Goal: Task Accomplishment & Management: Complete application form

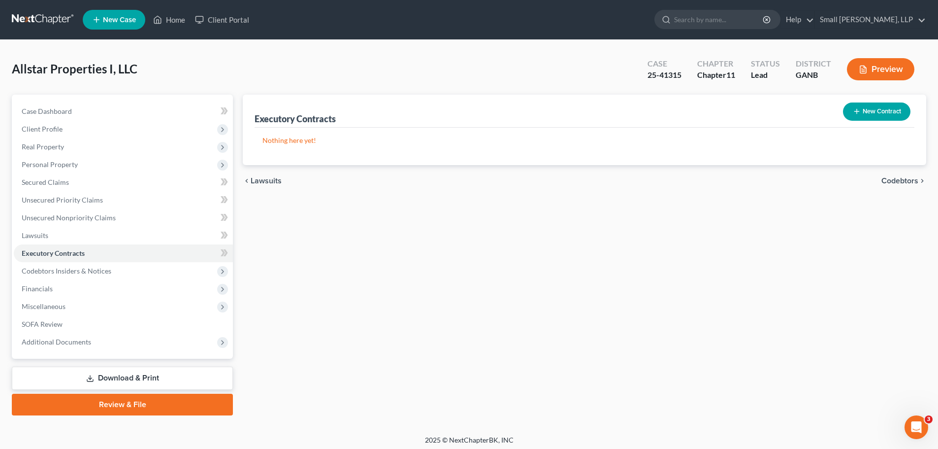
click at [882, 111] on button "New Contract" at bounding box center [876, 111] width 67 height 18
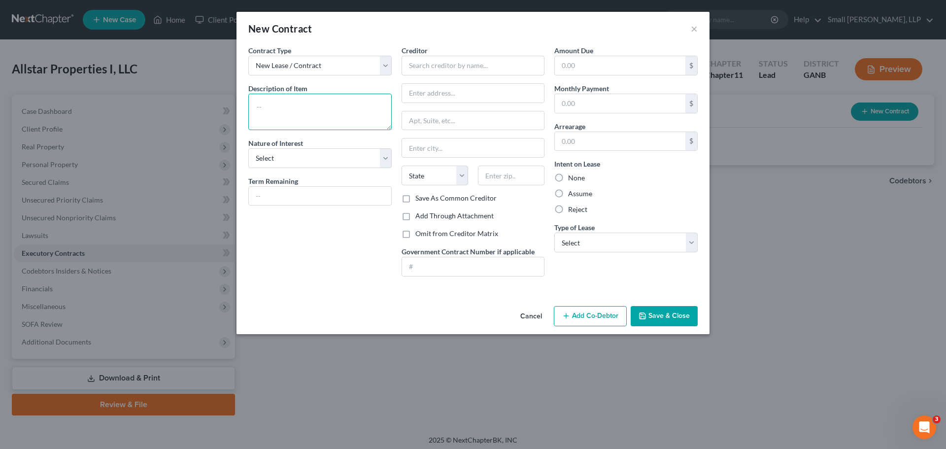
click at [285, 106] on textarea at bounding box center [319, 112] width 143 height 36
type textarea "[STREET_ADDRESS]"
click at [284, 158] on select "Select Purchaser Agent Lessor Lessee" at bounding box center [319, 158] width 143 height 20
select select "2"
click at [248, 148] on select "Select Purchaser Agent Lessor Lessee" at bounding box center [319, 158] width 143 height 20
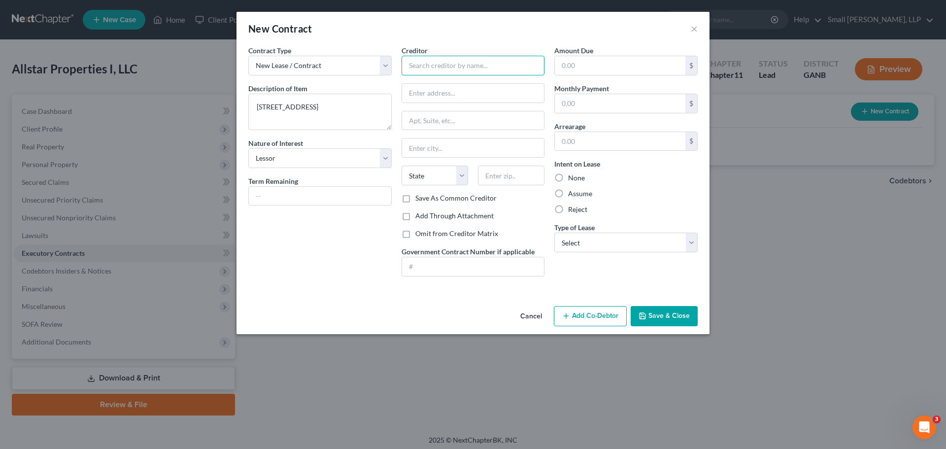
click at [428, 62] on input "text" at bounding box center [472, 66] width 143 height 20
type input "[PERSON_NAME]"
click at [583, 175] on label "None" at bounding box center [576, 178] width 17 height 10
click at [578, 175] on input "None" at bounding box center [575, 176] width 6 height 6
radio input "true"
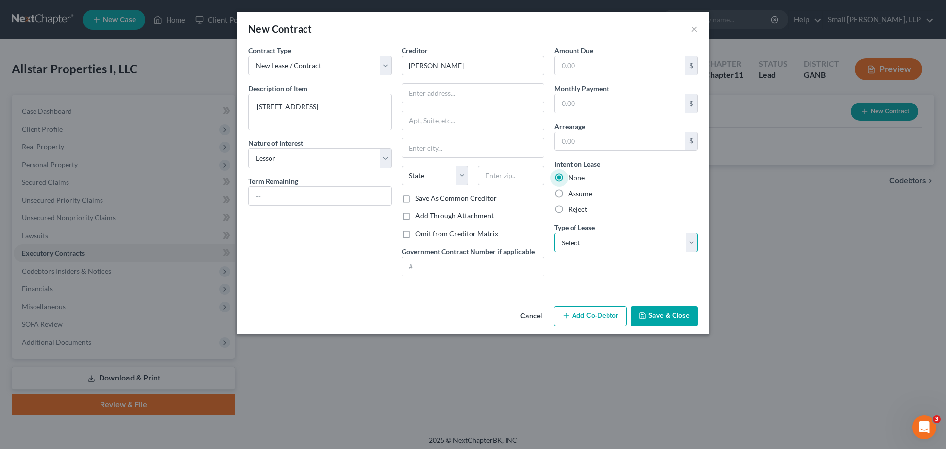
click at [587, 238] on select "Select Real Estate Car Other" at bounding box center [625, 242] width 143 height 20
select select "0"
click at [554, 232] on select "Select Real Estate Car Other" at bounding box center [625, 242] width 143 height 20
click at [657, 313] on button "Save & Close" at bounding box center [663, 316] width 67 height 21
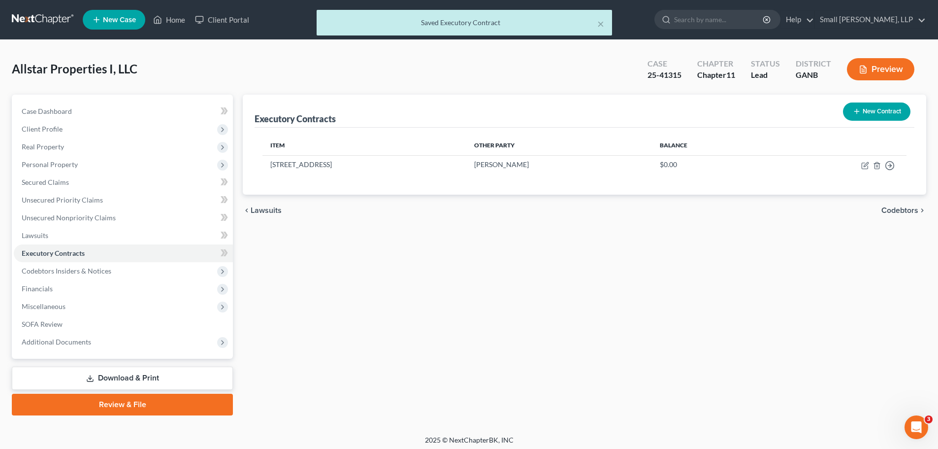
click at [883, 114] on button "New Contract" at bounding box center [876, 111] width 67 height 18
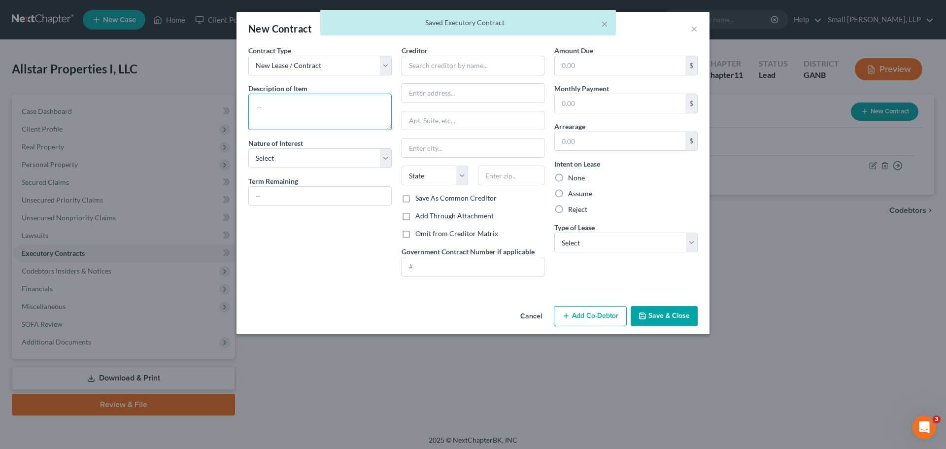
click at [302, 108] on textarea at bounding box center [319, 112] width 143 height 36
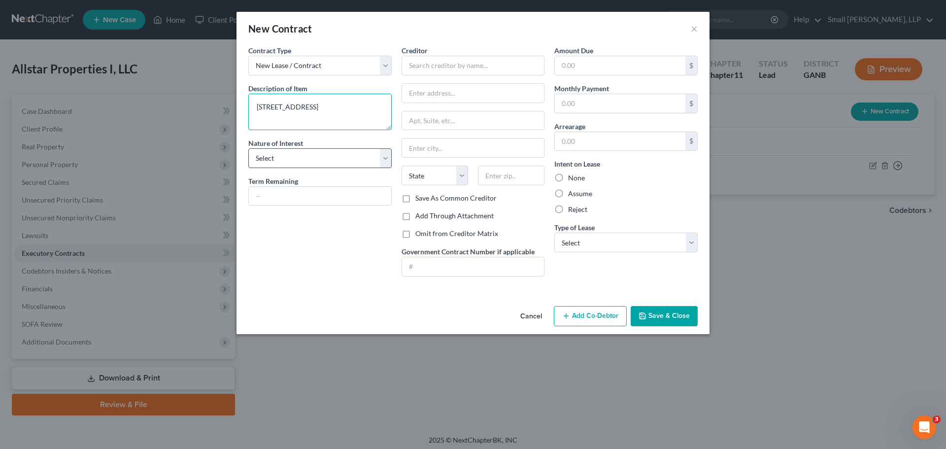
type textarea "[STREET_ADDRESS]"
click at [358, 155] on select "Select Purchaser Agent Lessor Lessee" at bounding box center [319, 158] width 143 height 20
select select "2"
click at [248, 148] on select "Select Purchaser Agent Lessor Lessee" at bounding box center [319, 158] width 143 height 20
click at [446, 64] on input "text" at bounding box center [472, 66] width 143 height 20
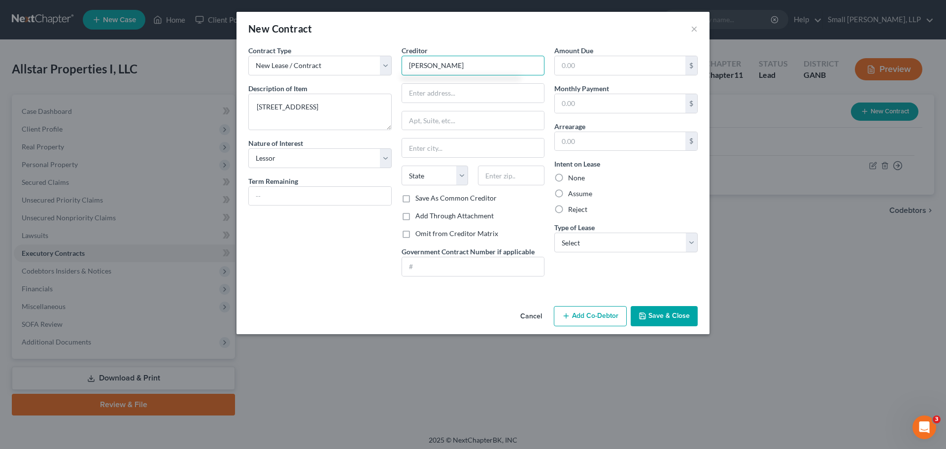
type input "[PERSON_NAME]"
click at [578, 178] on label "None" at bounding box center [576, 178] width 17 height 10
click at [578, 178] on input "None" at bounding box center [575, 176] width 6 height 6
radio input "true"
click at [586, 241] on select "Select Real Estate Car Other" at bounding box center [625, 242] width 143 height 20
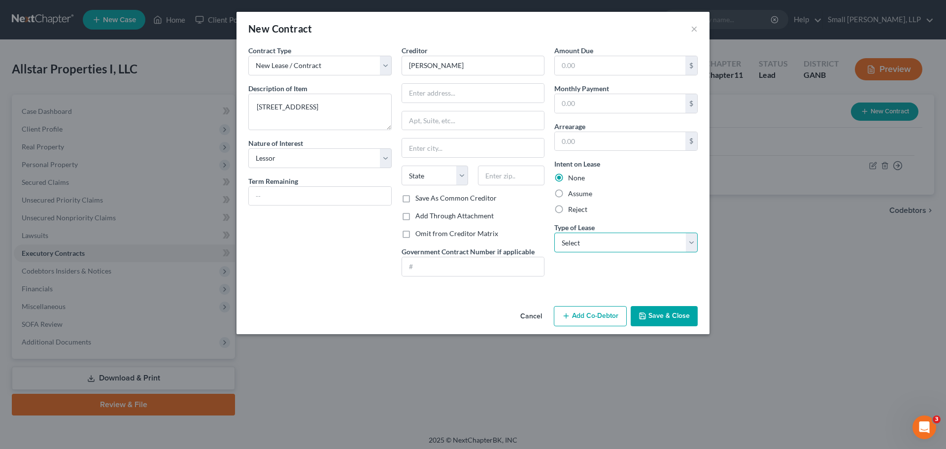
select select "0"
click at [554, 232] on select "Select Real Estate Car Other" at bounding box center [625, 242] width 143 height 20
click at [662, 318] on button "Save & Close" at bounding box center [663, 316] width 67 height 21
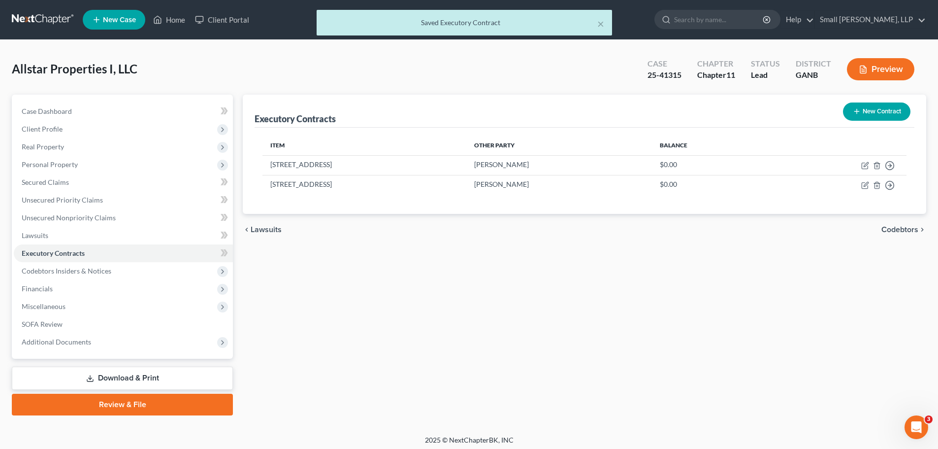
click at [888, 111] on button "New Contract" at bounding box center [876, 111] width 67 height 18
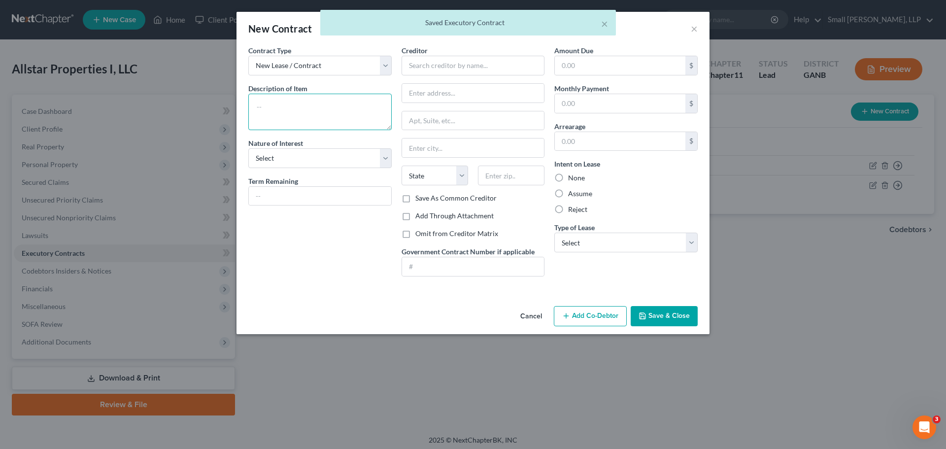
click at [309, 102] on textarea at bounding box center [319, 112] width 143 height 36
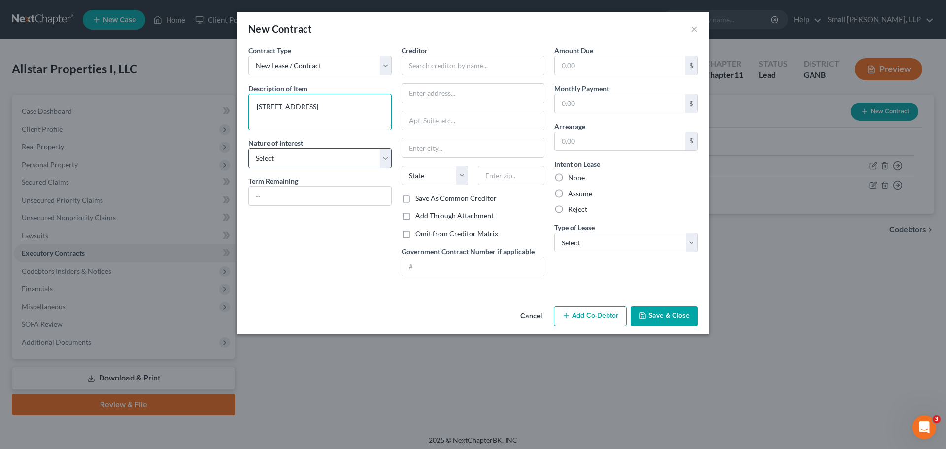
type textarea "[STREET_ADDRESS]"
click at [270, 156] on select "Select Purchaser Agent Lessor Lessee" at bounding box center [319, 158] width 143 height 20
select select "2"
click at [248, 148] on select "Select Purchaser Agent Lessor Lessee" at bounding box center [319, 158] width 143 height 20
click at [444, 66] on input "text" at bounding box center [472, 66] width 143 height 20
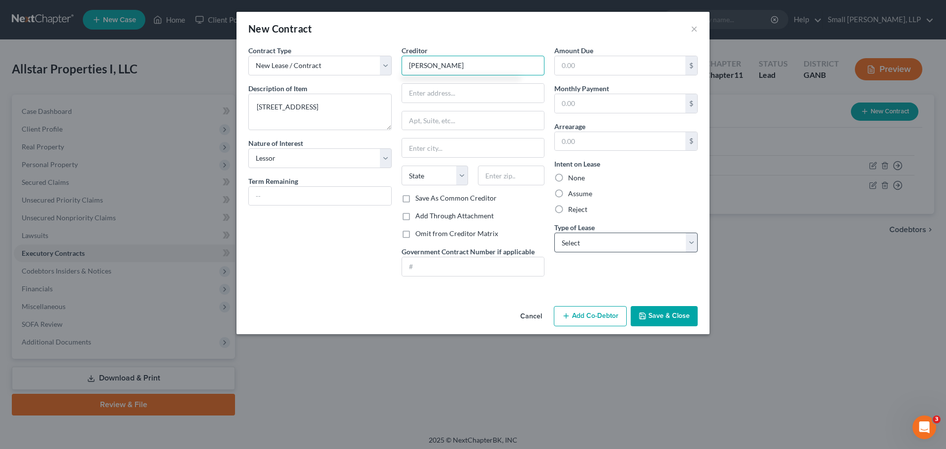
type input "[PERSON_NAME]"
click at [594, 235] on select "Select Real Estate Car Other" at bounding box center [625, 242] width 143 height 20
select select "0"
click at [554, 232] on select "Select Real Estate Car Other" at bounding box center [625, 242] width 143 height 20
click at [673, 312] on button "Save & Close" at bounding box center [663, 316] width 67 height 21
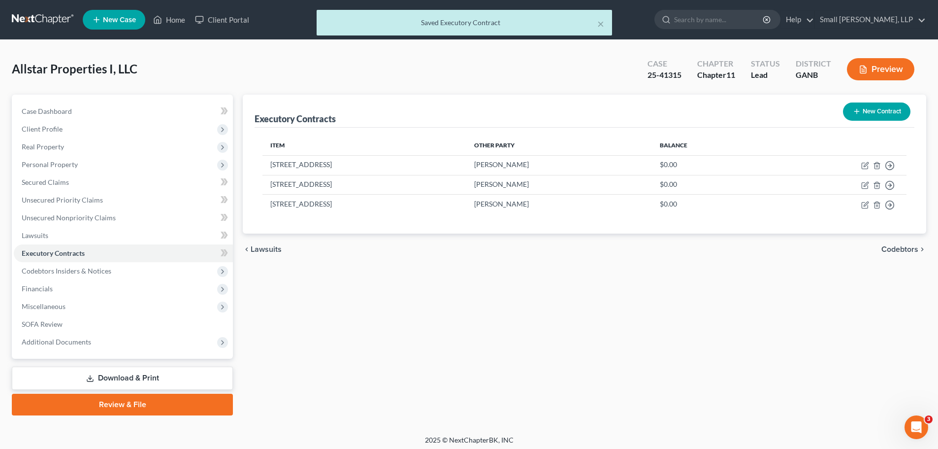
click at [858, 105] on button "New Contract" at bounding box center [876, 111] width 67 height 18
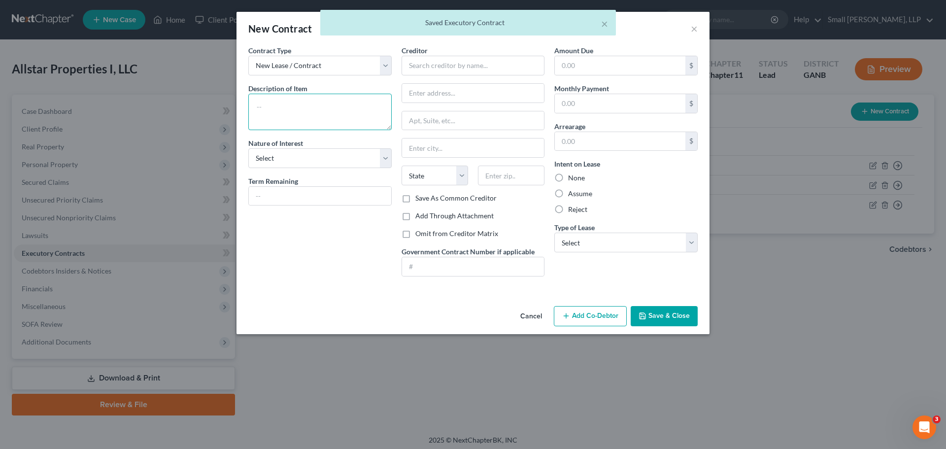
click at [326, 102] on textarea at bounding box center [319, 112] width 143 height 36
type textarea "3"
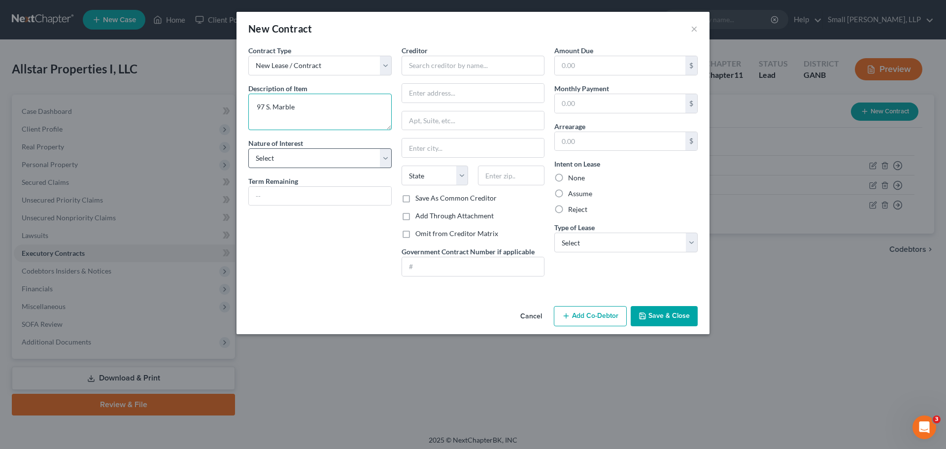
type textarea "97 S. Marble"
click at [302, 158] on select "Select Purchaser Agent Lessor Lessee" at bounding box center [319, 158] width 143 height 20
select select "2"
click at [248, 148] on select "Select Purchaser Agent Lessor Lessee" at bounding box center [319, 158] width 143 height 20
click at [460, 61] on input "text" at bounding box center [472, 66] width 143 height 20
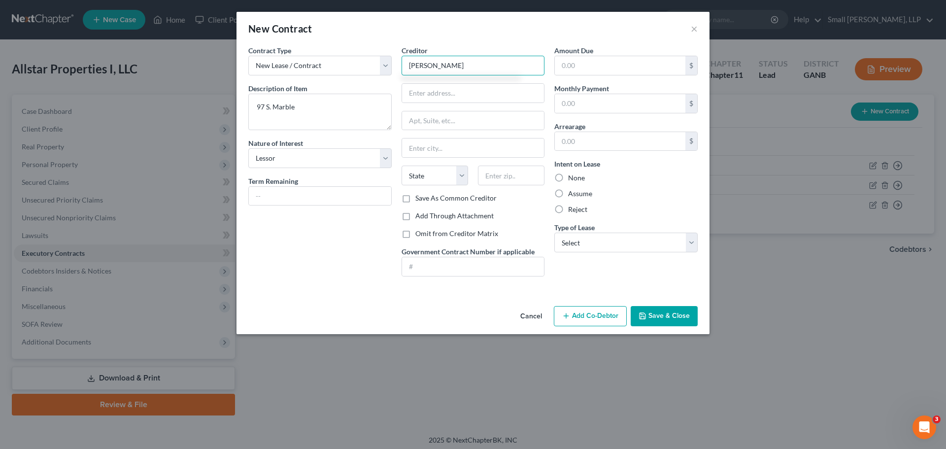
type input "[PERSON_NAME]"
click at [567, 174] on div "None" at bounding box center [625, 178] width 143 height 10
click at [573, 177] on label "None" at bounding box center [576, 178] width 17 height 10
click at [573, 177] on input "None" at bounding box center [575, 176] width 6 height 6
radio input "true"
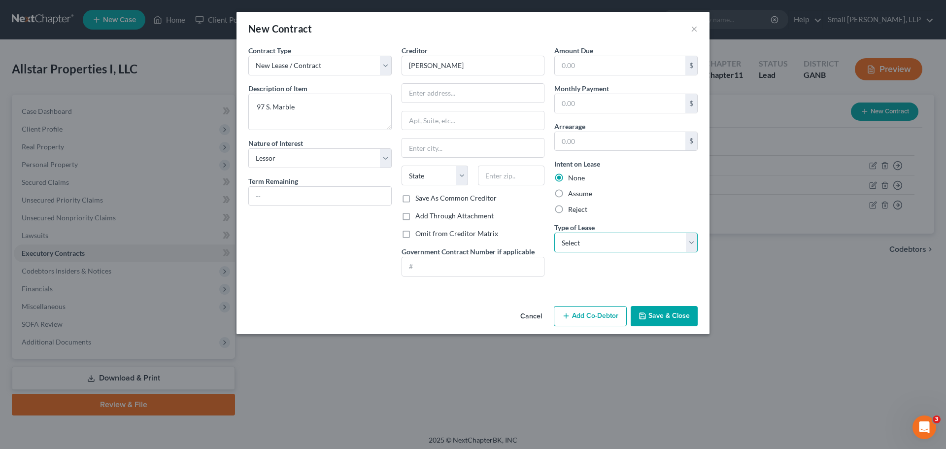
click at [598, 244] on select "Select Real Estate Car Other" at bounding box center [625, 242] width 143 height 20
select select "0"
click at [554, 232] on select "Select Real Estate Car Other" at bounding box center [625, 242] width 143 height 20
click at [668, 314] on button "Save & Close" at bounding box center [663, 316] width 67 height 21
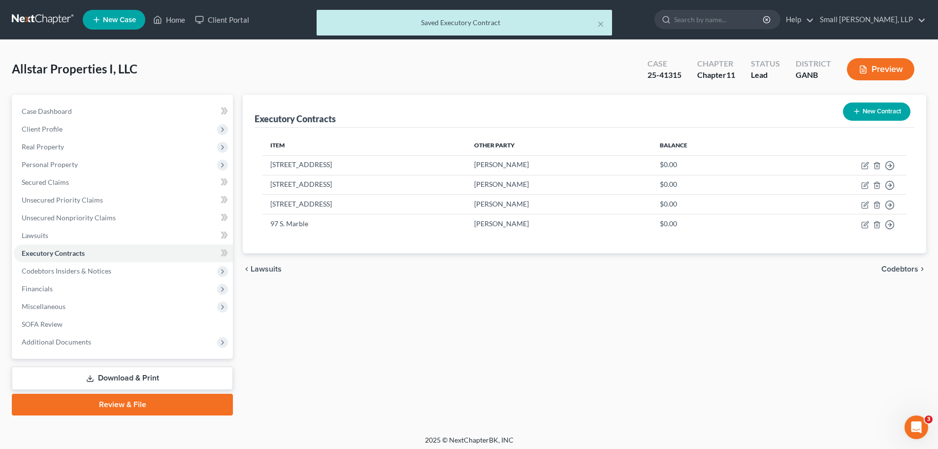
click at [864, 114] on button "New Contract" at bounding box center [876, 111] width 67 height 18
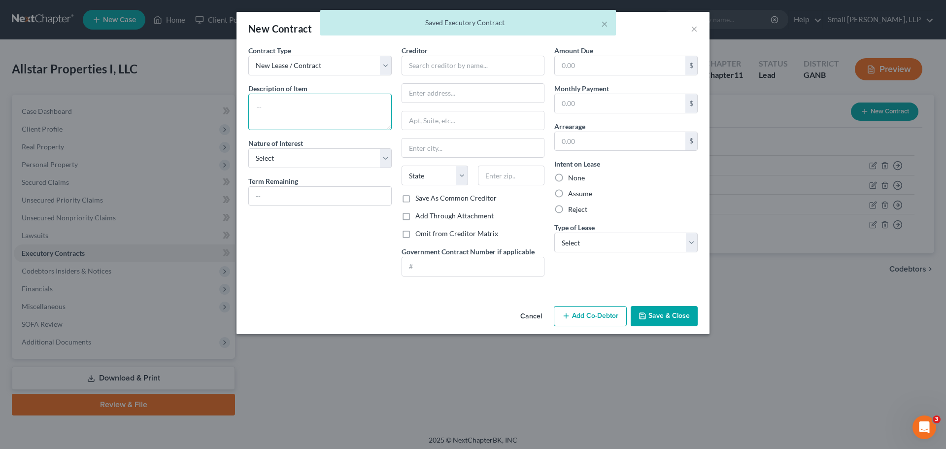
click at [301, 109] on textarea at bounding box center [319, 112] width 143 height 36
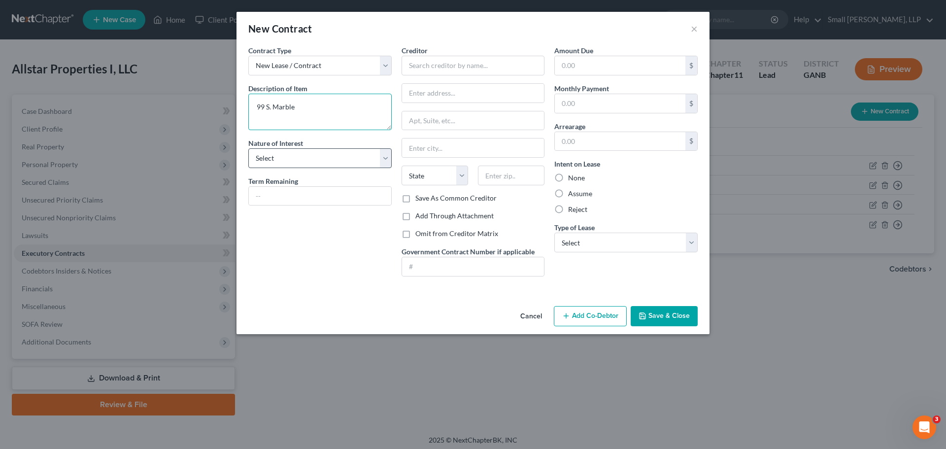
type textarea "99 S. Marble"
click at [310, 160] on select "Select Purchaser Agent Lessor Lessee" at bounding box center [319, 158] width 143 height 20
select select "2"
click at [248, 148] on select "Select Purchaser Agent Lessor Lessee" at bounding box center [319, 158] width 143 height 20
click at [425, 67] on input "text" at bounding box center [472, 66] width 143 height 20
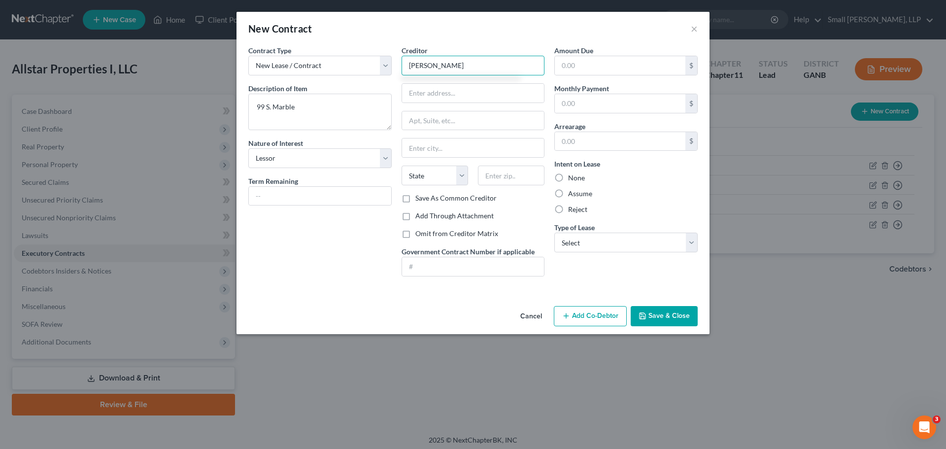
type input "[PERSON_NAME]"
drag, startPoint x: 575, startPoint y: 175, endPoint x: 575, endPoint y: 194, distance: 18.7
click at [574, 177] on label "None" at bounding box center [576, 178] width 17 height 10
click at [574, 177] on input "None" at bounding box center [575, 176] width 6 height 6
radio input "true"
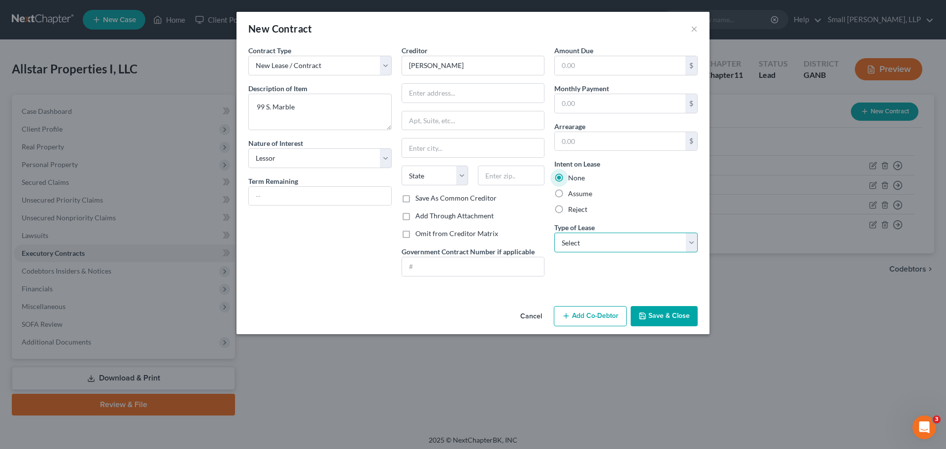
click at [584, 240] on select "Select Real Estate Car Other" at bounding box center [625, 242] width 143 height 20
select select "0"
click at [554, 232] on select "Select Real Estate Car Other" at bounding box center [625, 242] width 143 height 20
click at [645, 311] on button "Save & Close" at bounding box center [663, 316] width 67 height 21
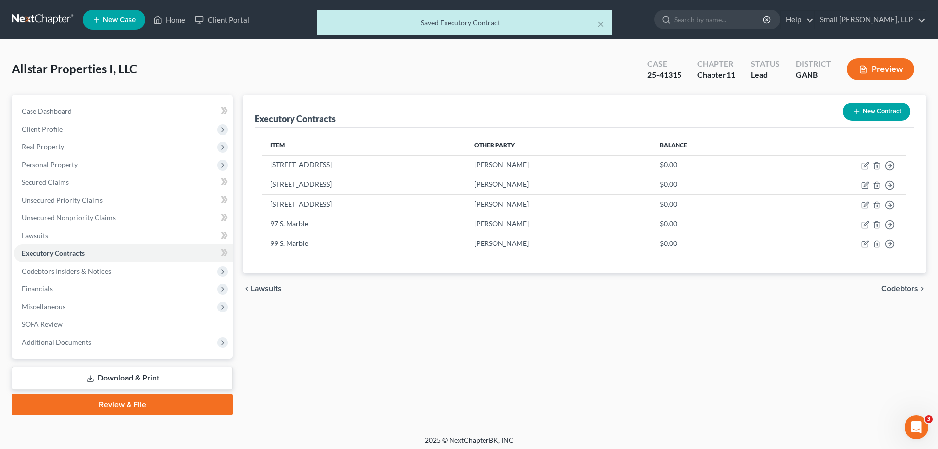
click at [890, 115] on button "New Contract" at bounding box center [876, 111] width 67 height 18
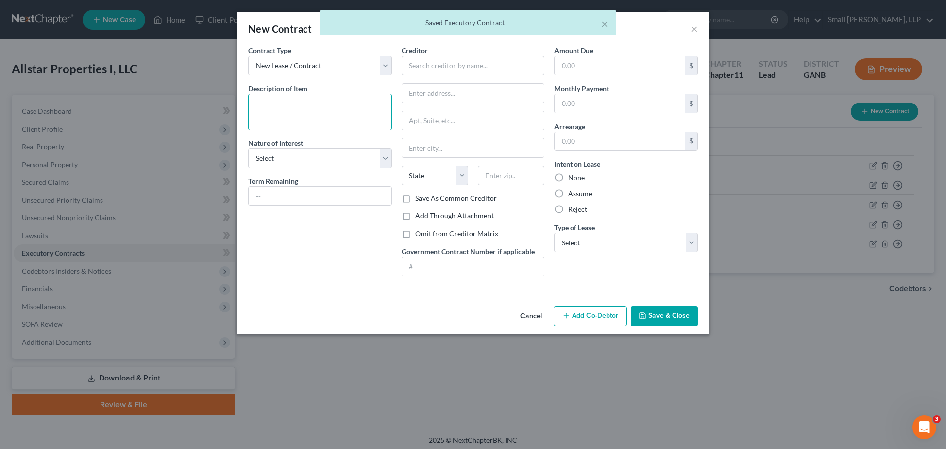
click at [299, 107] on textarea at bounding box center [319, 112] width 143 height 36
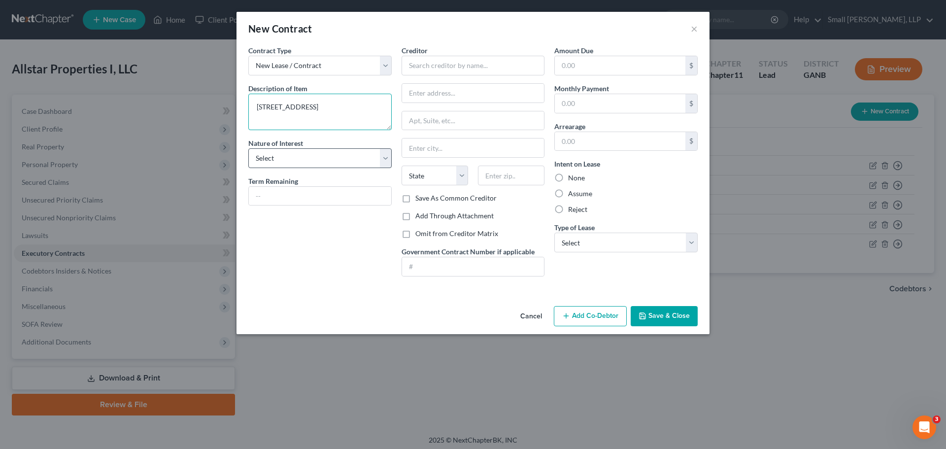
type textarea "[STREET_ADDRESS]"
click at [317, 156] on select "Select Purchaser Agent Lessor Lessee" at bounding box center [319, 158] width 143 height 20
select select "2"
click at [248, 148] on select "Select Purchaser Agent Lessor Lessee" at bounding box center [319, 158] width 143 height 20
click at [439, 66] on input "text" at bounding box center [472, 66] width 143 height 20
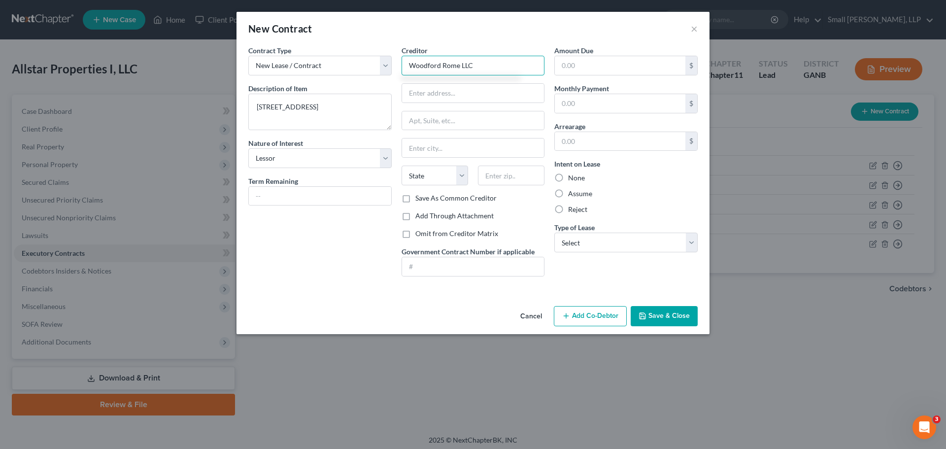
type input "Woodford Rome LLC"
click at [578, 173] on label "None" at bounding box center [576, 178] width 17 height 10
click at [578, 173] on input "None" at bounding box center [575, 176] width 6 height 6
radio input "true"
click at [588, 242] on select "Select Real Estate Car Other" at bounding box center [625, 242] width 143 height 20
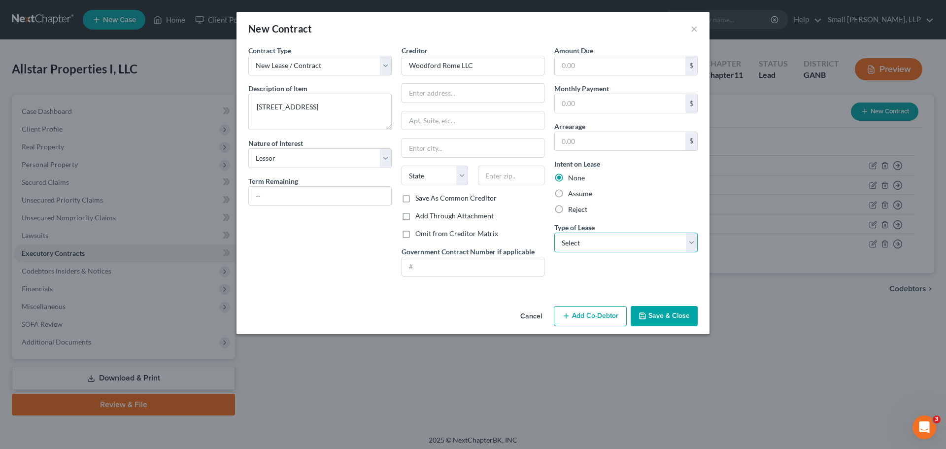
select select "0"
click at [554, 232] on select "Select Real Estate Car Other" at bounding box center [625, 242] width 143 height 20
click at [648, 313] on button "Save & Close" at bounding box center [663, 316] width 67 height 21
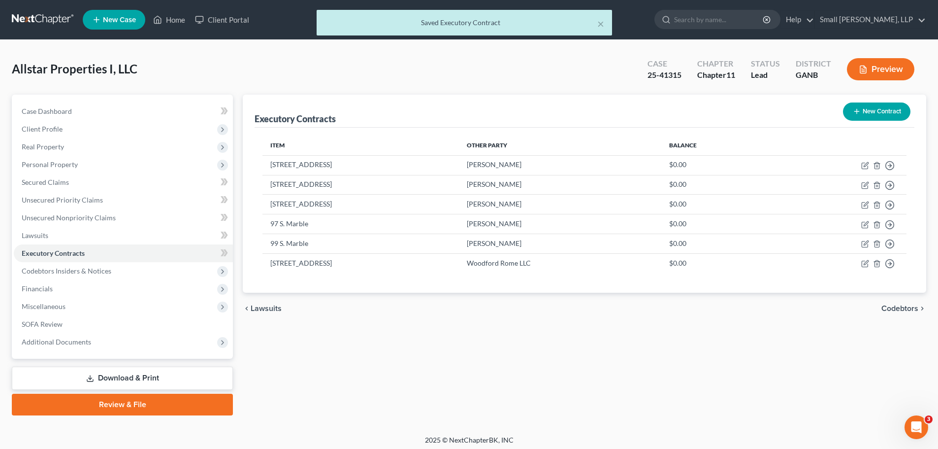
click at [861, 110] on button "New Contract" at bounding box center [876, 111] width 67 height 18
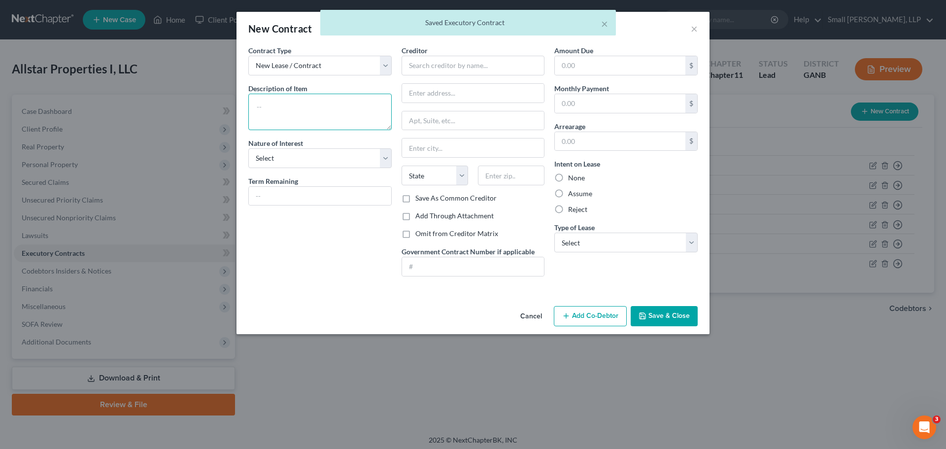
click at [345, 112] on textarea at bounding box center [319, 112] width 143 height 36
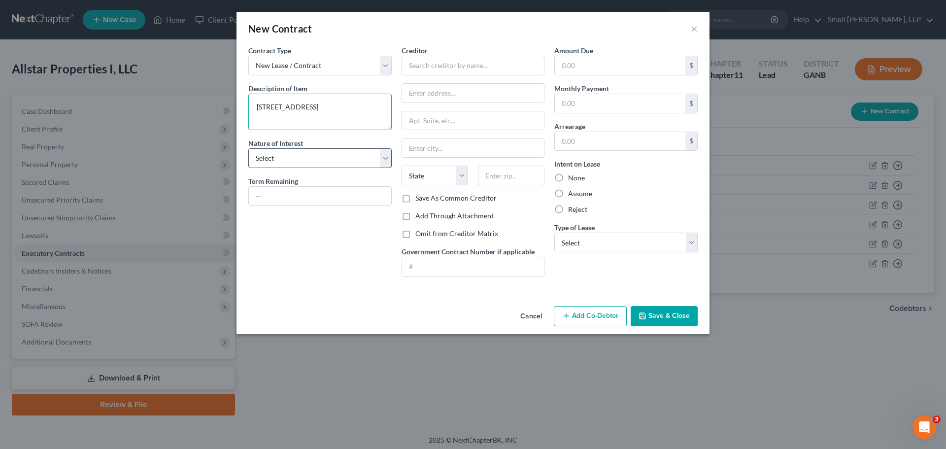
type textarea "[STREET_ADDRESS]"
click at [341, 160] on select "Select Purchaser Agent Lessor Lessee" at bounding box center [319, 158] width 143 height 20
select select "2"
click at [248, 148] on select "Select Purchaser Agent Lessor Lessee" at bounding box center [319, 158] width 143 height 20
click at [441, 60] on input "text" at bounding box center [472, 66] width 143 height 20
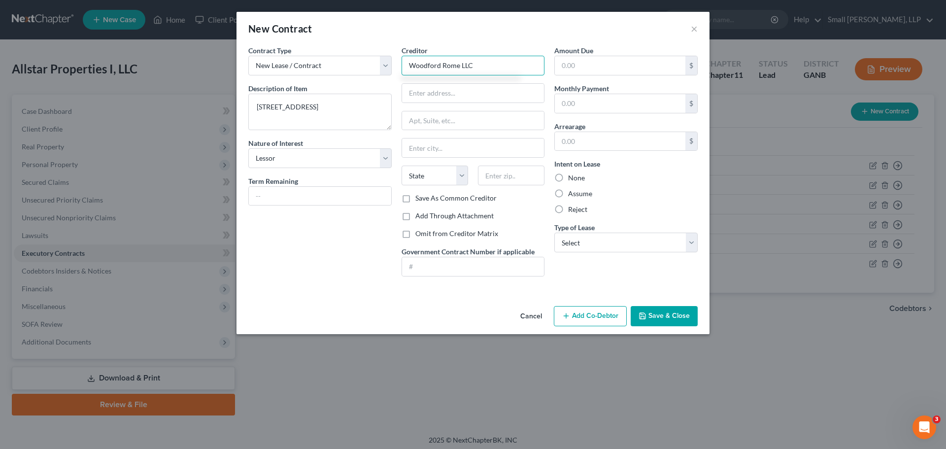
type input "Woodford Rome LLC"
click at [578, 176] on label "None" at bounding box center [576, 178] width 17 height 10
click at [578, 176] on input "None" at bounding box center [575, 176] width 6 height 6
radio input "true"
click at [593, 237] on select "Select Real Estate Car Other" at bounding box center [625, 242] width 143 height 20
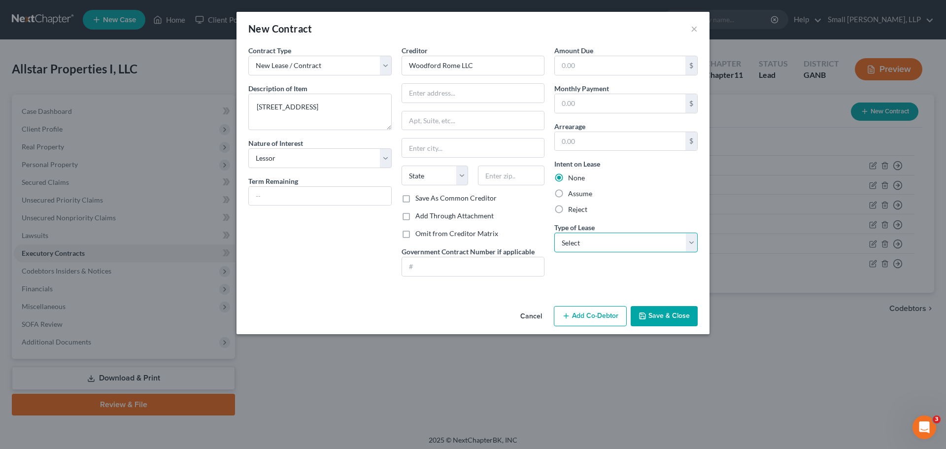
select select "0"
click at [554, 232] on select "Select Real Estate Car Other" at bounding box center [625, 242] width 143 height 20
click at [666, 321] on button "Save & Close" at bounding box center [663, 316] width 67 height 21
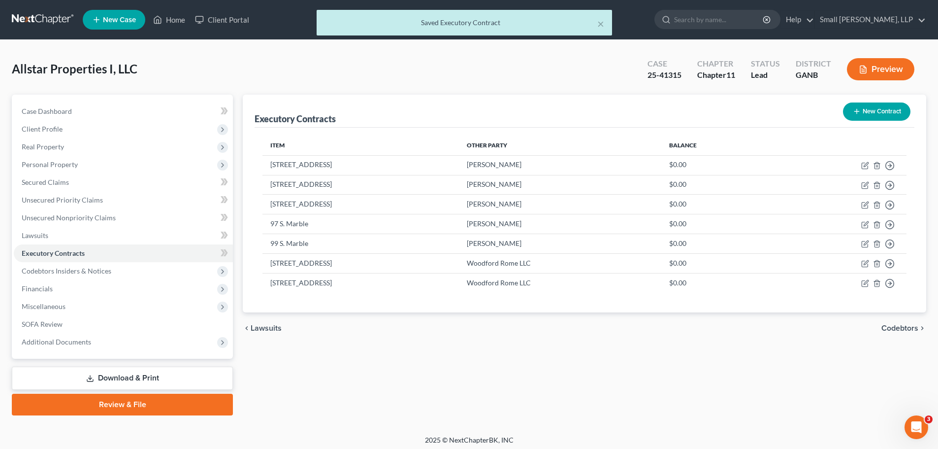
click at [861, 113] on button "New Contract" at bounding box center [876, 111] width 67 height 18
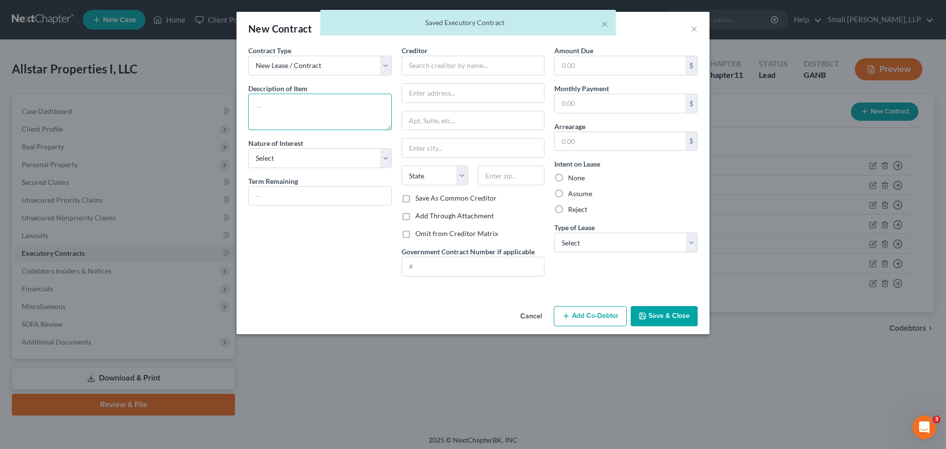
click at [294, 113] on textarea at bounding box center [319, 112] width 143 height 36
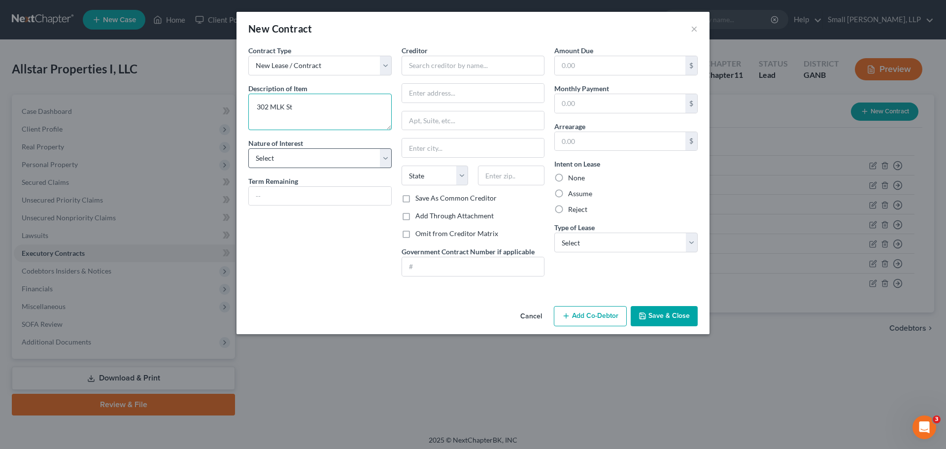
type textarea "302 MLK St"
click at [268, 153] on select "Select Purchaser Agent Lessor Lessee" at bounding box center [319, 158] width 143 height 20
select select "2"
click at [248, 148] on select "Select Purchaser Agent Lessor Lessee" at bounding box center [319, 158] width 143 height 20
click at [444, 59] on input "text" at bounding box center [472, 66] width 143 height 20
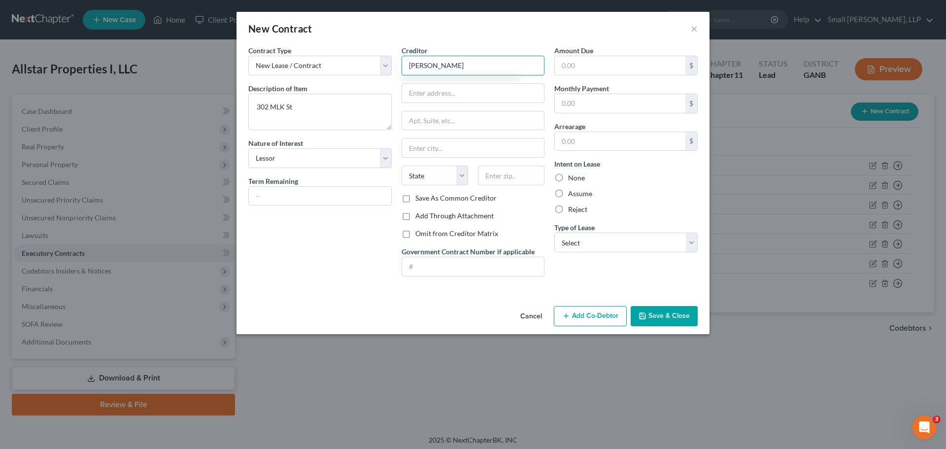
type input "[PERSON_NAME]"
click at [572, 176] on label "None" at bounding box center [576, 178] width 17 height 10
click at [572, 176] on input "None" at bounding box center [575, 176] width 6 height 6
radio input "true"
type input "[PERSON_NAME]"
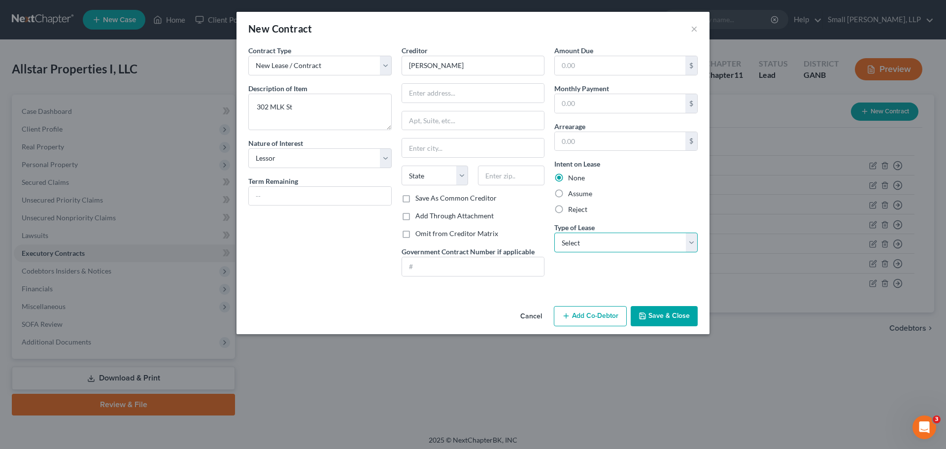
click at [582, 243] on select "Select Real Estate Car Other" at bounding box center [625, 242] width 143 height 20
select select "0"
click at [554, 232] on select "Select Real Estate Car Other" at bounding box center [625, 242] width 143 height 20
click at [658, 316] on button "Save & Close" at bounding box center [663, 316] width 67 height 21
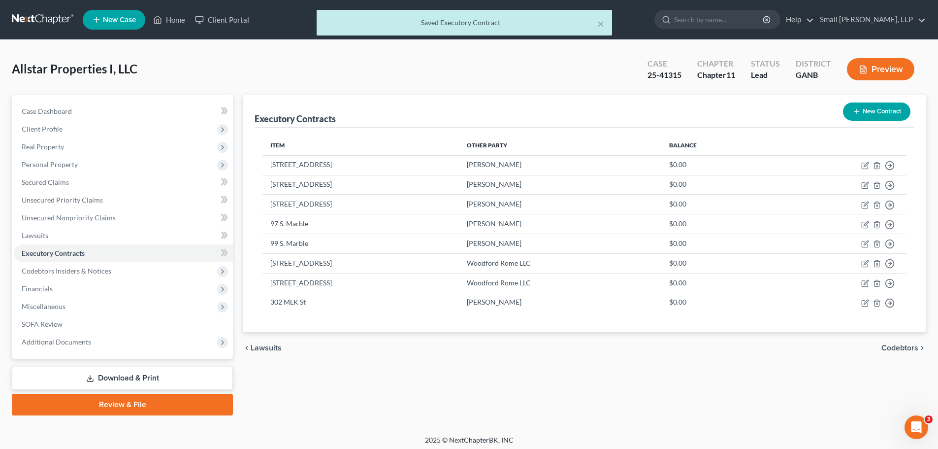
click at [877, 114] on button "New Contract" at bounding box center [876, 111] width 67 height 18
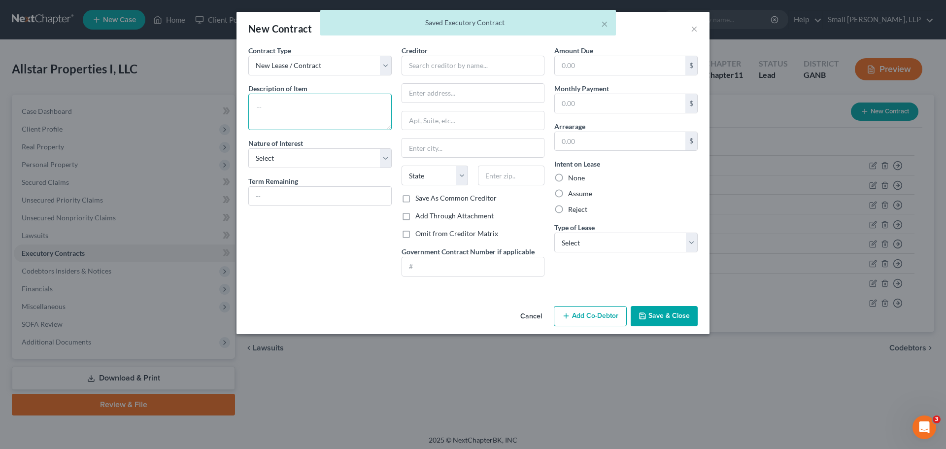
click at [368, 99] on textarea at bounding box center [319, 112] width 143 height 36
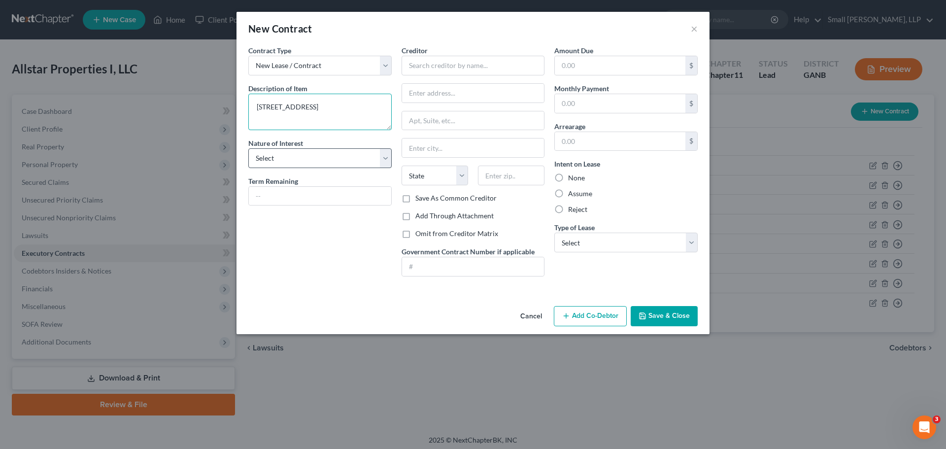
type textarea "[STREET_ADDRESS]"
click at [365, 148] on select "Select Purchaser Agent Lessor Lessee" at bounding box center [319, 158] width 143 height 20
select select "2"
click at [248, 148] on select "Select Purchaser Agent Lessor Lessee" at bounding box center [319, 158] width 143 height 20
click at [448, 69] on input "text" at bounding box center [472, 66] width 143 height 20
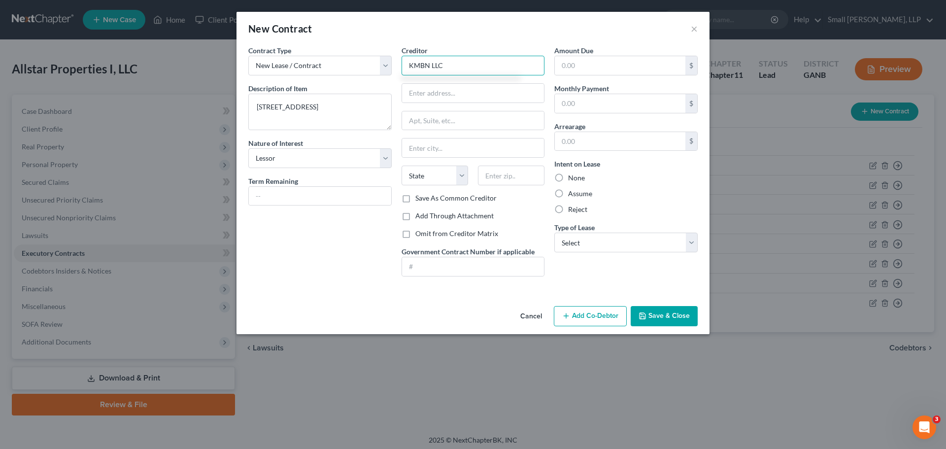
type input "KMBN LLC"
click at [581, 174] on label "None" at bounding box center [576, 178] width 17 height 10
click at [578, 174] on input "None" at bounding box center [575, 176] width 6 height 6
radio input "true"
click at [585, 239] on select "Select Real Estate Car Other" at bounding box center [625, 242] width 143 height 20
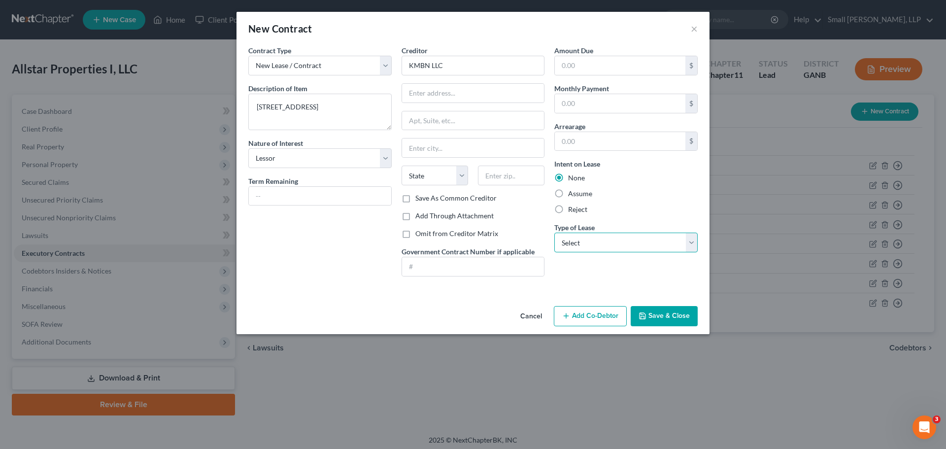
select select "0"
click at [554, 232] on select "Select Real Estate Car Other" at bounding box center [625, 242] width 143 height 20
click at [679, 314] on button "Save & Close" at bounding box center [663, 316] width 67 height 21
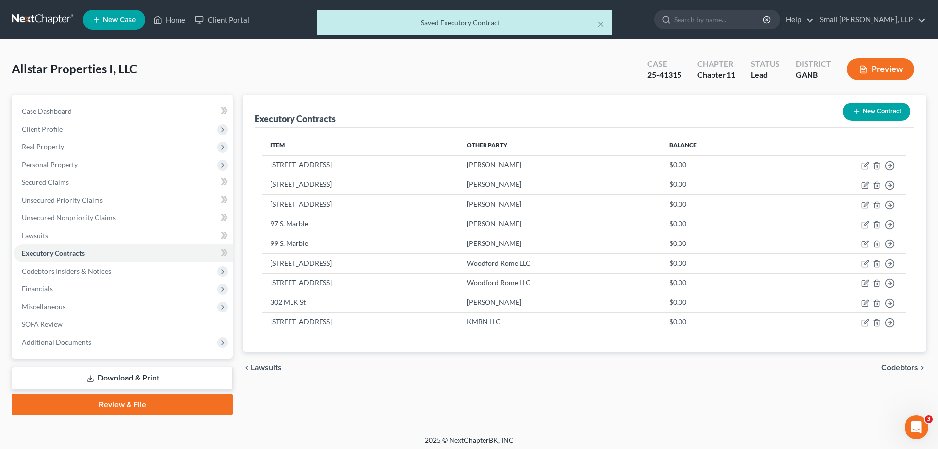
click at [865, 112] on button "New Contract" at bounding box center [876, 111] width 67 height 18
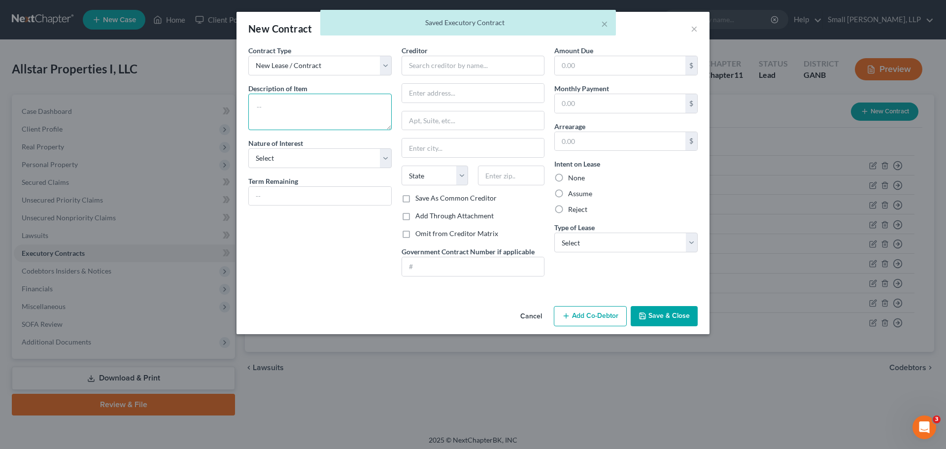
click at [349, 113] on textarea at bounding box center [319, 112] width 143 height 36
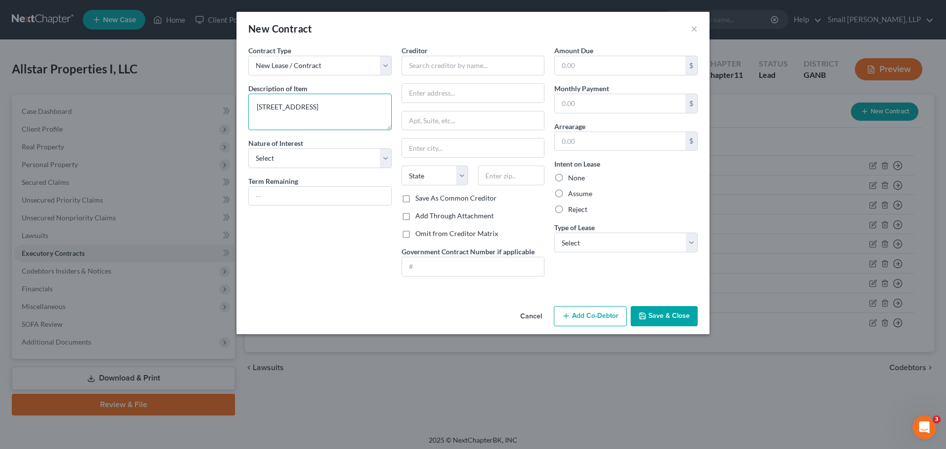
type textarea "[STREET_ADDRESS]"
drag, startPoint x: 348, startPoint y: 169, endPoint x: 346, endPoint y: 163, distance: 7.1
click at [346, 164] on div "Contract Type New Lease / Contract New Timeshare Description of non-residential…" at bounding box center [319, 164] width 153 height 239
click at [345, 158] on select "Select Purchaser Agent Lessor Lessee" at bounding box center [319, 158] width 143 height 20
select select "2"
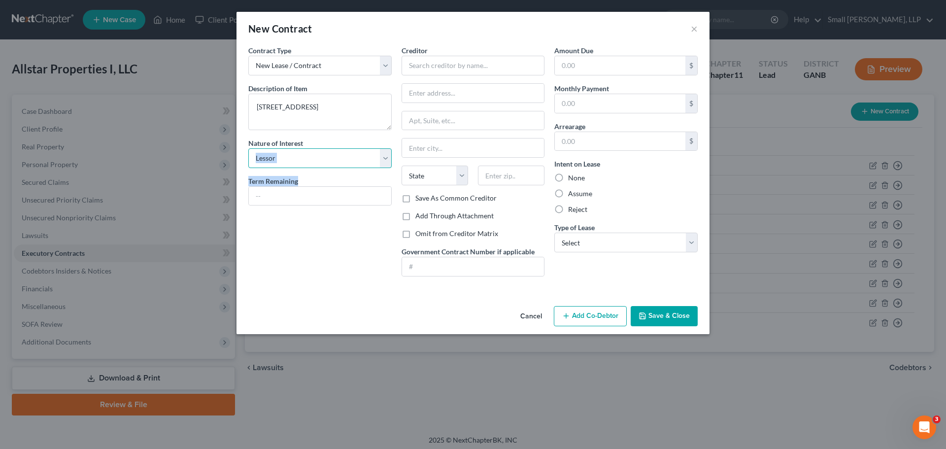
click at [248, 148] on select "Select Purchaser Agent Lessor Lessee" at bounding box center [319, 158] width 143 height 20
click at [437, 64] on input "text" at bounding box center [472, 66] width 143 height 20
type input "Emvera Technologies LLC"
click at [567, 175] on div "None" at bounding box center [625, 178] width 143 height 10
click at [593, 238] on select "Select Real Estate Car Other" at bounding box center [625, 242] width 143 height 20
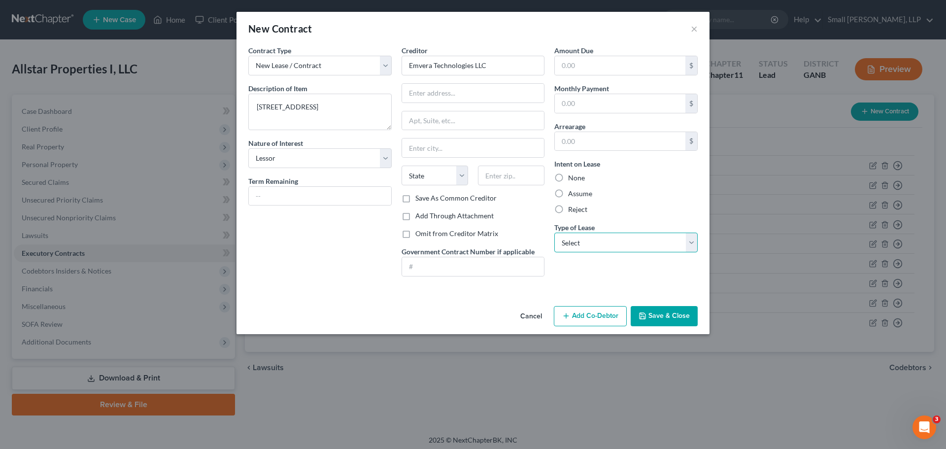
select select "0"
click at [554, 232] on select "Select Real Estate Car Other" at bounding box center [625, 242] width 143 height 20
click at [574, 177] on label "None" at bounding box center [576, 178] width 17 height 10
click at [574, 177] on input "None" at bounding box center [575, 176] width 6 height 6
radio input "true"
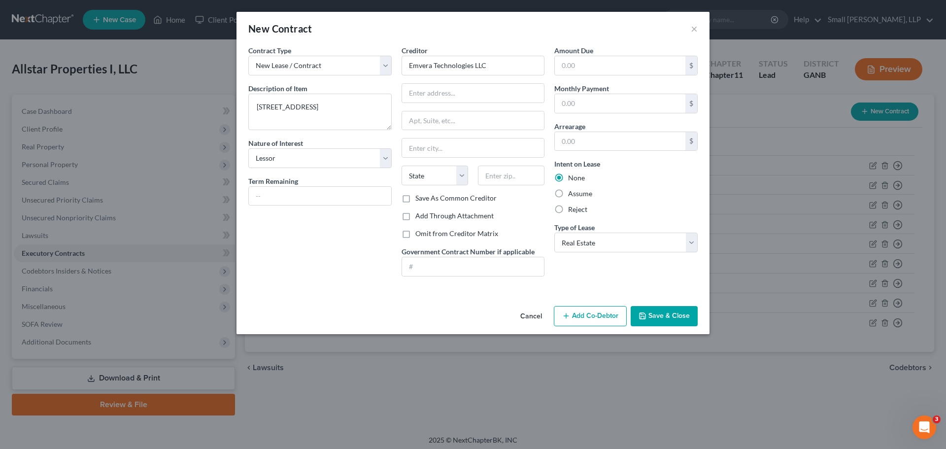
click at [663, 313] on button "Save & Close" at bounding box center [663, 316] width 67 height 21
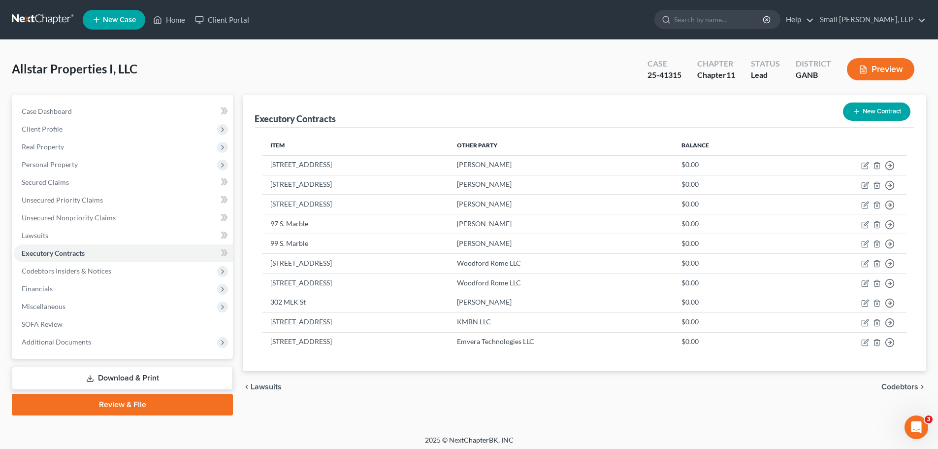
click at [884, 114] on button "New Contract" at bounding box center [876, 111] width 67 height 18
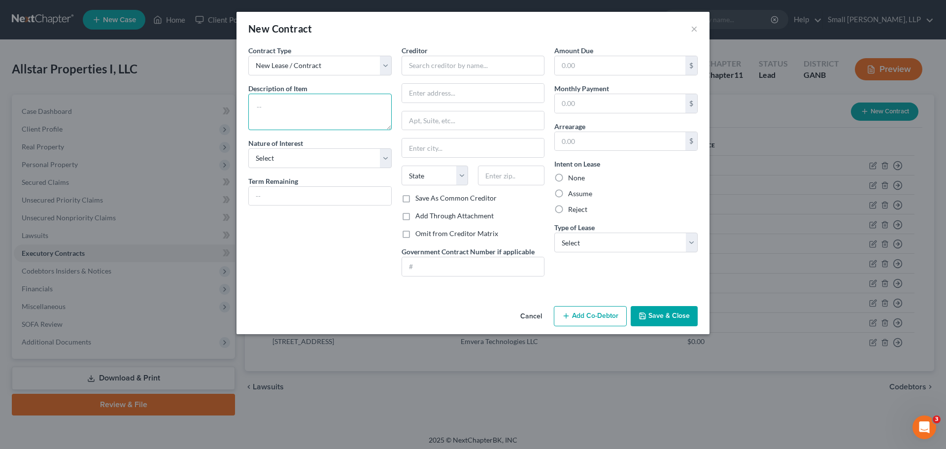
click at [322, 116] on textarea at bounding box center [319, 112] width 143 height 36
type textarea "[STREET_ADDRESS]"
click at [292, 155] on select "Select Purchaser Agent Lessor Lessee" at bounding box center [319, 158] width 143 height 20
select select "2"
click at [248, 148] on select "Select Purchaser Agent Lessor Lessee" at bounding box center [319, 158] width 143 height 20
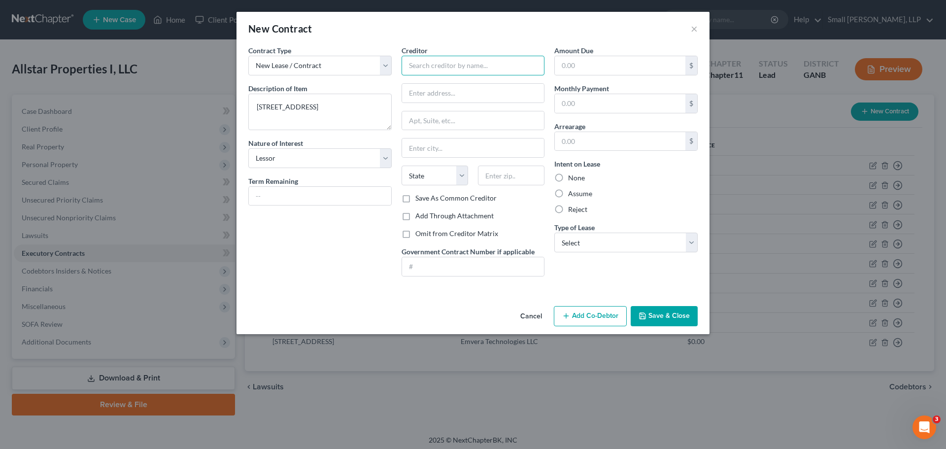
click at [426, 65] on input "text" at bounding box center [472, 66] width 143 height 20
type input "The Flower Shop"
click at [571, 179] on label "None" at bounding box center [576, 178] width 17 height 10
click at [572, 179] on input "None" at bounding box center [575, 176] width 6 height 6
radio input "true"
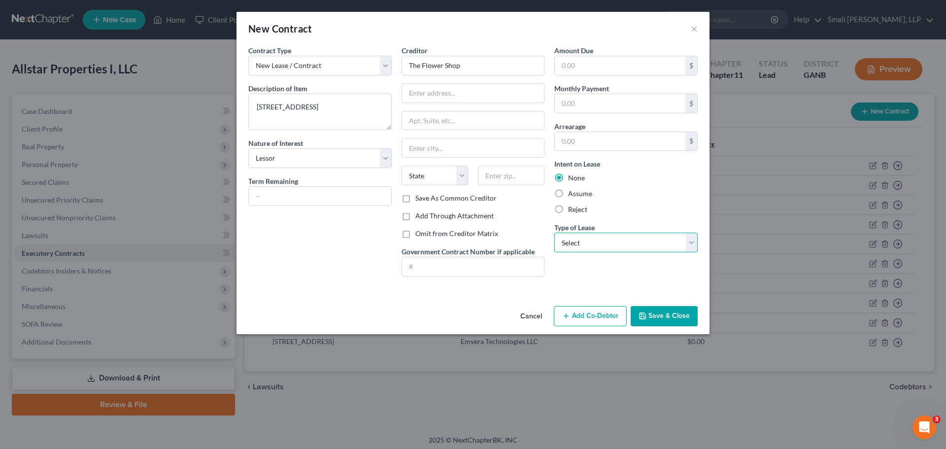
click at [592, 242] on select "Select Real Estate Car Other" at bounding box center [625, 242] width 143 height 20
select select "0"
click at [554, 232] on select "Select Real Estate Car Other" at bounding box center [625, 242] width 143 height 20
click at [655, 317] on button "Save & Close" at bounding box center [663, 316] width 67 height 21
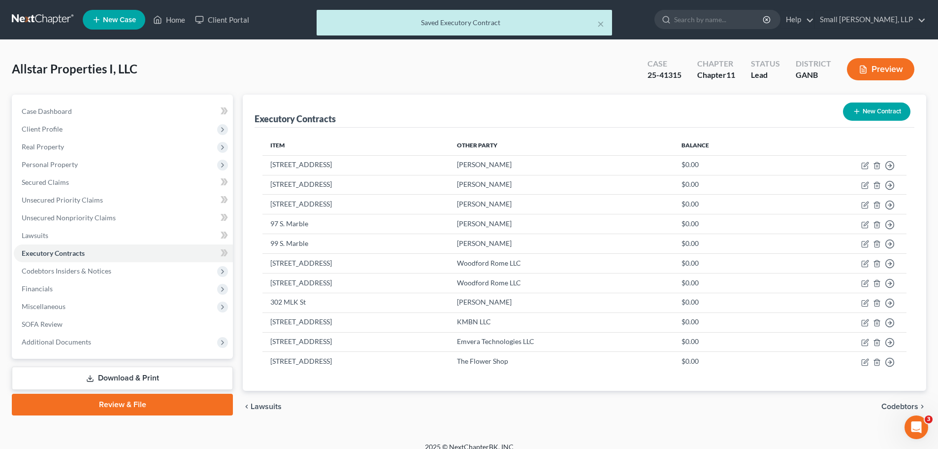
click at [886, 114] on button "New Contract" at bounding box center [876, 111] width 67 height 18
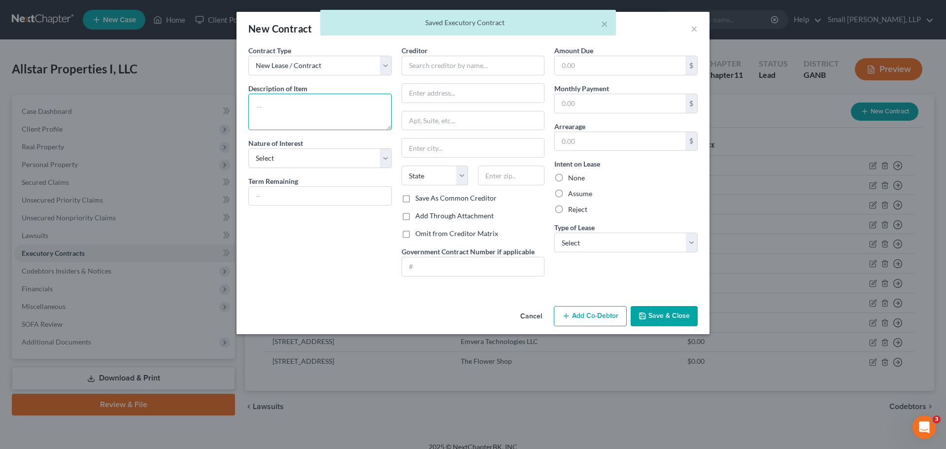
click at [332, 109] on textarea at bounding box center [319, 112] width 143 height 36
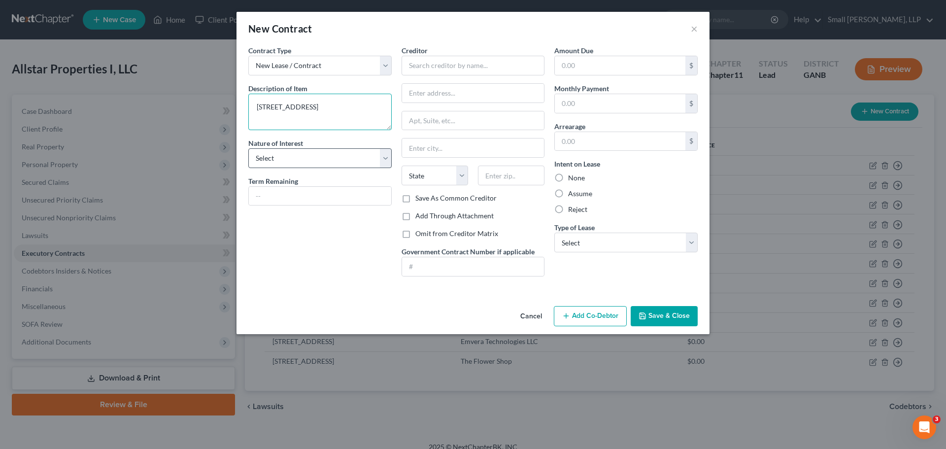
type textarea "[STREET_ADDRESS]"
click at [300, 162] on select "Select Purchaser Agent Lessor Lessee" at bounding box center [319, 158] width 143 height 20
select select "2"
click at [248, 148] on select "Select Purchaser Agent Lessor Lessee" at bounding box center [319, 158] width 143 height 20
click at [576, 176] on label "None" at bounding box center [576, 178] width 17 height 10
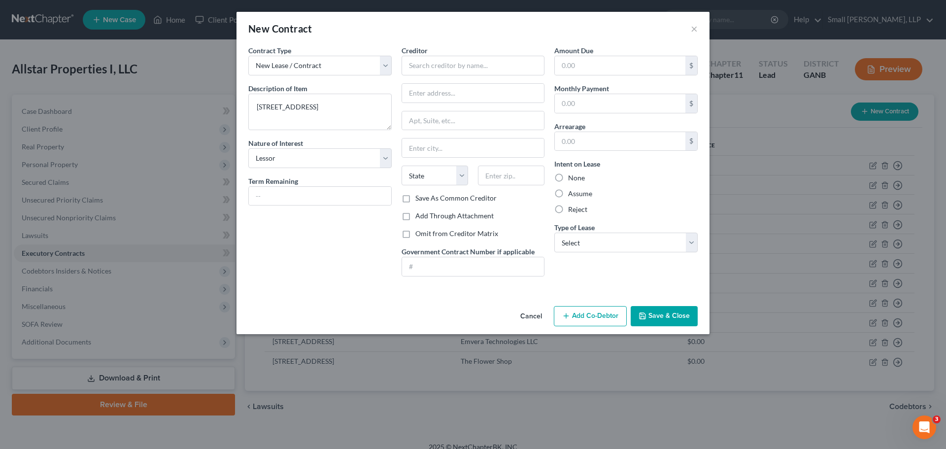
click at [576, 176] on input "None" at bounding box center [575, 176] width 6 height 6
radio input "true"
click at [451, 66] on input "text" at bounding box center [472, 66] width 143 height 20
type input "MSBS LLC"
click at [571, 236] on select "Select Real Estate Car Other" at bounding box center [625, 242] width 143 height 20
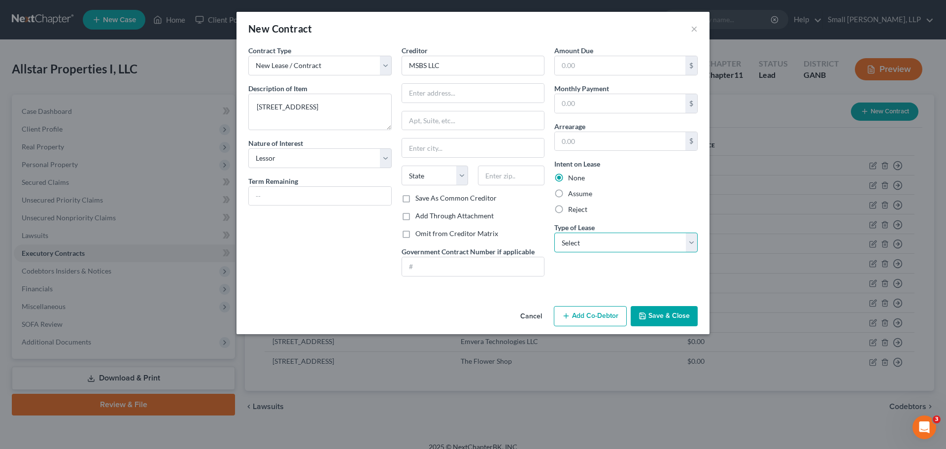
select select "0"
click at [554, 232] on select "Select Real Estate Car Other" at bounding box center [625, 242] width 143 height 20
click at [651, 313] on button "Save & Close" at bounding box center [663, 316] width 67 height 21
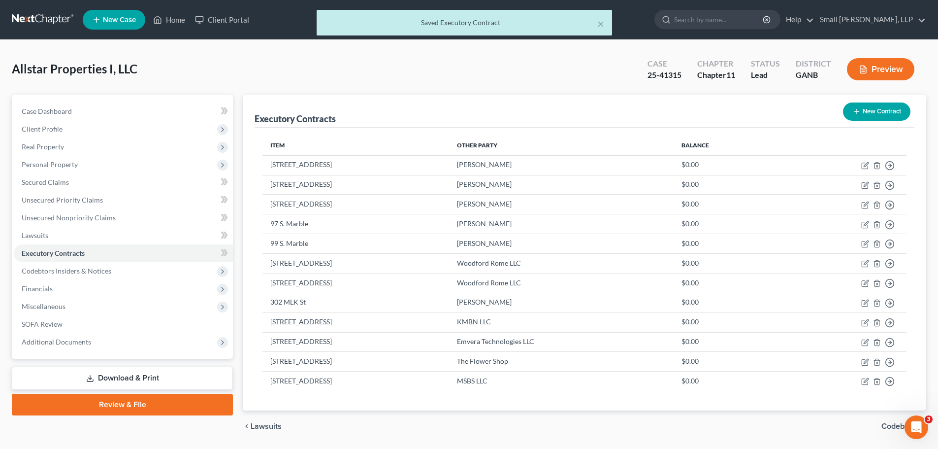
click at [870, 113] on button "New Contract" at bounding box center [876, 111] width 67 height 18
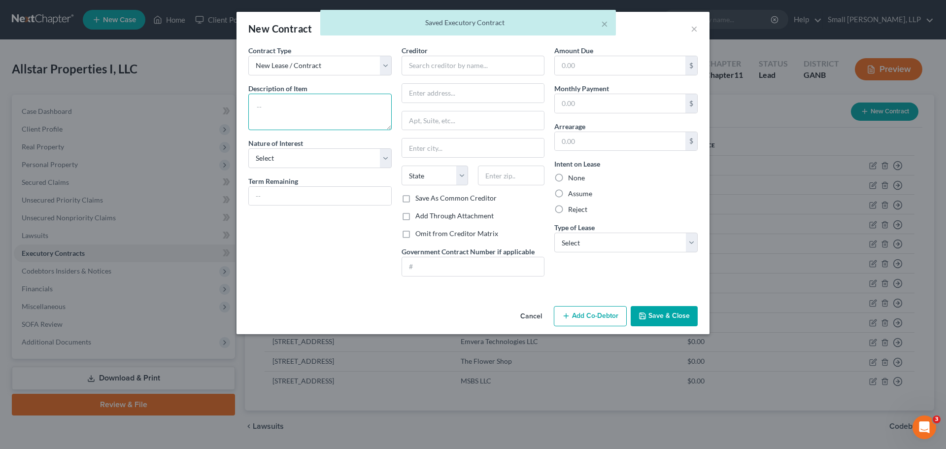
click at [314, 107] on textarea at bounding box center [319, 112] width 143 height 36
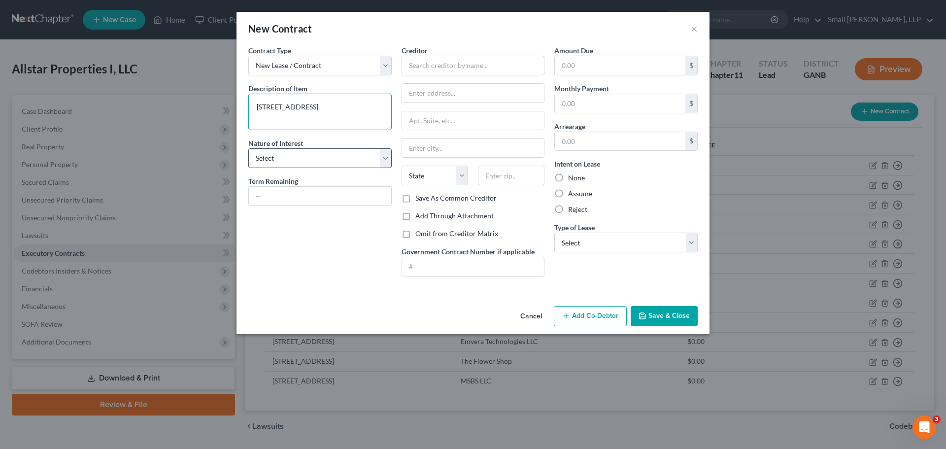
type textarea "[STREET_ADDRESS]"
click at [291, 162] on select "Select Purchaser Agent Lessor Lessee" at bounding box center [319, 158] width 143 height 20
select select "2"
click at [248, 148] on select "Select Purchaser Agent Lessor Lessee" at bounding box center [319, 158] width 143 height 20
click at [422, 65] on input "text" at bounding box center [472, 66] width 143 height 20
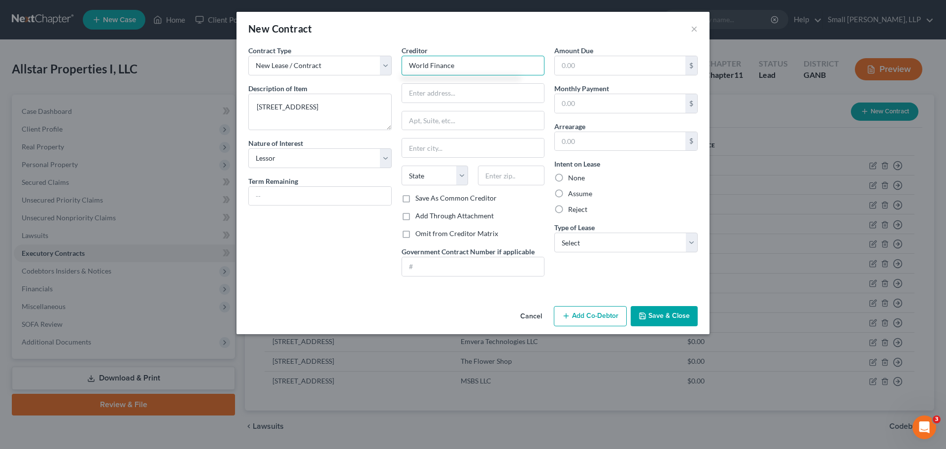
type input "World Finance"
click at [575, 177] on label "None" at bounding box center [576, 178] width 17 height 10
click at [575, 177] on input "None" at bounding box center [575, 176] width 6 height 6
radio input "true"
drag, startPoint x: 579, startPoint y: 241, endPoint x: 581, endPoint y: 252, distance: 11.0
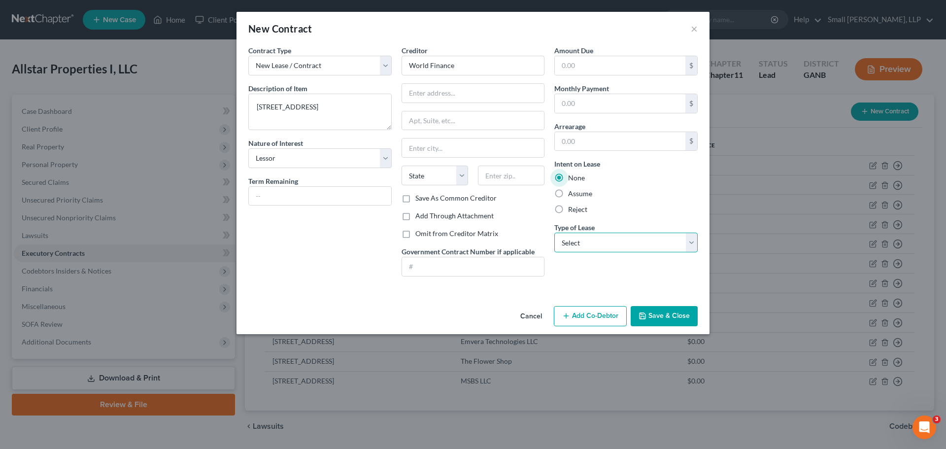
click at [578, 241] on select "Select Real Estate Car Other" at bounding box center [625, 242] width 143 height 20
select select "0"
click at [554, 232] on select "Select Real Estate Car Other" at bounding box center [625, 242] width 143 height 20
click at [651, 314] on button "Save & Close" at bounding box center [663, 316] width 67 height 21
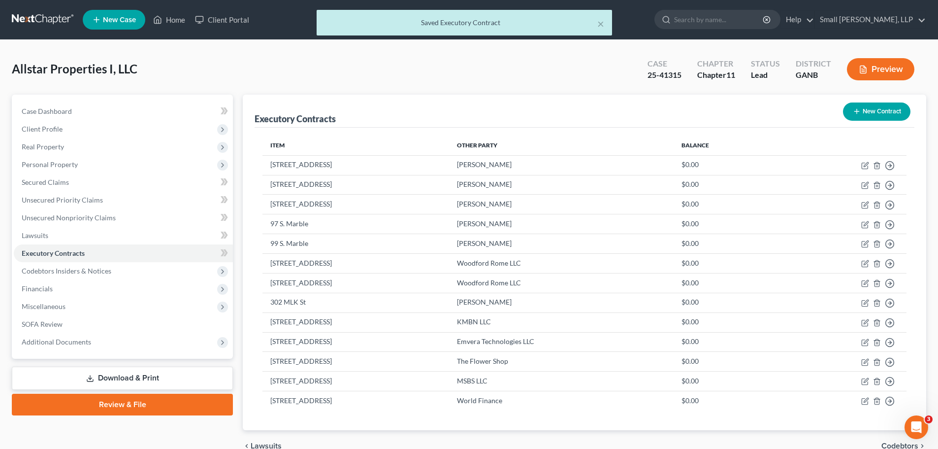
click at [861, 115] on button "New Contract" at bounding box center [876, 111] width 67 height 18
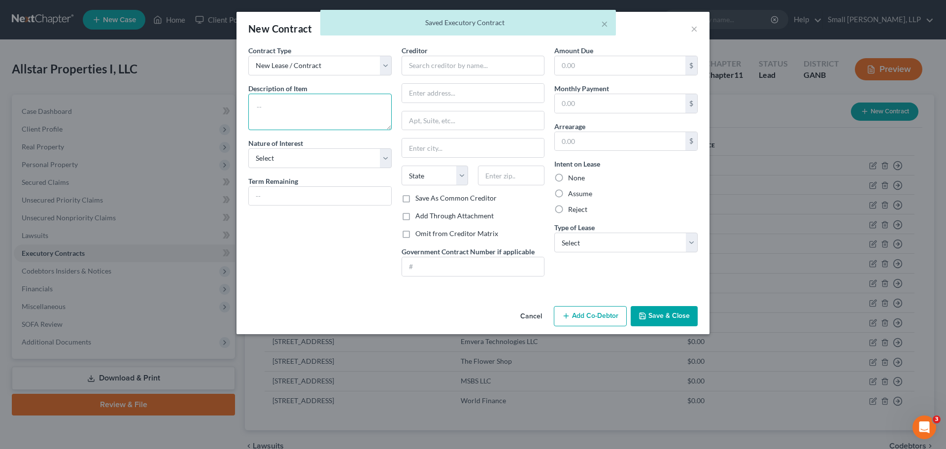
click at [339, 112] on textarea at bounding box center [319, 112] width 143 height 36
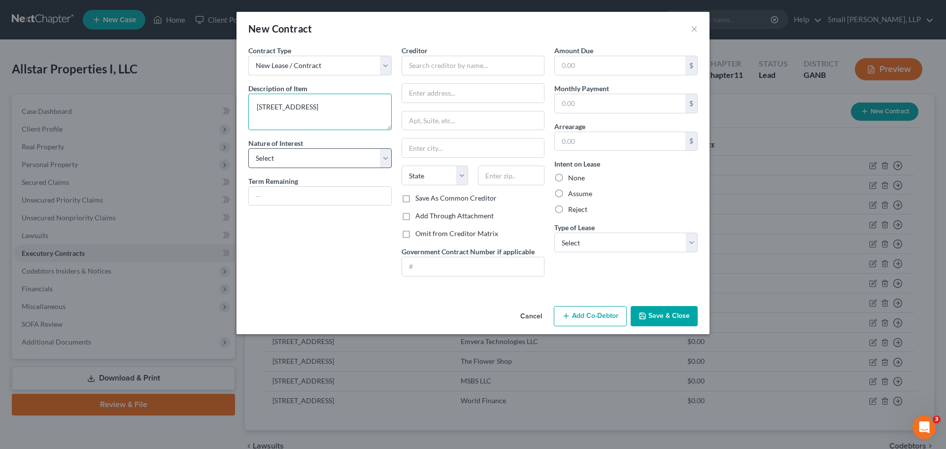
type textarea "[STREET_ADDRESS]"
click at [320, 155] on select "Select Purchaser Agent Lessor Lessee" at bounding box center [319, 158] width 143 height 20
select select "2"
click at [248, 148] on select "Select Purchaser Agent Lessor Lessee" at bounding box center [319, 158] width 143 height 20
click at [427, 64] on input "text" at bounding box center [472, 66] width 143 height 20
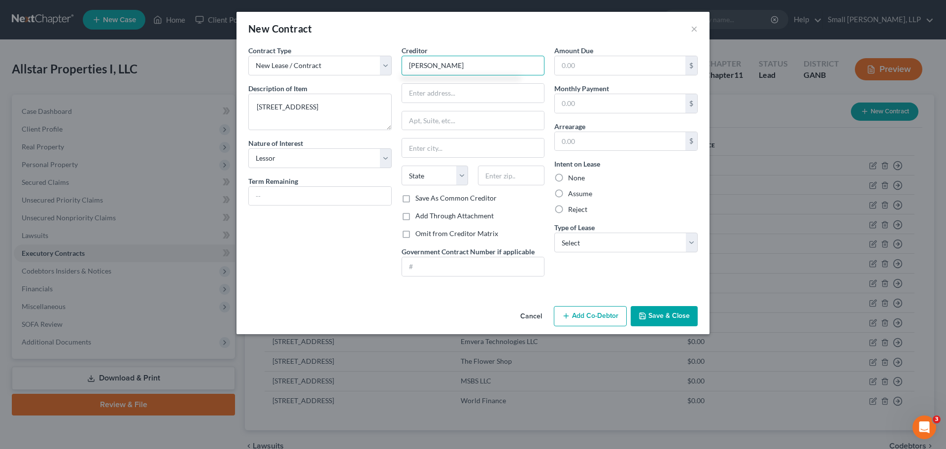
type input "[PERSON_NAME]"
click at [580, 177] on label "None" at bounding box center [576, 178] width 17 height 10
click at [578, 177] on input "None" at bounding box center [575, 176] width 6 height 6
radio input "true"
click at [592, 238] on select "Select Real Estate Car Other" at bounding box center [625, 242] width 143 height 20
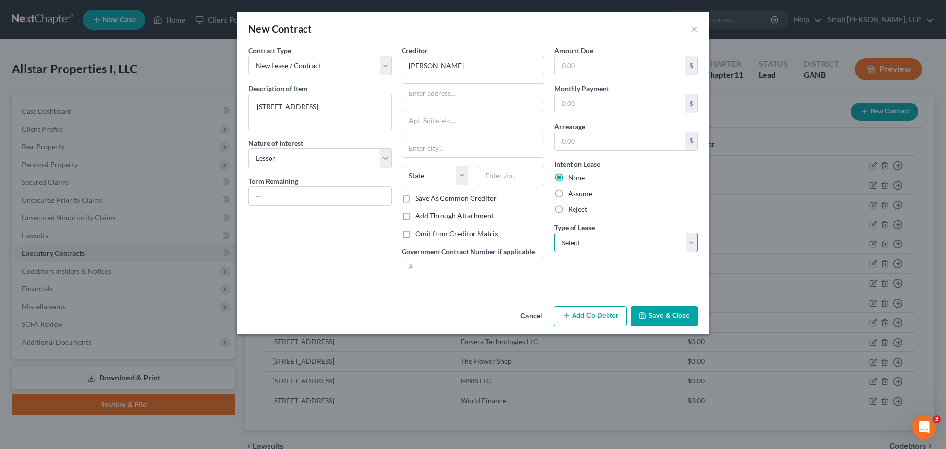
select select "0"
click at [554, 232] on select "Select Real Estate Car Other" at bounding box center [625, 242] width 143 height 20
click at [642, 314] on icon "button" at bounding box center [642, 316] width 8 height 8
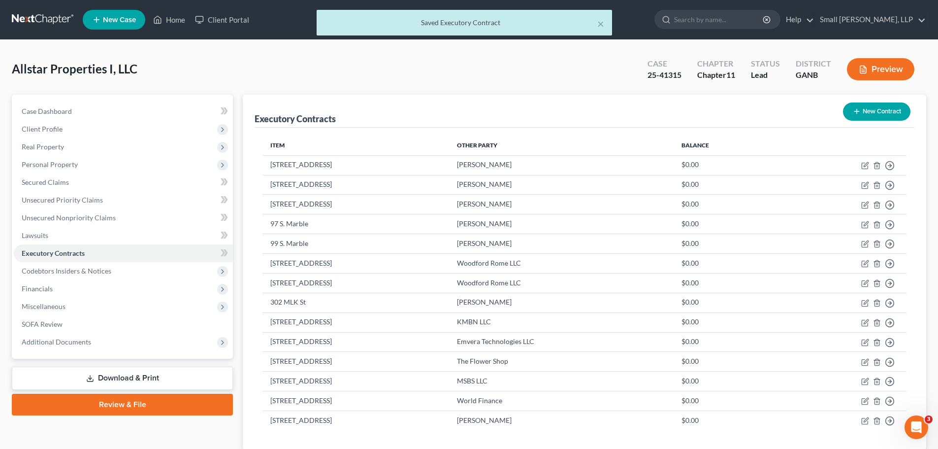
click at [874, 116] on button "New Contract" at bounding box center [876, 111] width 67 height 18
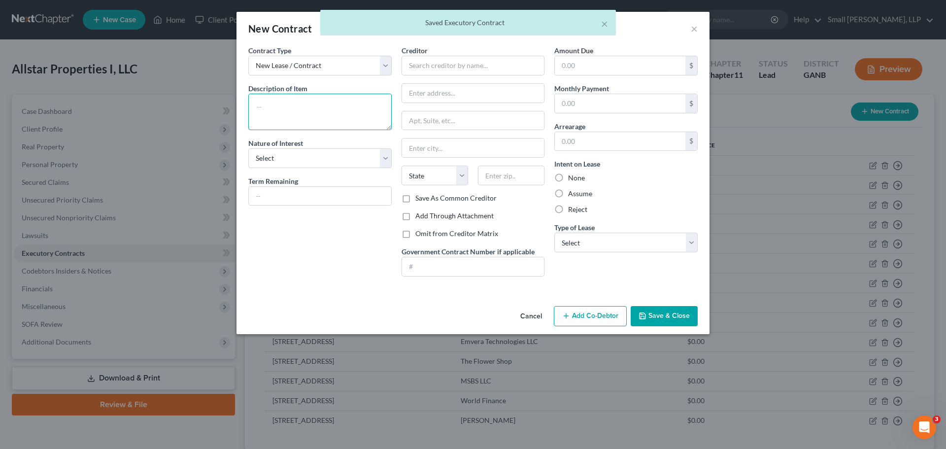
click at [279, 117] on textarea at bounding box center [319, 112] width 143 height 36
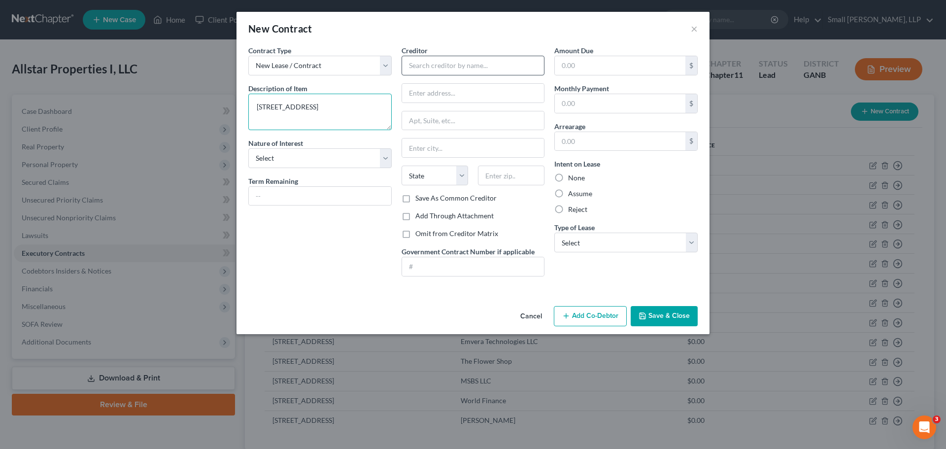
type textarea "[STREET_ADDRESS]"
click at [442, 62] on input "text" at bounding box center [472, 66] width 143 height 20
type input "W"
type input "[PERSON_NAME]"
click at [583, 178] on label "None" at bounding box center [576, 178] width 17 height 10
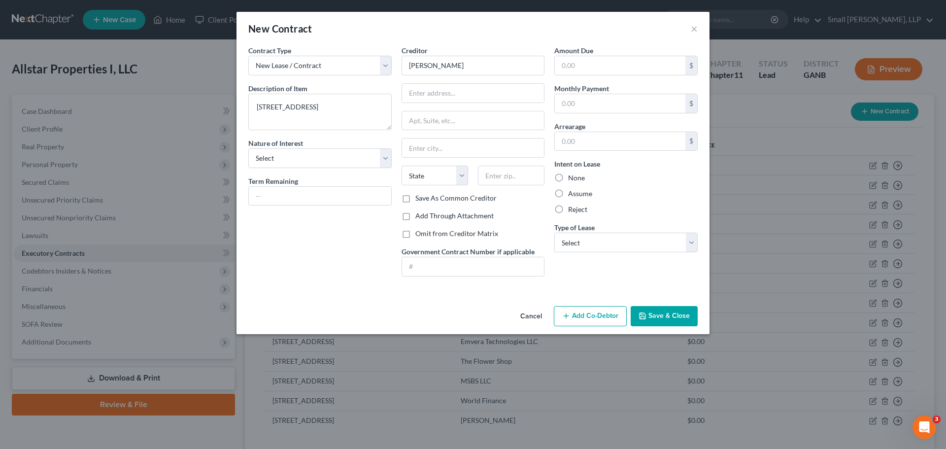
click at [578, 178] on input "None" at bounding box center [575, 176] width 6 height 6
radio input "true"
click at [589, 244] on select "Select Real Estate Car Other" at bounding box center [625, 242] width 143 height 20
select select "0"
click at [554, 232] on select "Select Real Estate Car Other" at bounding box center [625, 242] width 143 height 20
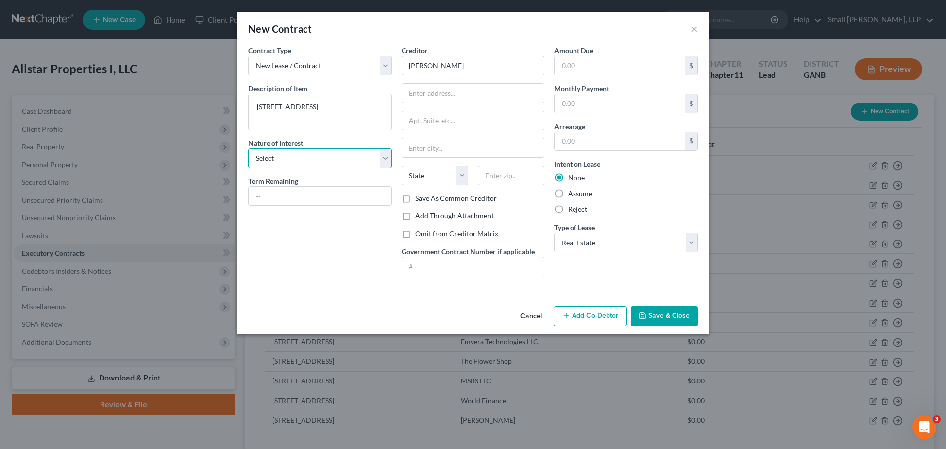
click at [357, 156] on select "Select Purchaser Agent Lessor Lessee" at bounding box center [319, 158] width 143 height 20
select select "2"
click at [248, 148] on select "Select Purchaser Agent Lessor Lessee" at bounding box center [319, 158] width 143 height 20
click at [645, 314] on icon "button" at bounding box center [642, 316] width 8 height 8
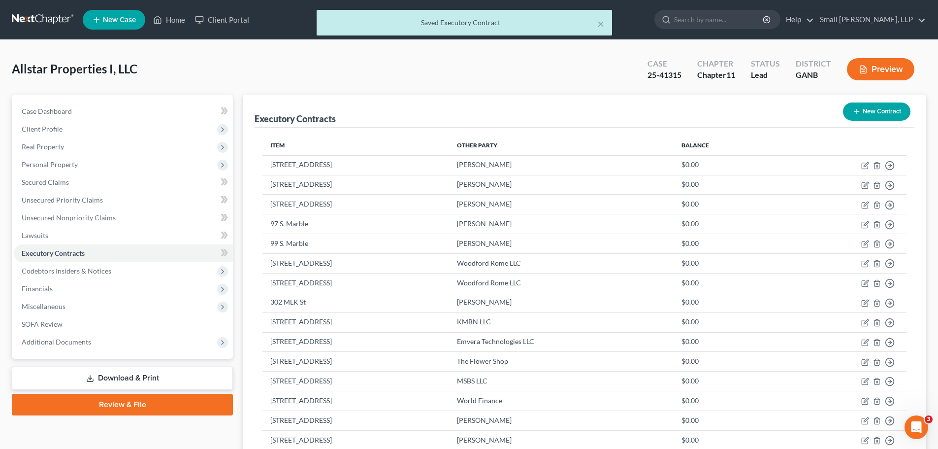
click at [873, 106] on button "New Contract" at bounding box center [876, 111] width 67 height 18
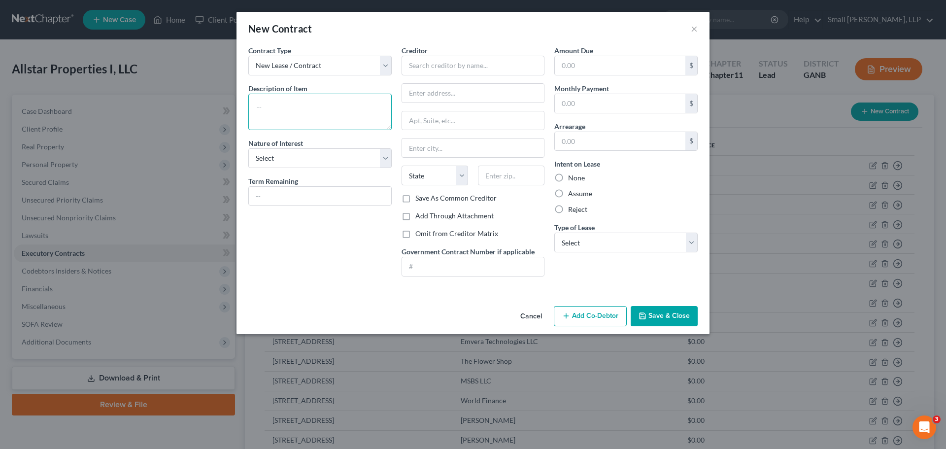
click at [337, 113] on textarea at bounding box center [319, 112] width 143 height 36
type textarea "[STREET_ADDRESS]"
click at [292, 165] on select "Select Purchaser Agent Lessor Lessee" at bounding box center [319, 158] width 143 height 20
select select "2"
click at [248, 148] on select "Select Purchaser Agent Lessor Lessee" at bounding box center [319, 158] width 143 height 20
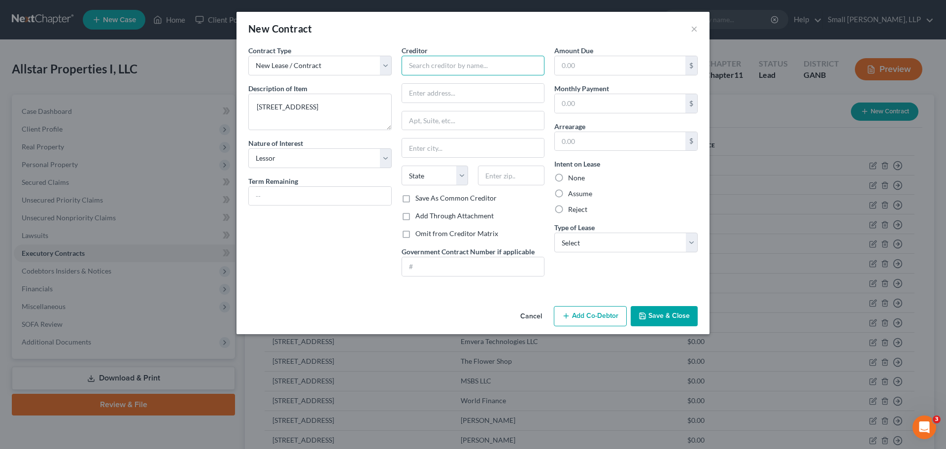
click at [428, 69] on input "text" at bounding box center [472, 66] width 143 height 20
click at [441, 64] on input "[PERSON_NAME]" at bounding box center [472, 66] width 143 height 20
type input "[PERSON_NAME]"
click at [573, 176] on label "None" at bounding box center [576, 178] width 17 height 10
click at [573, 176] on input "None" at bounding box center [575, 176] width 6 height 6
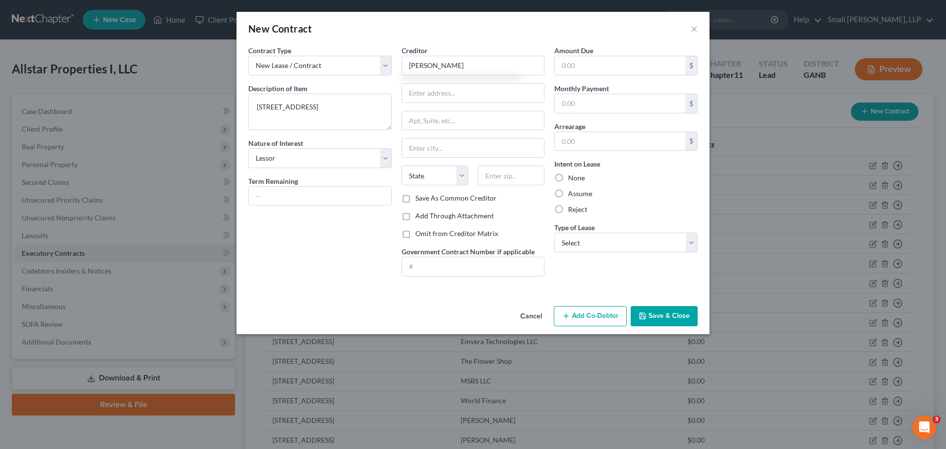
radio input "true"
click at [586, 242] on select "Select Real Estate Car Other" at bounding box center [625, 242] width 143 height 20
select select "0"
click at [554, 232] on select "Select Real Estate Car Other" at bounding box center [625, 242] width 143 height 20
click at [644, 312] on icon "button" at bounding box center [642, 316] width 8 height 8
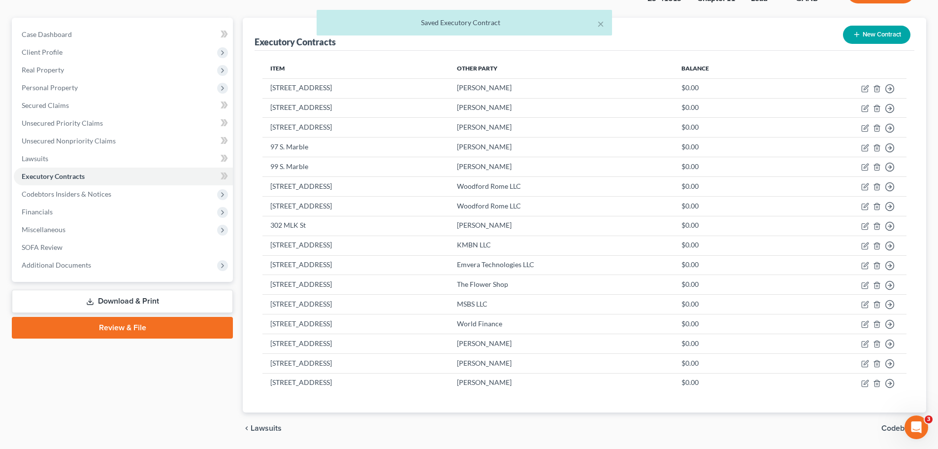
scroll to position [109, 0]
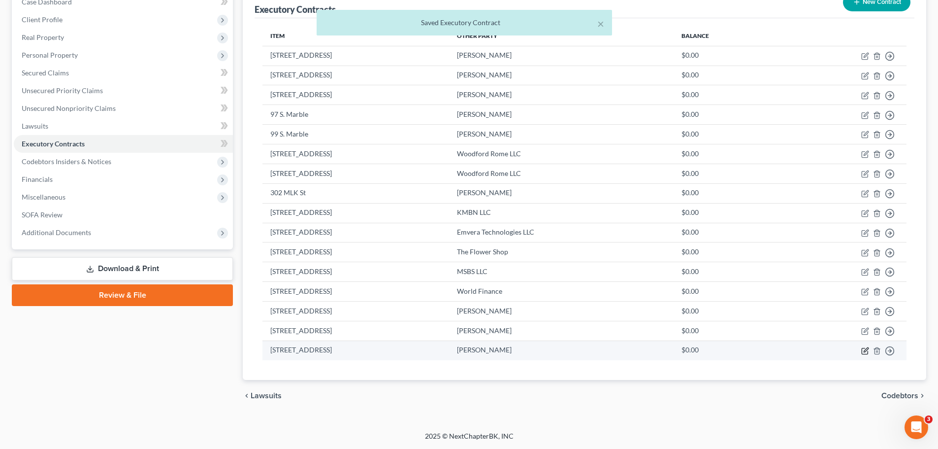
click at [864, 351] on icon "button" at bounding box center [865, 351] width 8 height 8
select select "2"
select select "0"
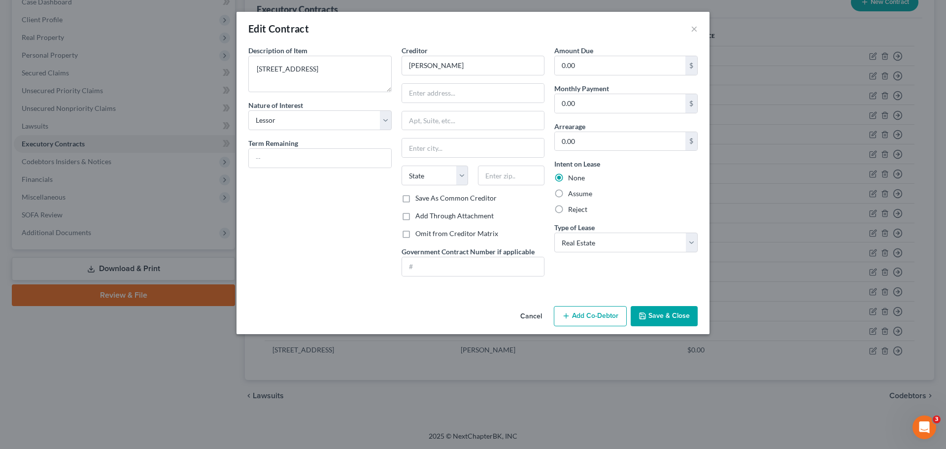
click at [633, 299] on div "Description of non-residential real property * Description of Item * 113 Broad …" at bounding box center [472, 173] width 473 height 257
click at [649, 310] on button "Save & Close" at bounding box center [663, 316] width 67 height 21
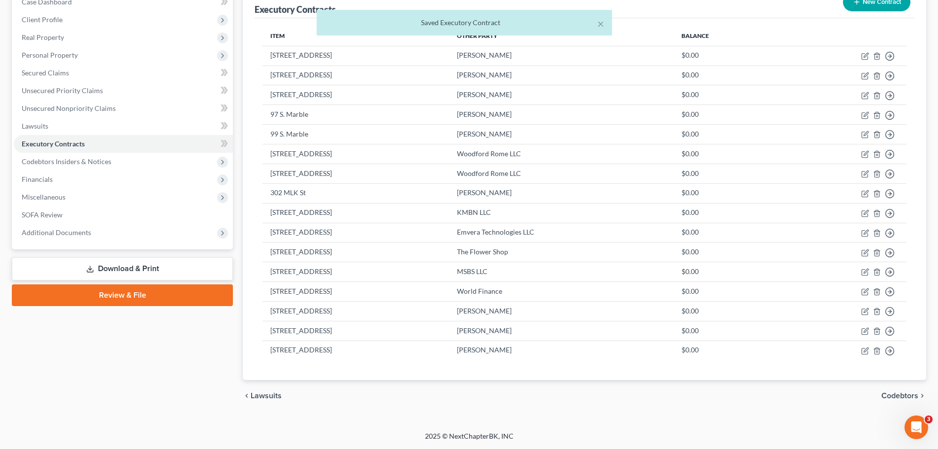
click at [854, 4] on icon "button" at bounding box center [857, 2] width 8 height 8
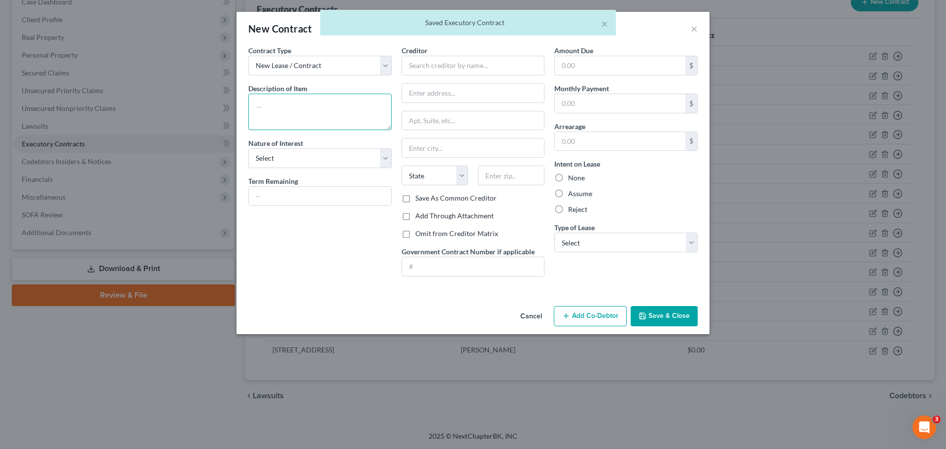
click at [347, 101] on textarea at bounding box center [319, 112] width 143 height 36
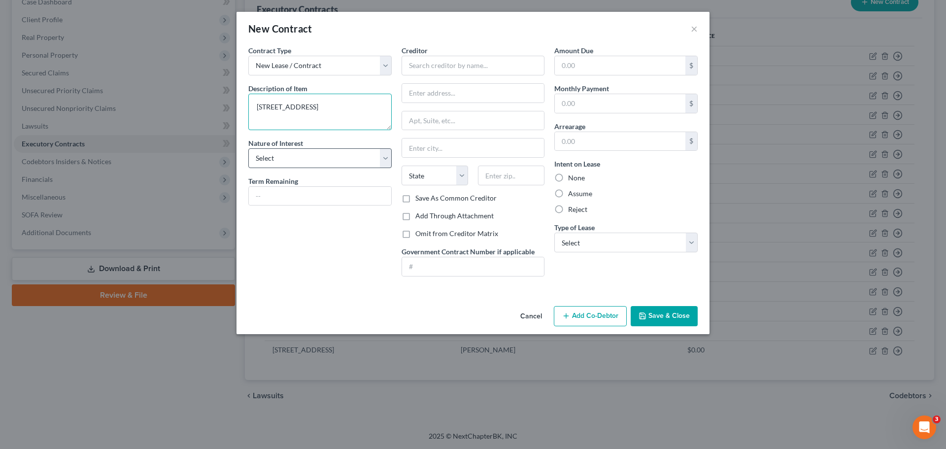
type textarea "[STREET_ADDRESS]"
click at [317, 159] on select "Select Purchaser Agent Lessor Lessee" at bounding box center [319, 158] width 143 height 20
select select "2"
click at [248, 148] on select "Select Purchaser Agent Lessor Lessee" at bounding box center [319, 158] width 143 height 20
click at [428, 68] on input "text" at bounding box center [472, 66] width 143 height 20
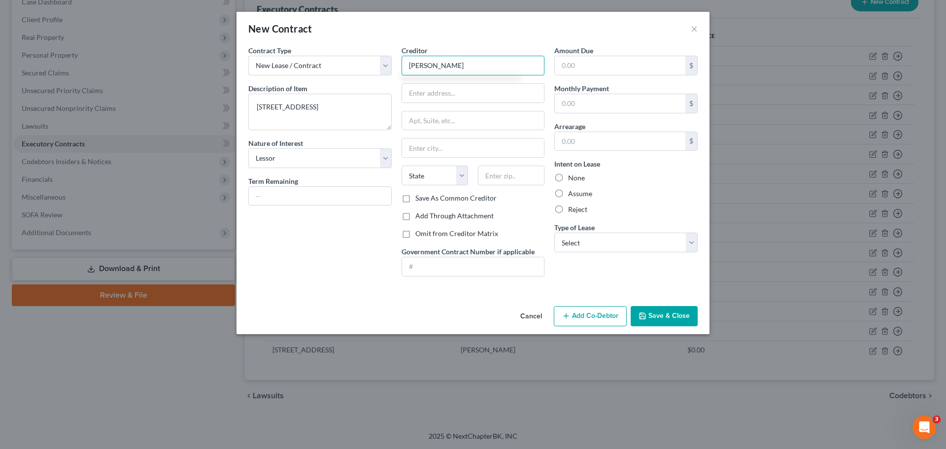
type input "[PERSON_NAME]"
click at [573, 176] on label "None" at bounding box center [576, 178] width 17 height 10
click at [573, 176] on input "None" at bounding box center [575, 176] width 6 height 6
radio input "true"
click at [596, 244] on select "Select Real Estate Car Other" at bounding box center [625, 242] width 143 height 20
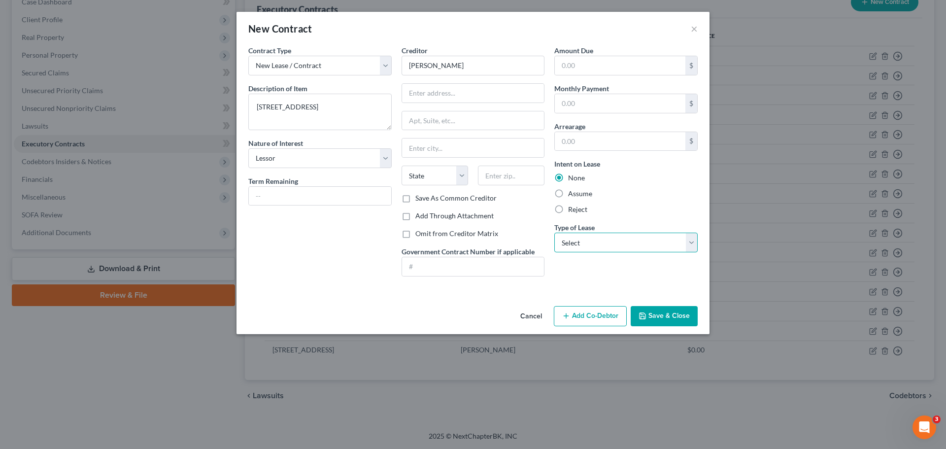
select select "0"
click at [554, 232] on select "Select Real Estate Car Other" at bounding box center [625, 242] width 143 height 20
click at [666, 314] on button "Save & Close" at bounding box center [663, 316] width 67 height 21
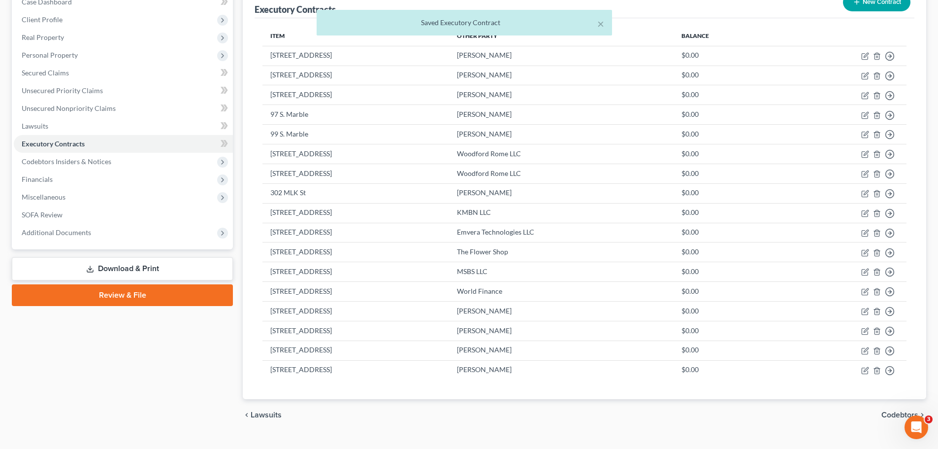
click at [880, 2] on button "New Contract" at bounding box center [876, 2] width 67 height 18
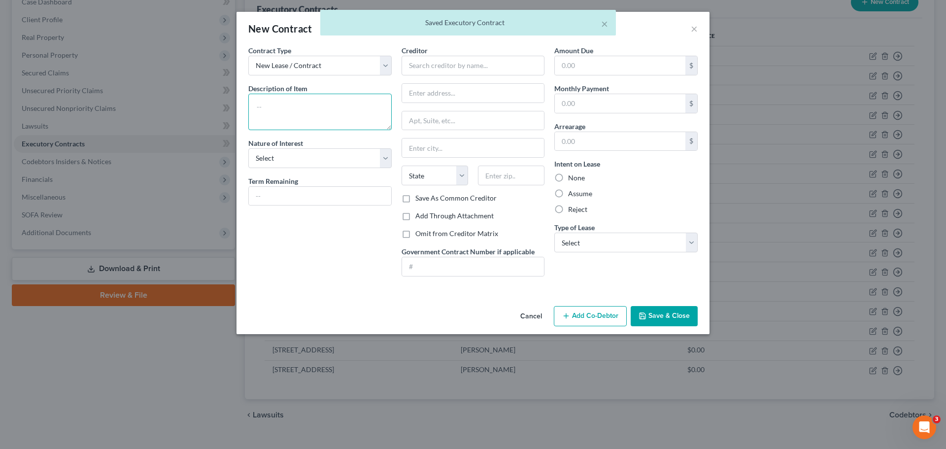
click at [323, 105] on textarea at bounding box center [319, 112] width 143 height 36
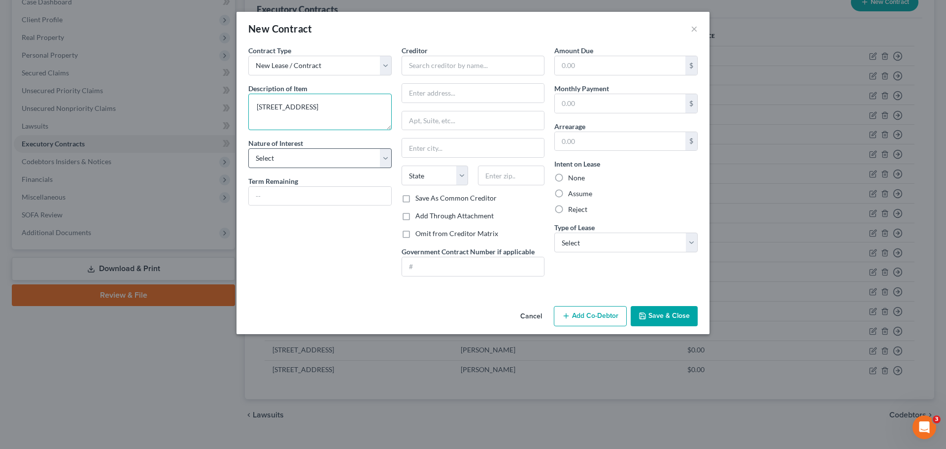
type textarea "[STREET_ADDRESS]"
click at [298, 166] on select "Select Purchaser Agent Lessor Lessee" at bounding box center [319, 158] width 143 height 20
select select "2"
click at [248, 148] on select "Select Purchaser Agent Lessor Lessee" at bounding box center [319, 158] width 143 height 20
click at [433, 65] on input "text" at bounding box center [472, 66] width 143 height 20
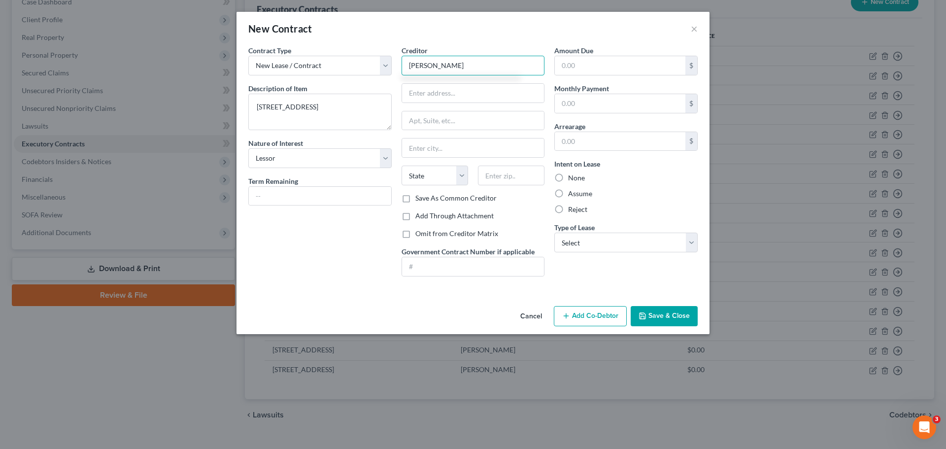
type input "[PERSON_NAME]"
drag, startPoint x: 559, startPoint y: 175, endPoint x: 569, endPoint y: 196, distance: 23.2
click at [568, 176] on label "None" at bounding box center [576, 178] width 17 height 10
click at [572, 176] on input "None" at bounding box center [575, 176] width 6 height 6
radio input "true"
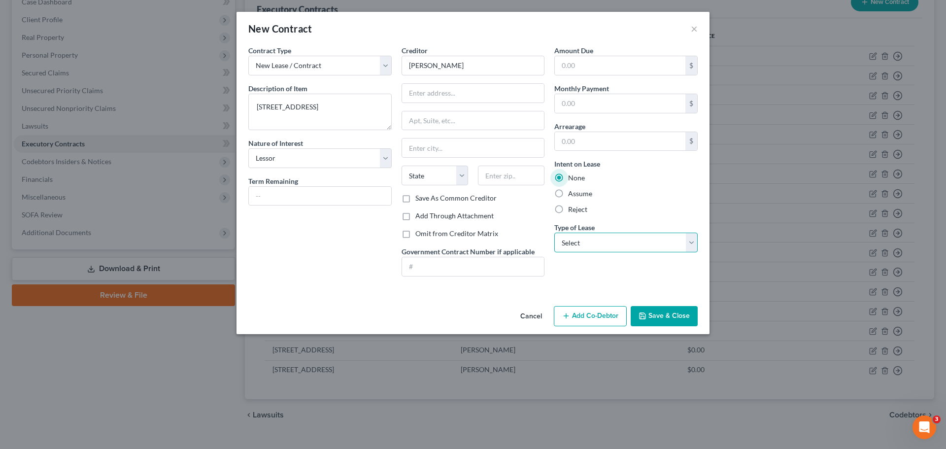
click at [593, 245] on select "Select Real Estate Car Other" at bounding box center [625, 242] width 143 height 20
select select "0"
click at [554, 232] on select "Select Real Estate Car Other" at bounding box center [625, 242] width 143 height 20
click at [658, 315] on button "Save & Close" at bounding box center [663, 316] width 67 height 21
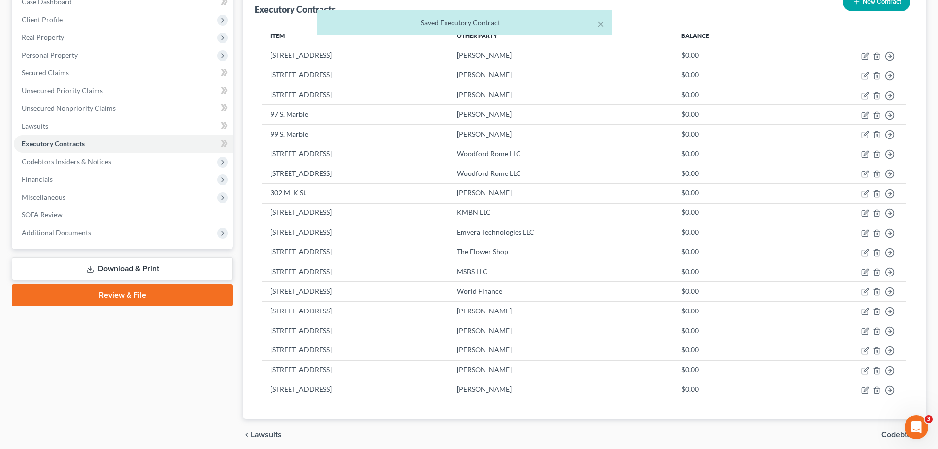
click at [849, 3] on button "New Contract" at bounding box center [876, 2] width 67 height 18
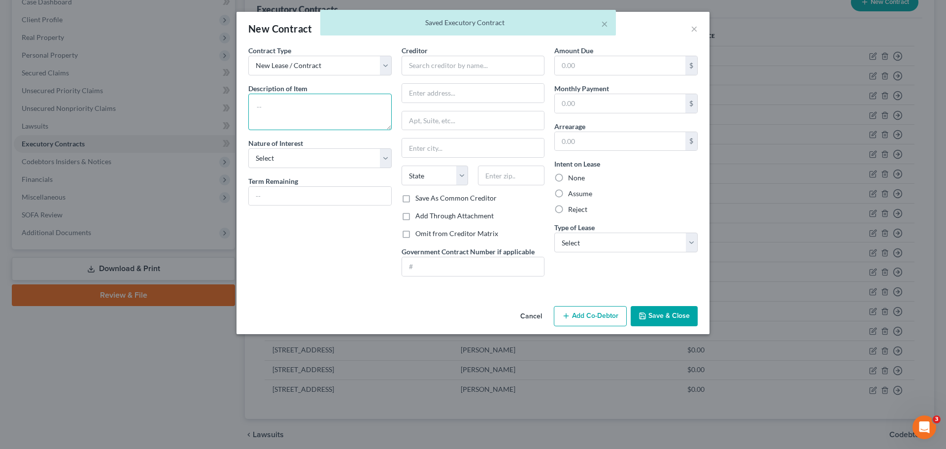
click at [284, 104] on textarea at bounding box center [319, 112] width 143 height 36
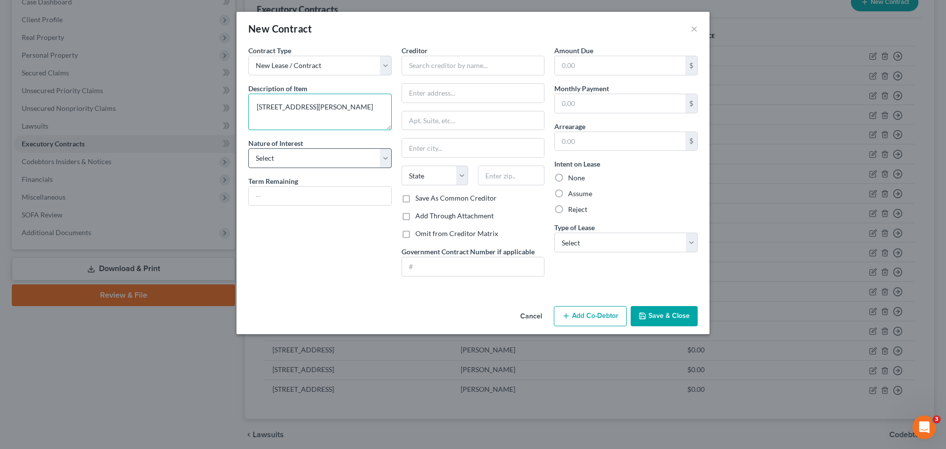
type textarea "[STREET_ADDRESS][PERSON_NAME]"
click at [265, 160] on select "Select Purchaser Agent Lessor Lessee" at bounding box center [319, 158] width 143 height 20
select select "2"
click at [248, 148] on select "Select Purchaser Agent Lessor Lessee" at bounding box center [319, 158] width 143 height 20
click at [428, 58] on input "text" at bounding box center [472, 66] width 143 height 20
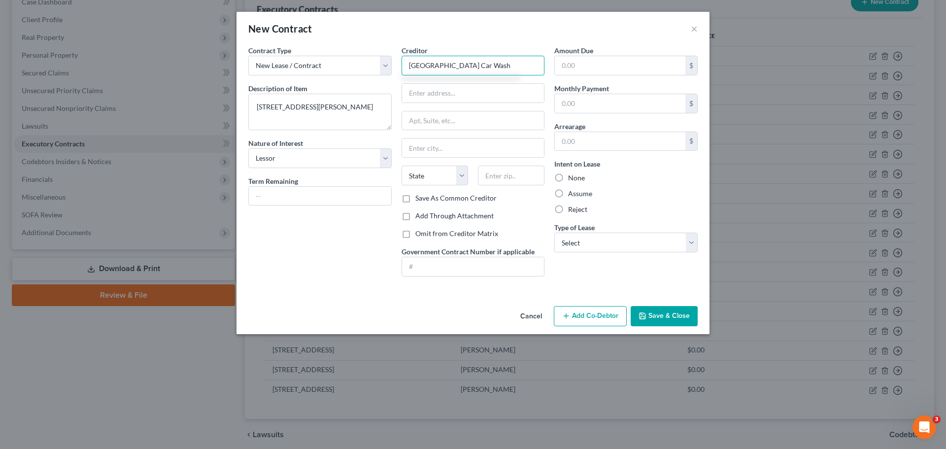
type input "[GEOGRAPHIC_DATA] Car Wash"
click at [568, 177] on label "None" at bounding box center [576, 178] width 17 height 10
click at [572, 177] on input "None" at bounding box center [575, 176] width 6 height 6
radio input "true"
click at [583, 234] on select "Select Real Estate Car Other" at bounding box center [625, 242] width 143 height 20
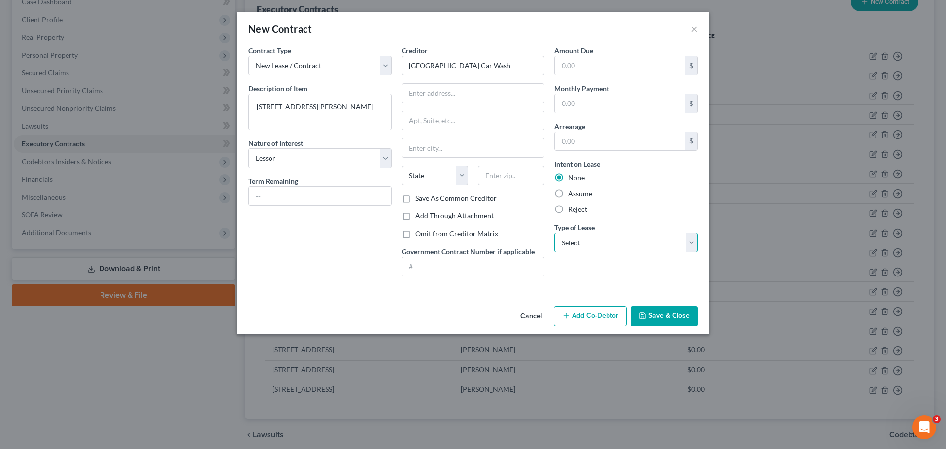
select select "0"
click at [554, 232] on select "Select Real Estate Car Other" at bounding box center [625, 242] width 143 height 20
click at [662, 318] on button "Save & Close" at bounding box center [663, 316] width 67 height 21
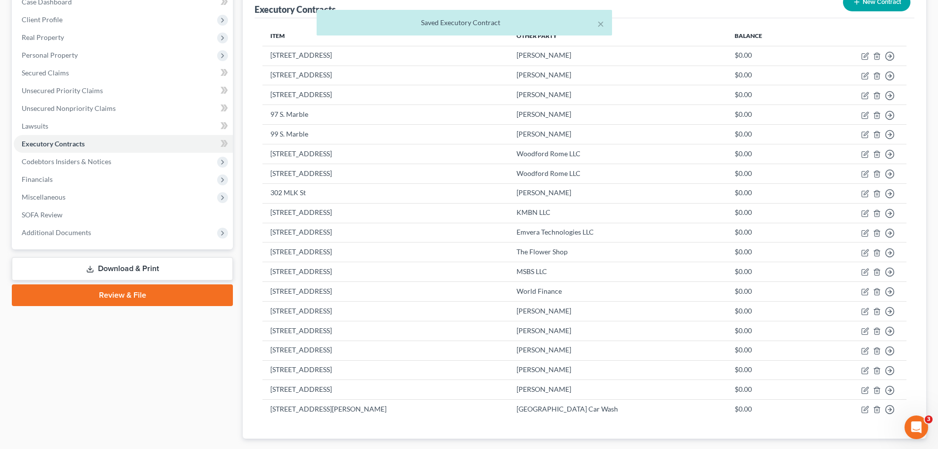
click at [873, 8] on button "New Contract" at bounding box center [876, 2] width 67 height 18
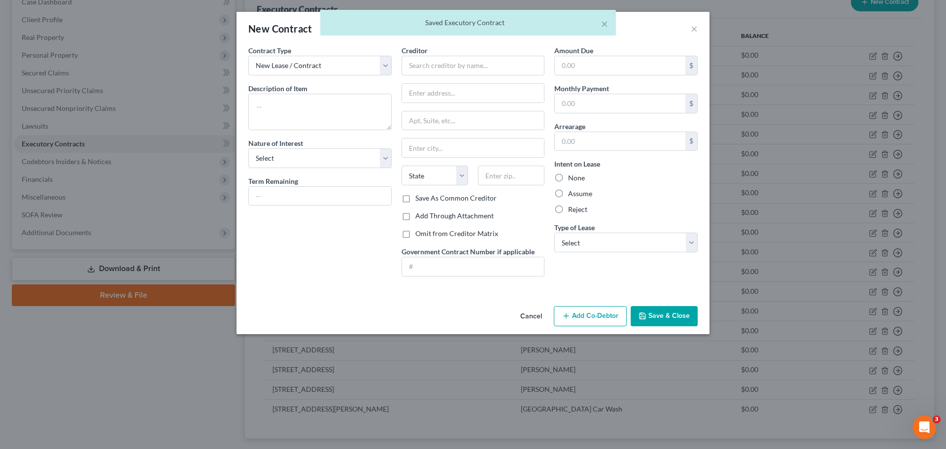
click at [693, 29] on div "× Saved Executory Contract" at bounding box center [468, 25] width 946 height 31
click at [693, 30] on div "× Saved Executory Contract" at bounding box center [468, 25] width 946 height 31
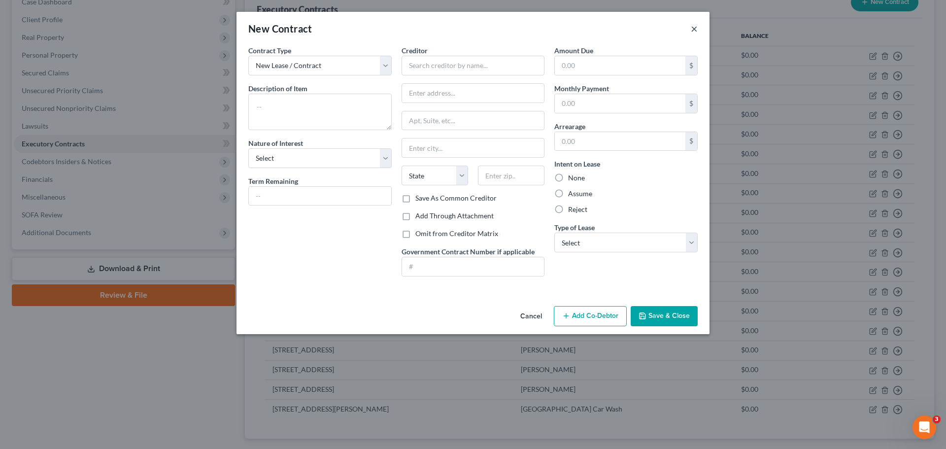
click at [693, 30] on button "×" at bounding box center [693, 29] width 7 height 12
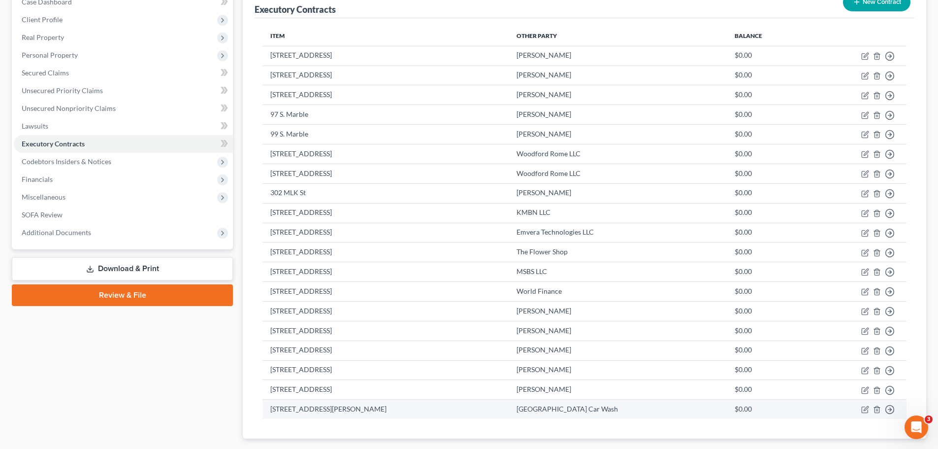
click at [865, 402] on td "Move to D Move to E Move to F Move to Notice Only" at bounding box center [857, 408] width 99 height 19
click at [864, 411] on icon "button" at bounding box center [865, 409] width 8 height 8
select select "2"
select select "0"
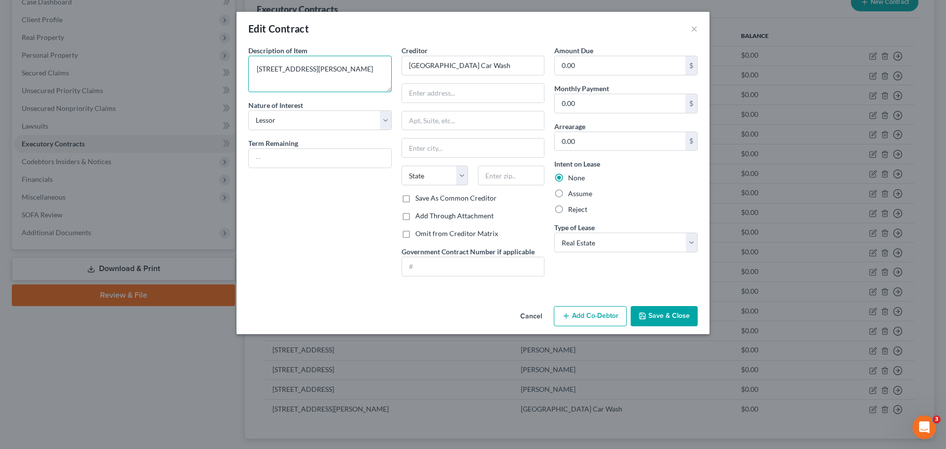
click at [270, 70] on textarea "[STREET_ADDRESS][PERSON_NAME]" at bounding box center [319, 74] width 143 height 36
type textarea "[STREET_ADDRESS][PERSON_NAME]"
click at [656, 318] on button "Save & Close" at bounding box center [663, 316] width 67 height 21
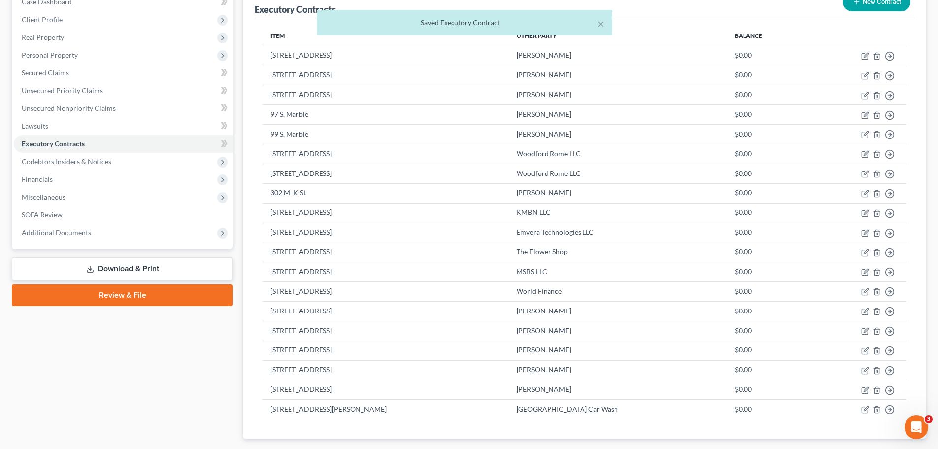
click at [864, 6] on button "New Contract" at bounding box center [876, 2] width 67 height 18
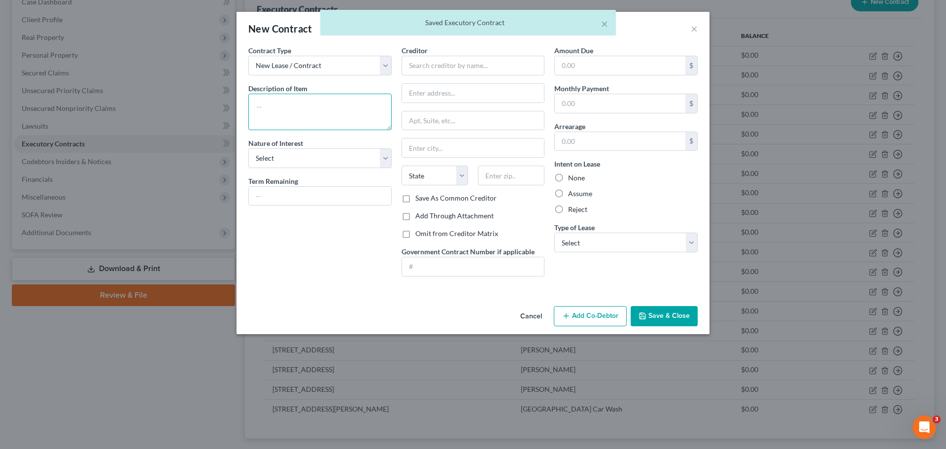
click at [340, 100] on textarea at bounding box center [319, 112] width 143 height 36
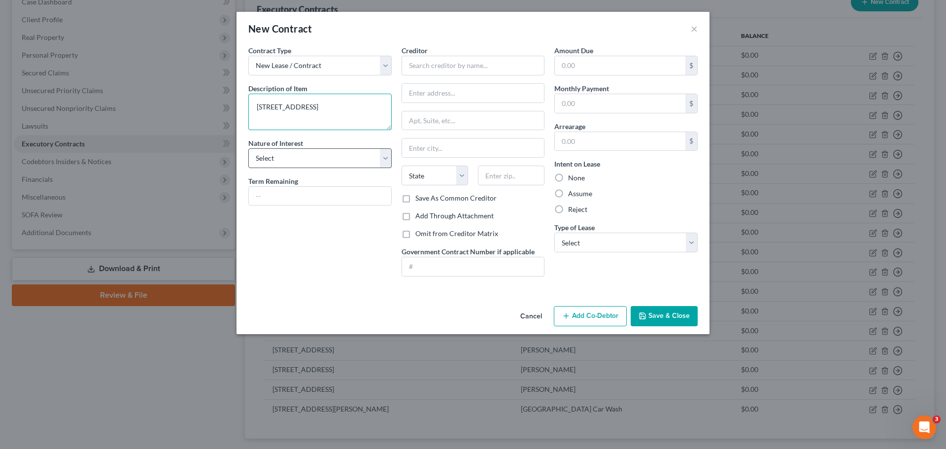
type textarea "[STREET_ADDRESS]"
click at [262, 156] on select "Select Purchaser Agent Lessor Lessee" at bounding box center [319, 158] width 143 height 20
select select "2"
click at [248, 148] on select "Select Purchaser Agent Lessor Lessee" at bounding box center [319, 158] width 143 height 20
click at [425, 56] on input "text" at bounding box center [472, 66] width 143 height 20
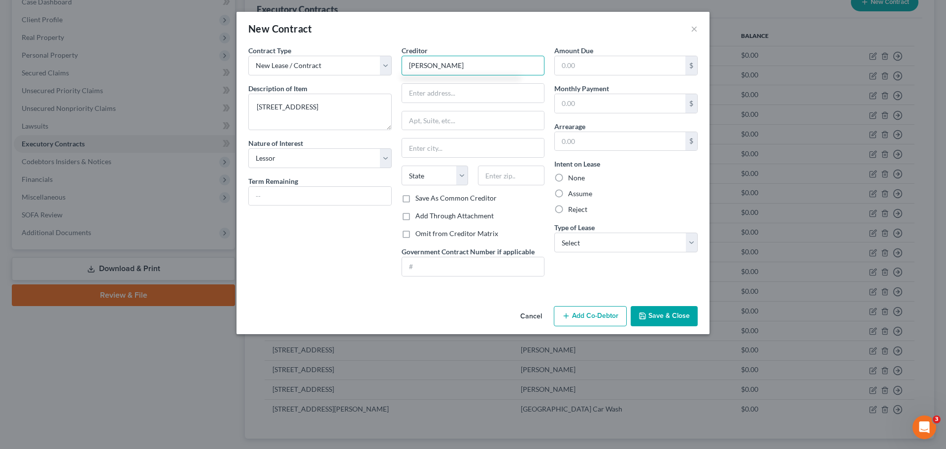
type input "[PERSON_NAME]"
click at [574, 174] on label "None" at bounding box center [576, 178] width 17 height 10
click at [574, 174] on input "None" at bounding box center [575, 176] width 6 height 6
radio input "true"
click at [595, 234] on select "Select Real Estate Car Other" at bounding box center [625, 242] width 143 height 20
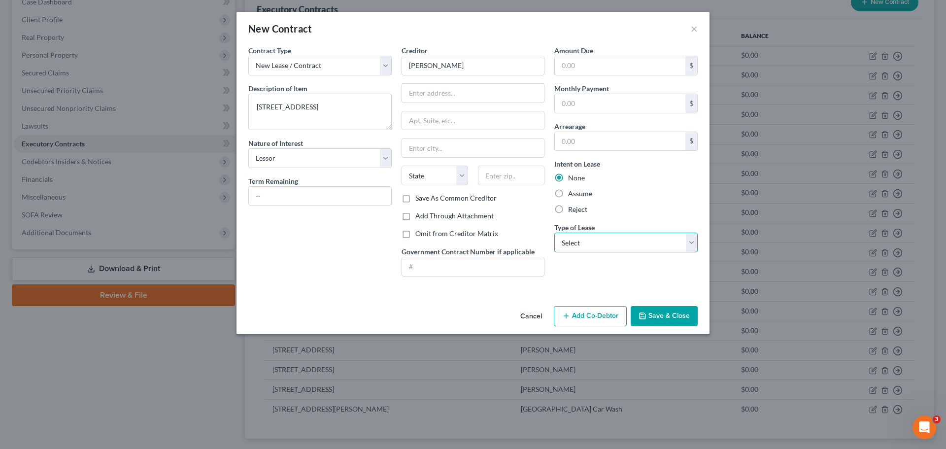
select select "0"
click at [554, 232] on select "Select Real Estate Car Other" at bounding box center [625, 242] width 143 height 20
click at [658, 318] on button "Save & Close" at bounding box center [663, 316] width 67 height 21
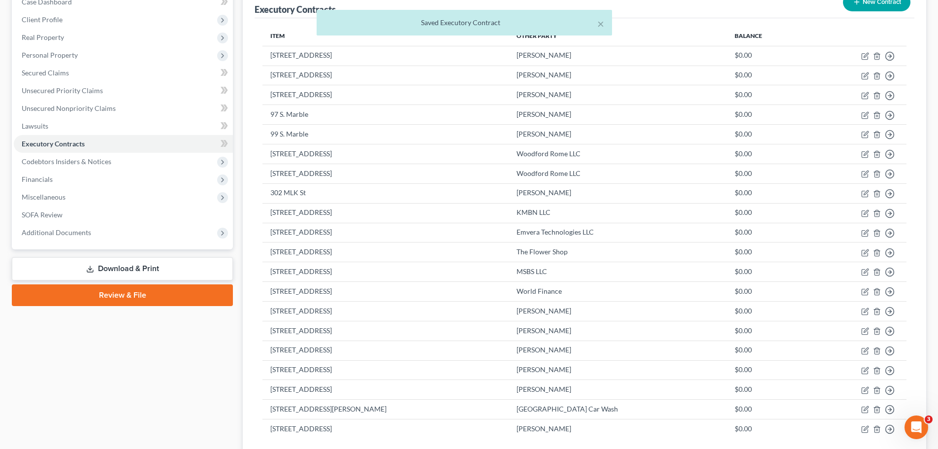
click at [862, 3] on button "New Contract" at bounding box center [876, 2] width 67 height 18
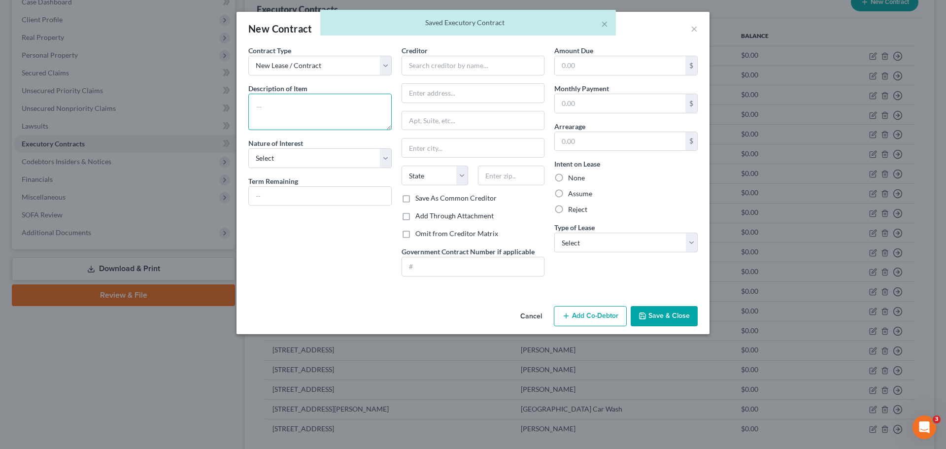
click at [338, 117] on textarea at bounding box center [319, 112] width 143 height 36
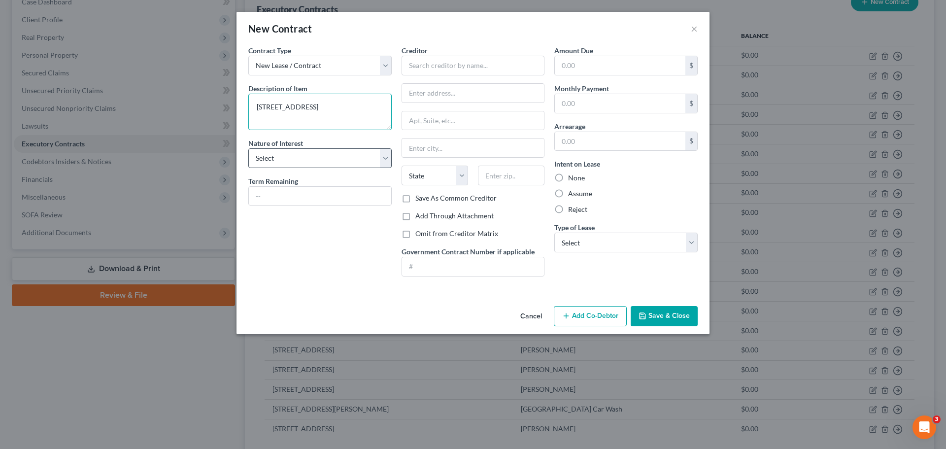
type textarea "[STREET_ADDRESS]"
click at [302, 165] on select "Select Purchaser Agent Lessor Lessee" at bounding box center [319, 158] width 143 height 20
select select "2"
click at [248, 148] on select "Select Purchaser Agent Lessor Lessee" at bounding box center [319, 158] width 143 height 20
click at [429, 66] on input "text" at bounding box center [472, 66] width 143 height 20
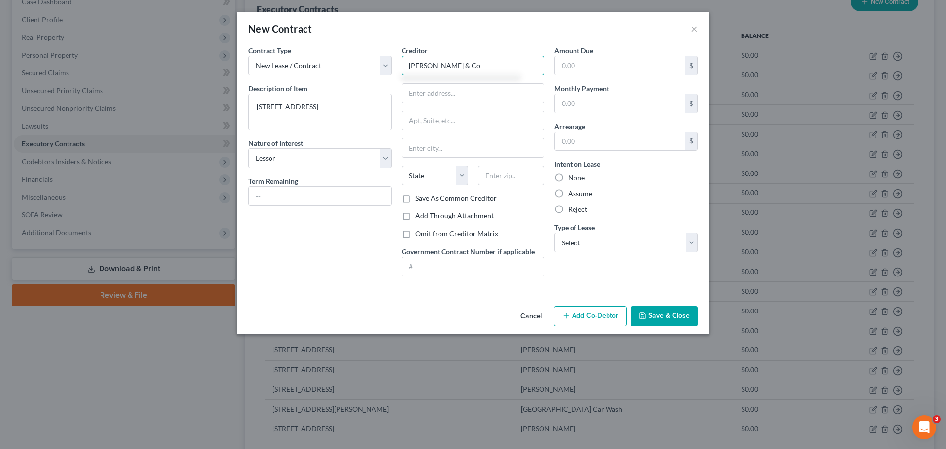
type input "[PERSON_NAME] & Co"
click at [568, 179] on label "None" at bounding box center [576, 178] width 17 height 10
click at [572, 179] on input "None" at bounding box center [575, 176] width 6 height 6
radio input "true"
click at [571, 241] on select "Select Real Estate Car Other" at bounding box center [625, 242] width 143 height 20
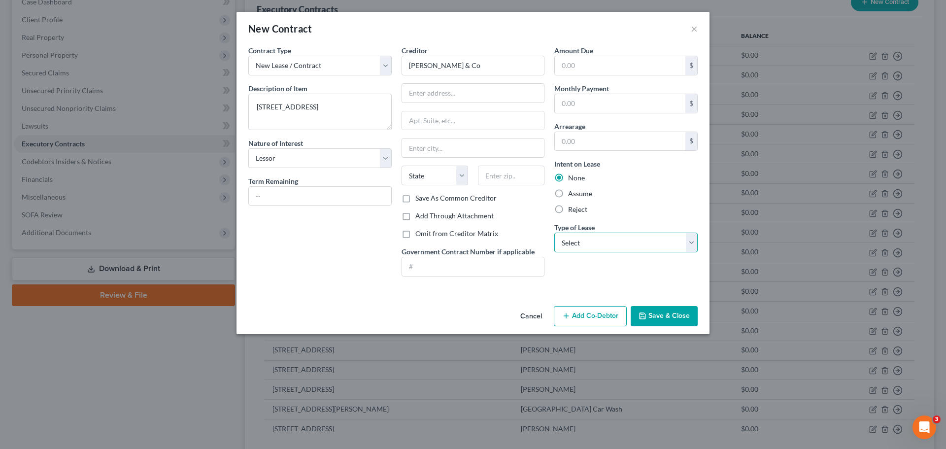
select select "0"
click at [554, 232] on select "Select Real Estate Car Other" at bounding box center [625, 242] width 143 height 20
click at [648, 321] on button "Save & Close" at bounding box center [663, 316] width 67 height 21
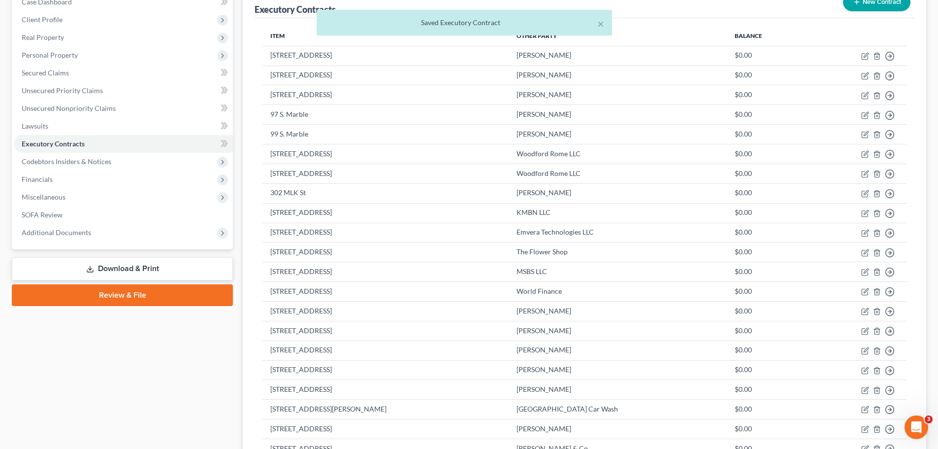
click at [897, 5] on button "New Contract" at bounding box center [876, 2] width 67 height 18
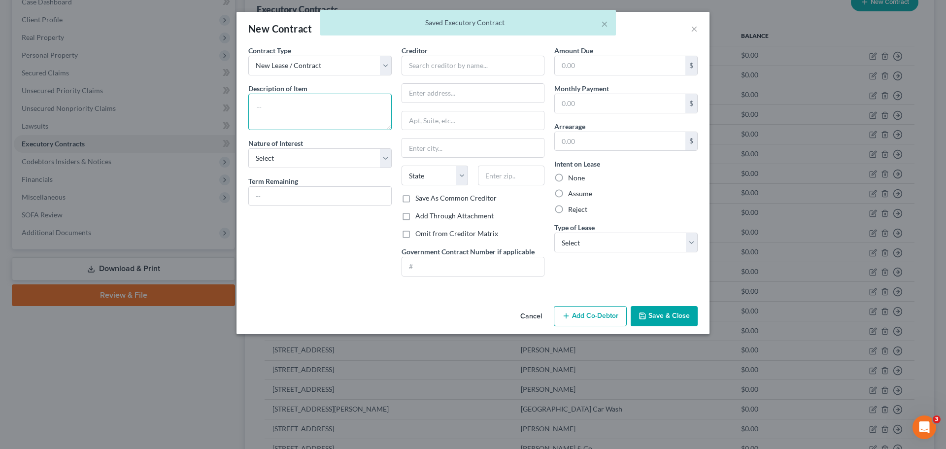
click at [331, 94] on textarea at bounding box center [319, 112] width 143 height 36
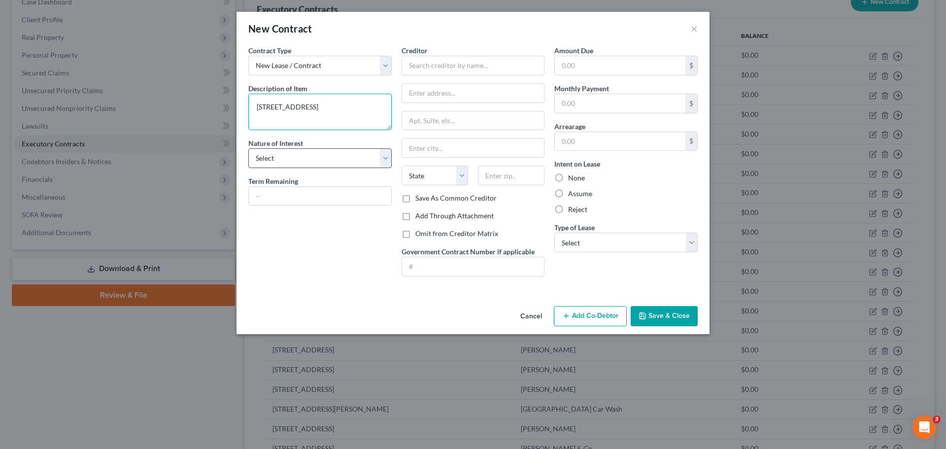
type textarea "[STREET_ADDRESS]"
click at [288, 161] on select "Select Purchaser Agent Lessor Lessee" at bounding box center [319, 158] width 143 height 20
select select "2"
click at [248, 148] on select "Select Purchaser Agent Lessor Lessee" at bounding box center [319, 158] width 143 height 20
click at [420, 60] on input "text" at bounding box center [472, 66] width 143 height 20
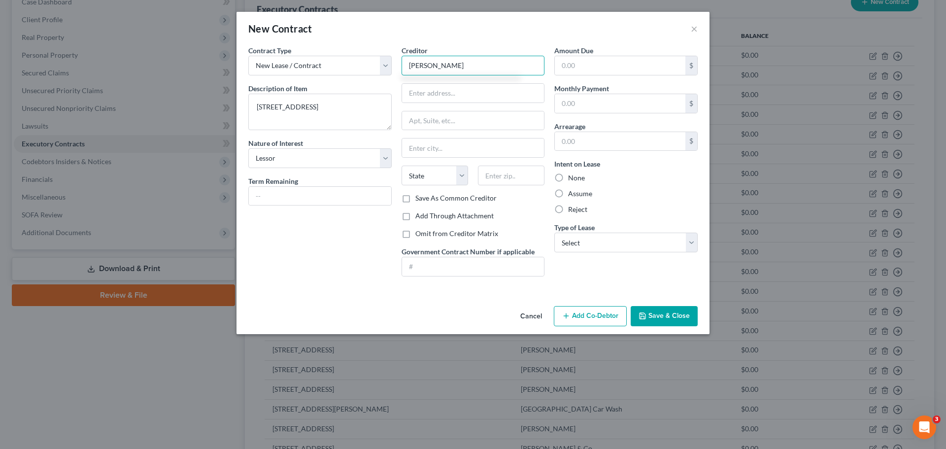
type input "[PERSON_NAME]"
click at [568, 179] on label "None" at bounding box center [576, 178] width 17 height 10
click at [572, 179] on input "None" at bounding box center [575, 176] width 6 height 6
radio input "true"
click at [583, 245] on select "Select Real Estate Car Other" at bounding box center [625, 242] width 143 height 20
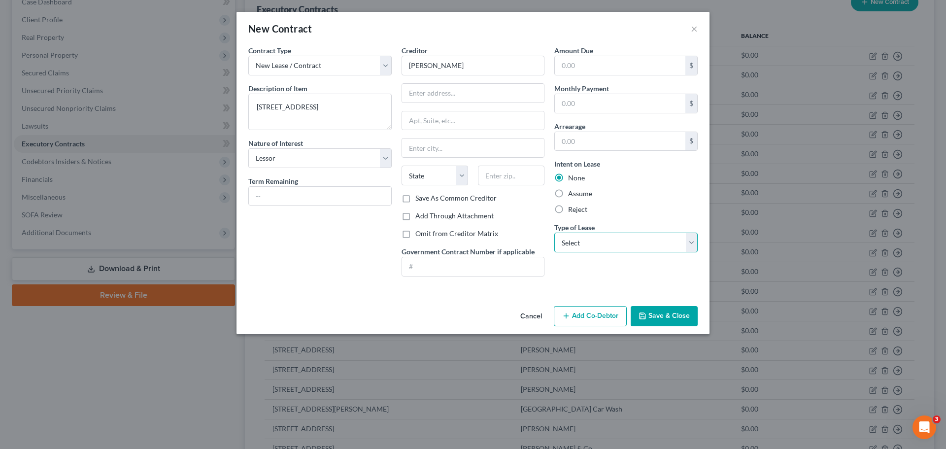
select select "0"
click at [554, 232] on select "Select Real Estate Car Other" at bounding box center [625, 242] width 143 height 20
click at [668, 319] on button "Save & Close" at bounding box center [663, 316] width 67 height 21
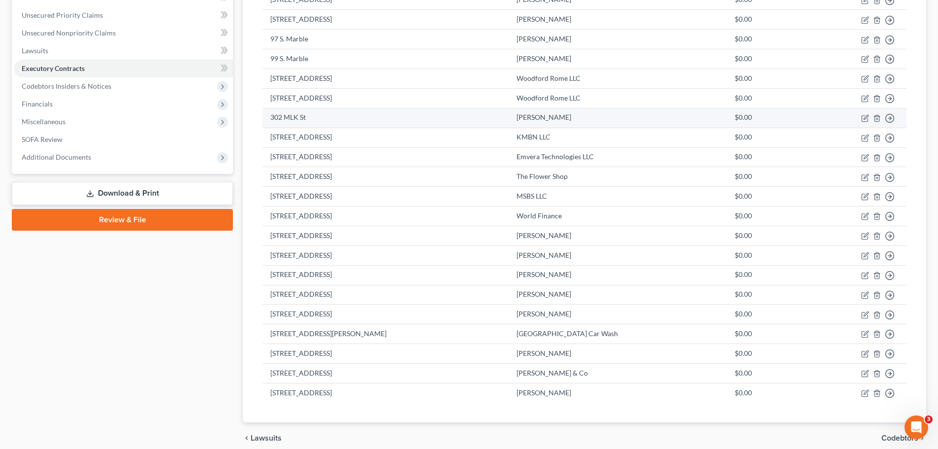
scroll to position [79, 0]
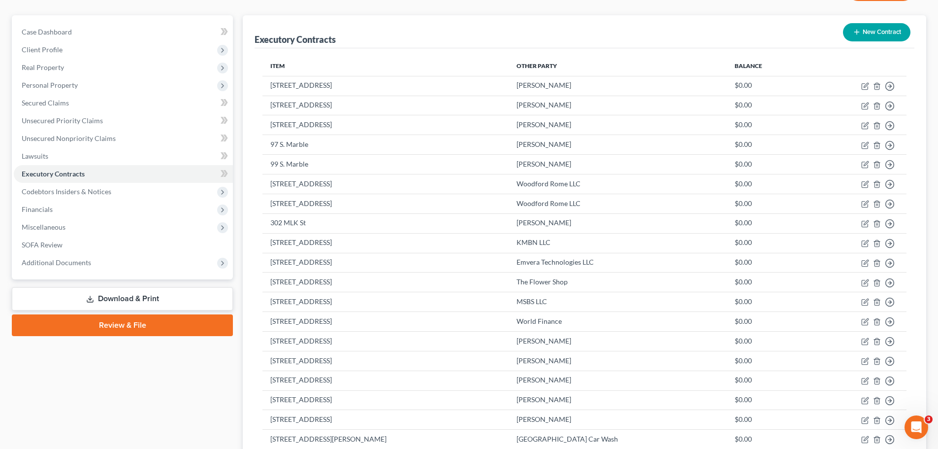
click at [853, 33] on icon "button" at bounding box center [857, 32] width 8 height 8
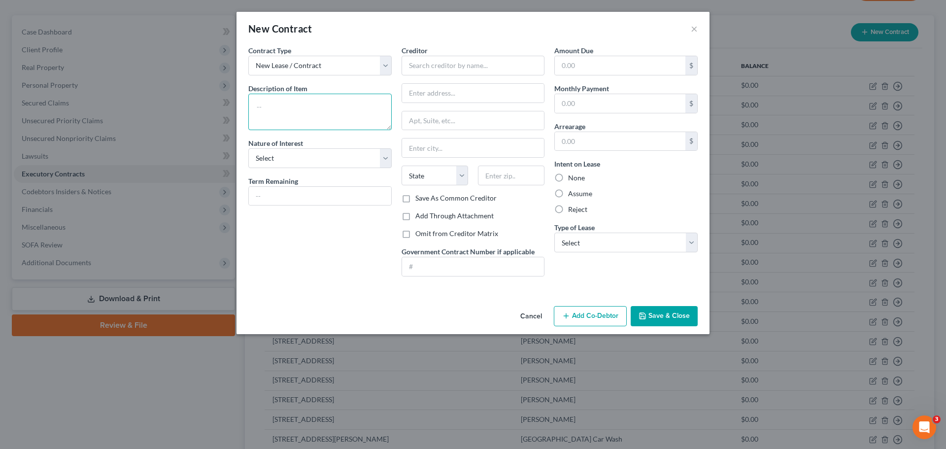
click at [357, 114] on textarea at bounding box center [319, 112] width 143 height 36
type textarea "[STREET_ADDRESS]"
drag, startPoint x: 345, startPoint y: 155, endPoint x: 344, endPoint y: 166, distance: 11.3
click at [345, 156] on select "Select Purchaser Agent Lessor Lessee" at bounding box center [319, 158] width 143 height 20
select select "2"
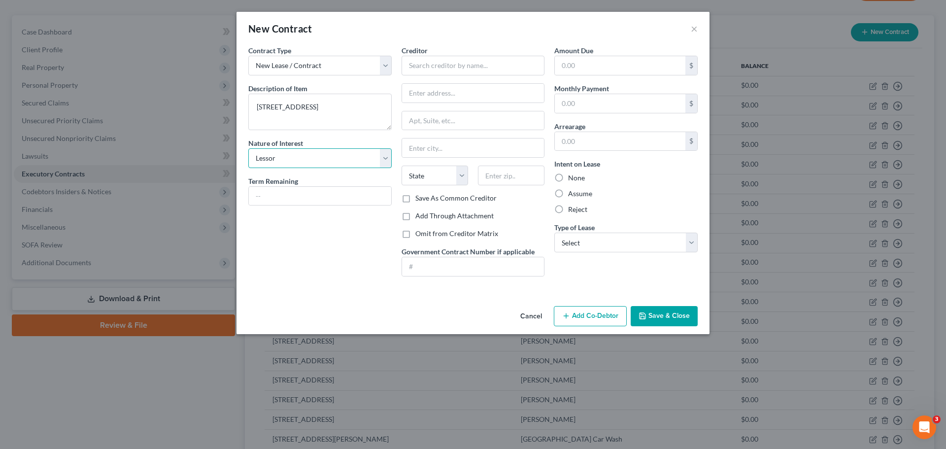
click at [248, 148] on select "Select Purchaser Agent Lessor Lessee" at bounding box center [319, 158] width 143 height 20
click at [418, 69] on input "text" at bounding box center [472, 66] width 143 height 20
type input "Rome Grinders"
click at [572, 180] on label "None" at bounding box center [576, 178] width 17 height 10
click at [572, 179] on input "None" at bounding box center [575, 176] width 6 height 6
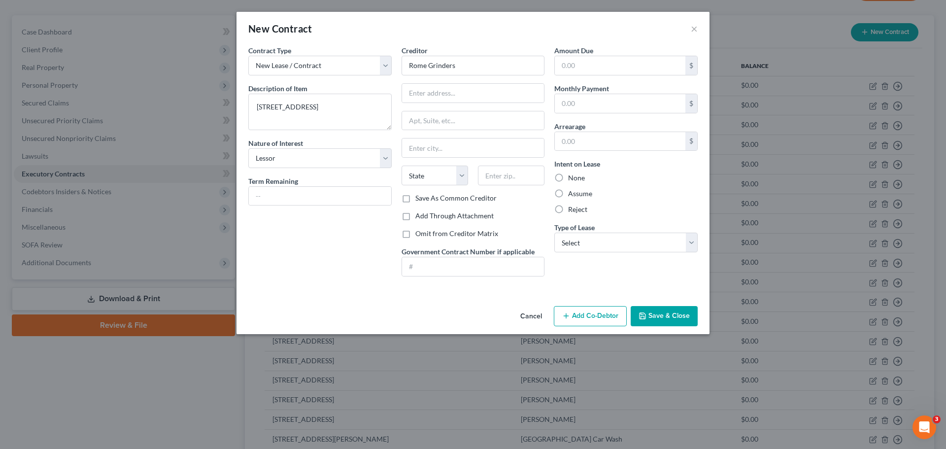
radio input "true"
click at [574, 239] on select "Select Real Estate Car Other" at bounding box center [625, 242] width 143 height 20
select select "0"
click at [554, 232] on select "Select Real Estate Car Other" at bounding box center [625, 242] width 143 height 20
click at [669, 313] on button "Save & Close" at bounding box center [663, 316] width 67 height 21
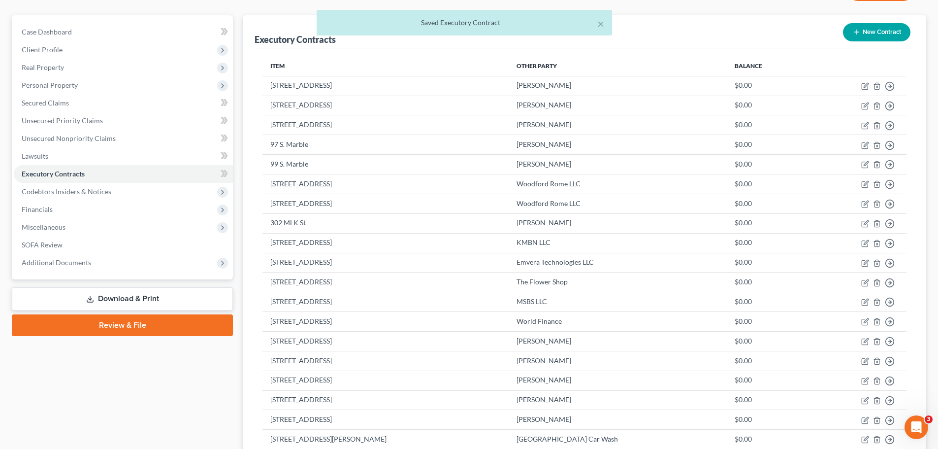
click at [884, 33] on div "× Saved Executory Contract" at bounding box center [464, 25] width 938 height 31
click at [851, 27] on div "× Saved Executory Contract" at bounding box center [464, 25] width 938 height 31
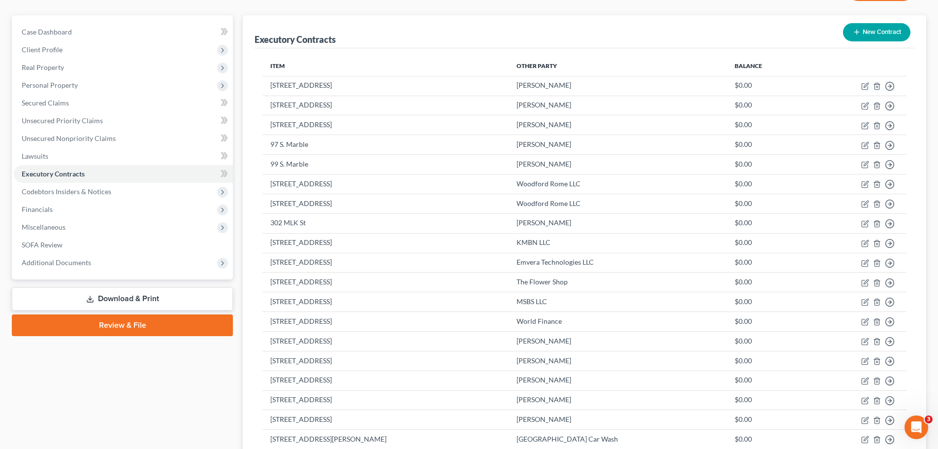
click at [892, 24] on button "New Contract" at bounding box center [876, 32] width 67 height 18
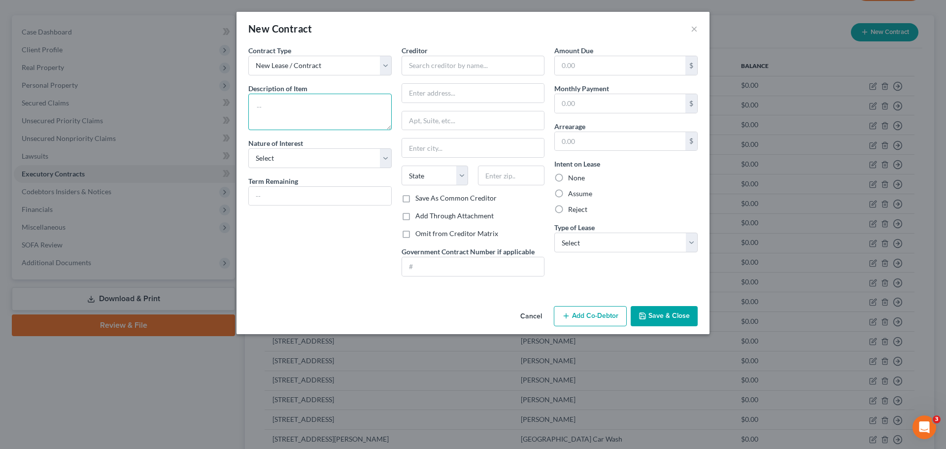
click at [345, 111] on textarea at bounding box center [319, 112] width 143 height 36
type textarea "[STREET_ADDRESS]"
click at [300, 152] on select "Select Purchaser Agent Lessor Lessee" at bounding box center [319, 158] width 143 height 20
select select "2"
click at [248, 148] on select "Select Purchaser Agent Lessor Lessee" at bounding box center [319, 158] width 143 height 20
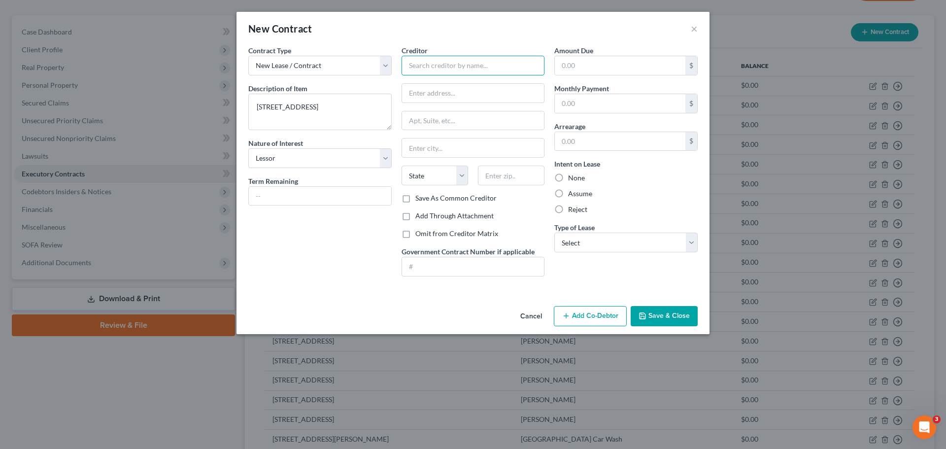
click at [455, 67] on input "text" at bounding box center [472, 66] width 143 height 20
type input "Big Dan's Car Wash"
click at [568, 180] on label "None" at bounding box center [576, 178] width 17 height 10
click at [572, 179] on input "None" at bounding box center [575, 176] width 6 height 6
radio input "true"
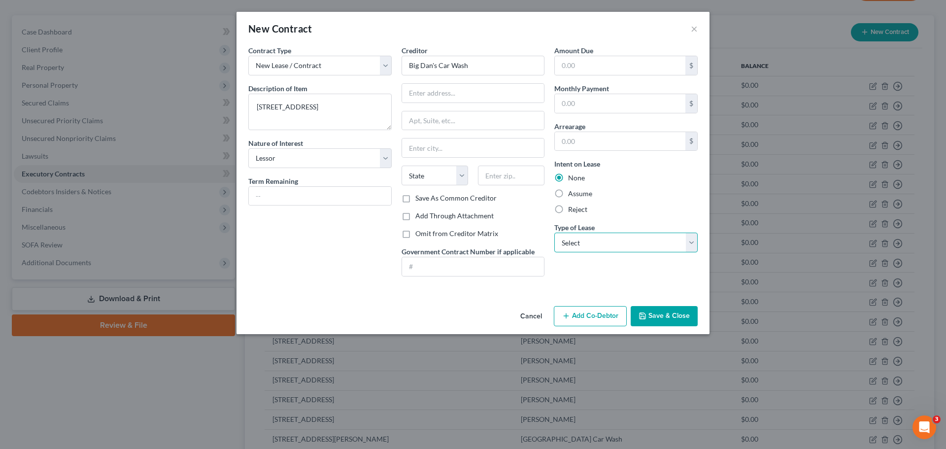
click at [583, 249] on select "Select Real Estate Car Other" at bounding box center [625, 242] width 143 height 20
select select "0"
click at [554, 232] on select "Select Real Estate Car Other" at bounding box center [625, 242] width 143 height 20
click at [666, 322] on button "Save & Close" at bounding box center [663, 316] width 67 height 21
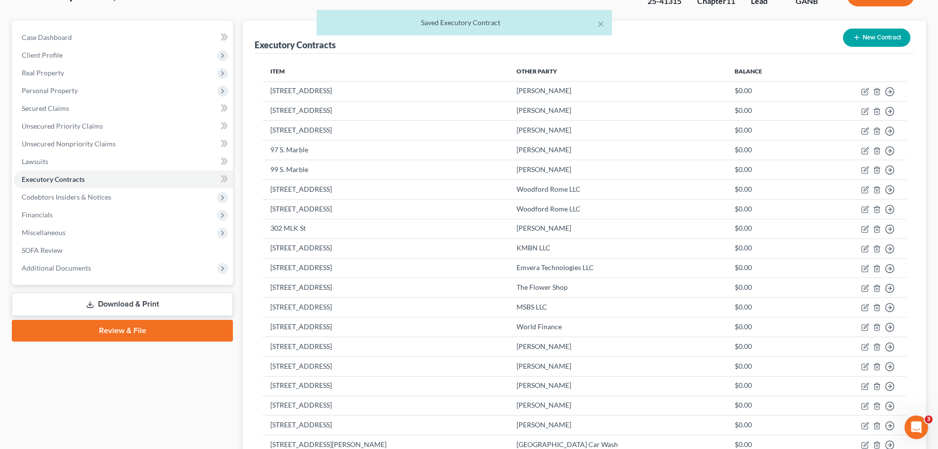
scroll to position [69, 0]
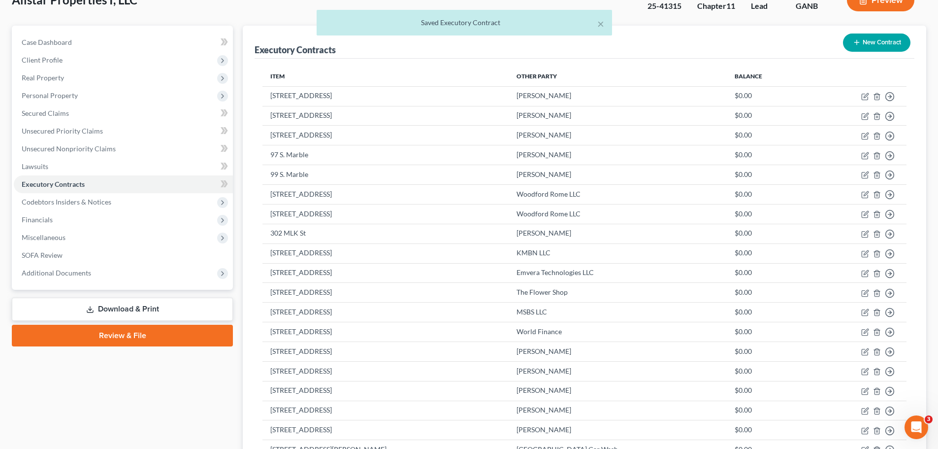
click at [879, 46] on button "New Contract" at bounding box center [876, 42] width 67 height 18
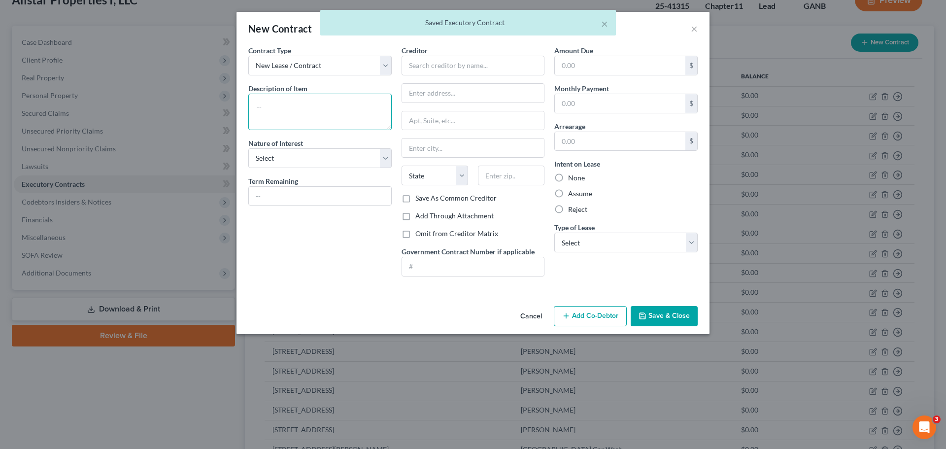
click at [354, 109] on textarea at bounding box center [319, 112] width 143 height 36
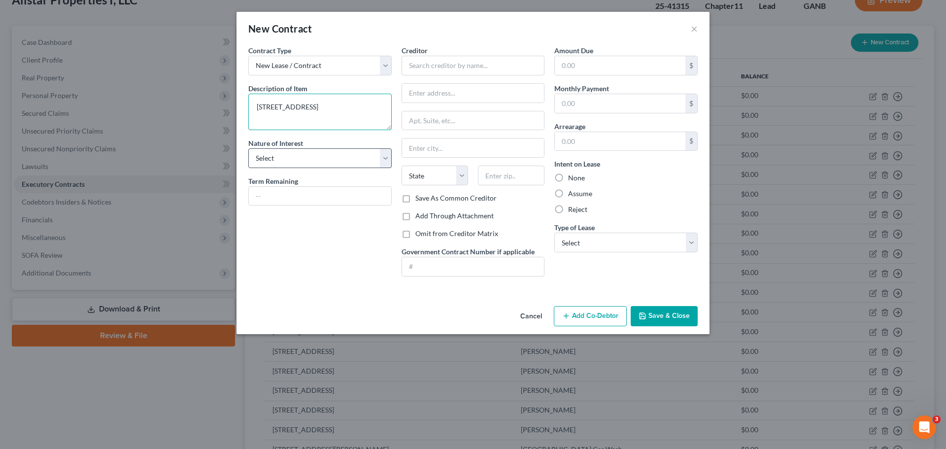
type textarea "[STREET_ADDRESS]"
click at [332, 155] on select "Select Purchaser Agent Lessor Lessee" at bounding box center [319, 158] width 143 height 20
select select "2"
click at [248, 148] on select "Select Purchaser Agent Lessor Lessee" at bounding box center [319, 158] width 143 height 20
click at [444, 70] on input "text" at bounding box center [472, 66] width 143 height 20
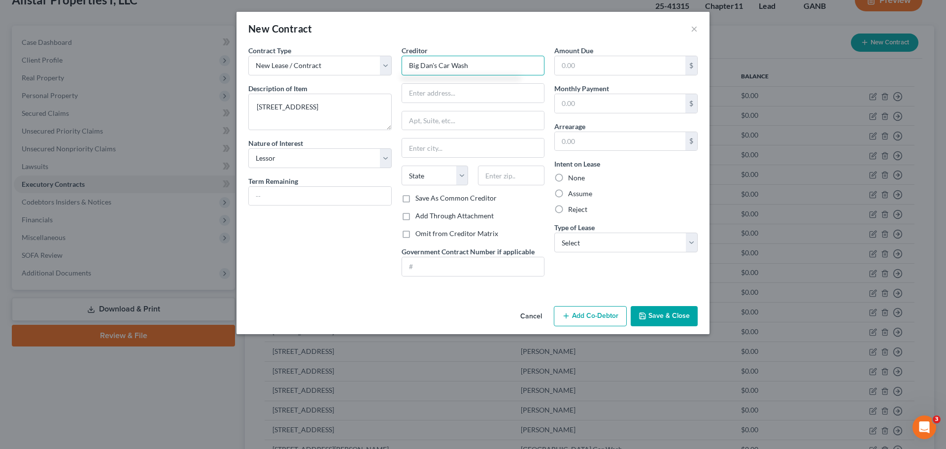
type input "Big Dan's Car Wash"
click at [568, 181] on label "None" at bounding box center [576, 178] width 17 height 10
click at [572, 179] on input "None" at bounding box center [575, 176] width 6 height 6
radio input "true"
drag, startPoint x: 585, startPoint y: 242, endPoint x: 588, endPoint y: 248, distance: 6.9
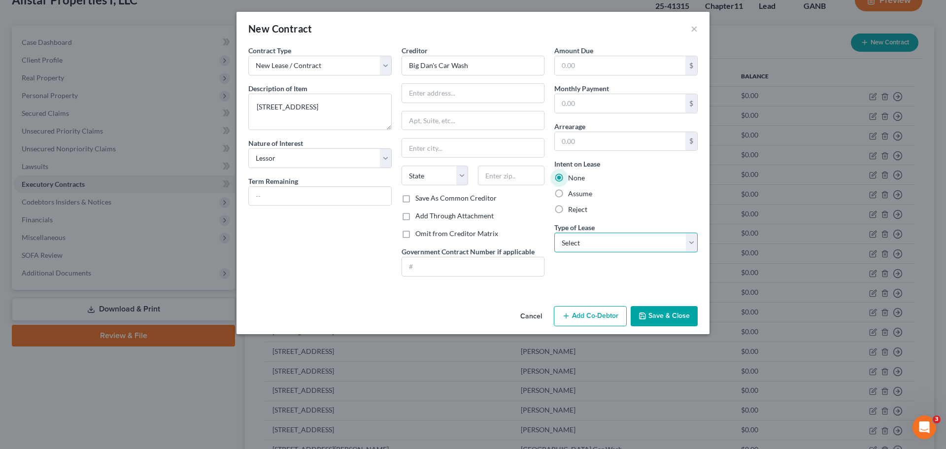
click at [585, 242] on select "Select Real Estate Car Other" at bounding box center [625, 242] width 143 height 20
select select "0"
click at [554, 232] on select "Select Real Estate Car Other" at bounding box center [625, 242] width 143 height 20
click at [660, 320] on button "Save & Close" at bounding box center [663, 316] width 67 height 21
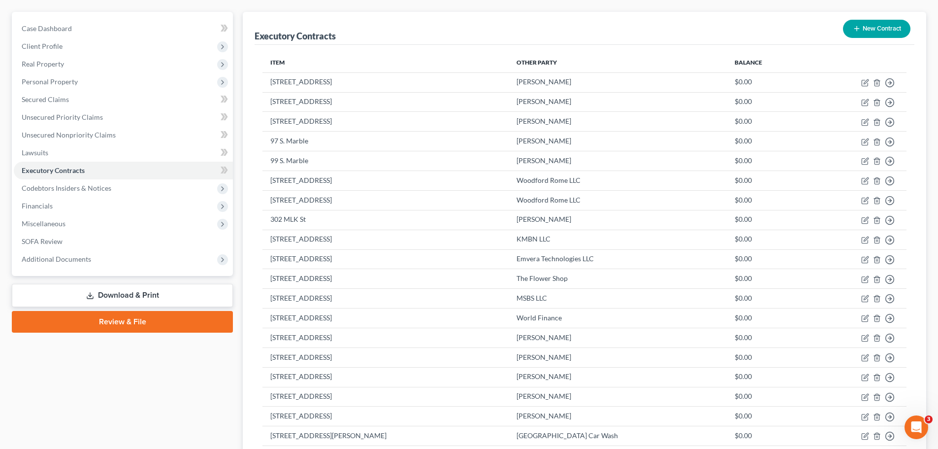
scroll to position [0, 0]
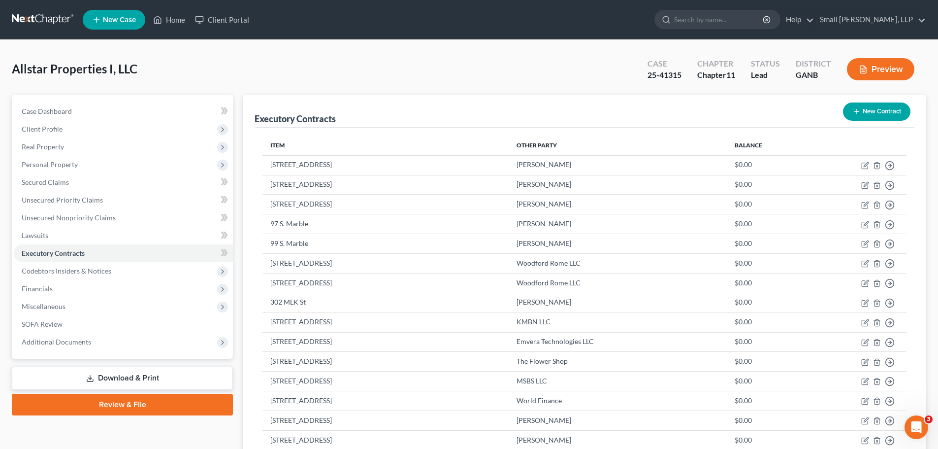
click at [884, 104] on button "New Contract" at bounding box center [876, 111] width 67 height 18
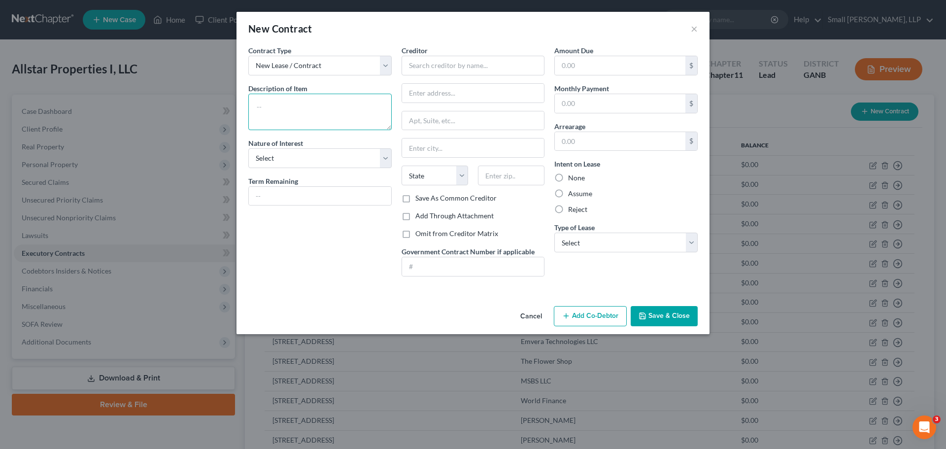
click at [320, 97] on textarea at bounding box center [319, 112] width 143 height 36
type textarea "[STREET_ADDRESS]"
click at [350, 158] on select "Select Purchaser Agent Lessor Lessee" at bounding box center [319, 158] width 143 height 20
select select "2"
click at [248, 148] on select "Select Purchaser Agent Lessor Lessee" at bounding box center [319, 158] width 143 height 20
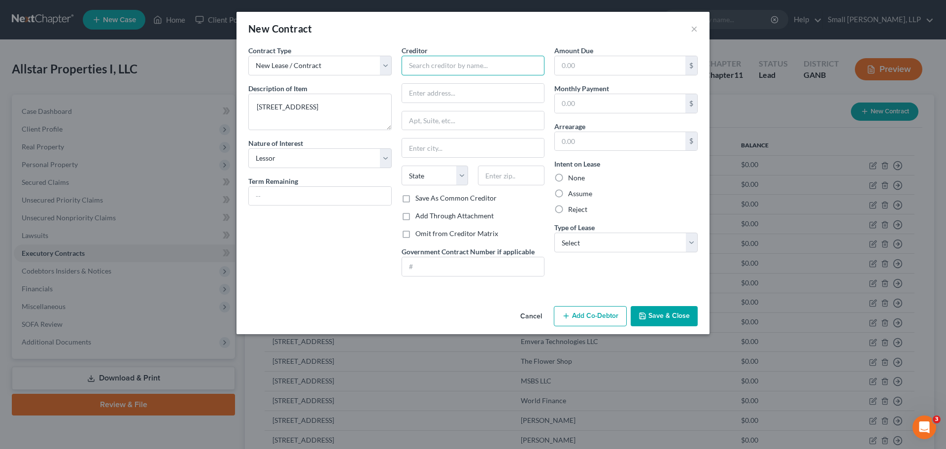
click at [421, 74] on input "text" at bounding box center [472, 66] width 143 height 20
type input "JALAAJ LLC"
click at [569, 177] on label "None" at bounding box center [576, 178] width 17 height 10
click at [572, 177] on input "None" at bounding box center [575, 176] width 6 height 6
radio input "true"
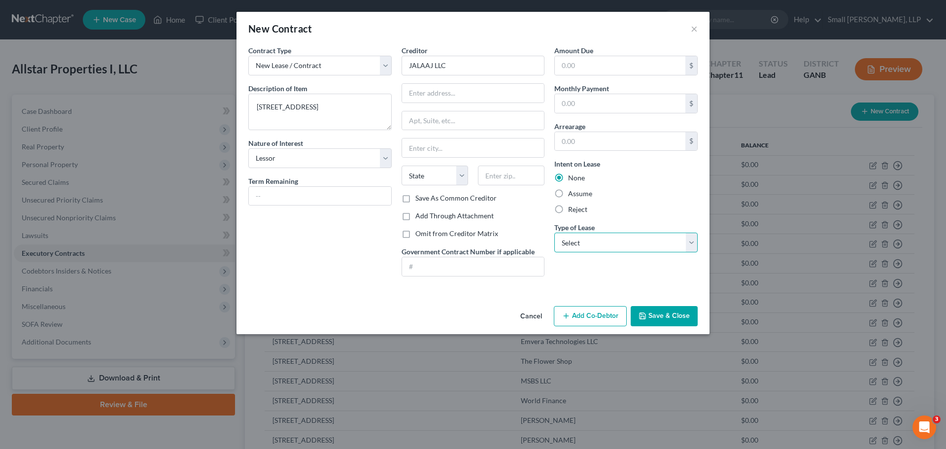
click at [576, 248] on select "Select Real Estate Car Other" at bounding box center [625, 242] width 143 height 20
select select "0"
click at [554, 232] on select "Select Real Estate Car Other" at bounding box center [625, 242] width 143 height 20
click at [641, 310] on button "Save & Close" at bounding box center [663, 316] width 67 height 21
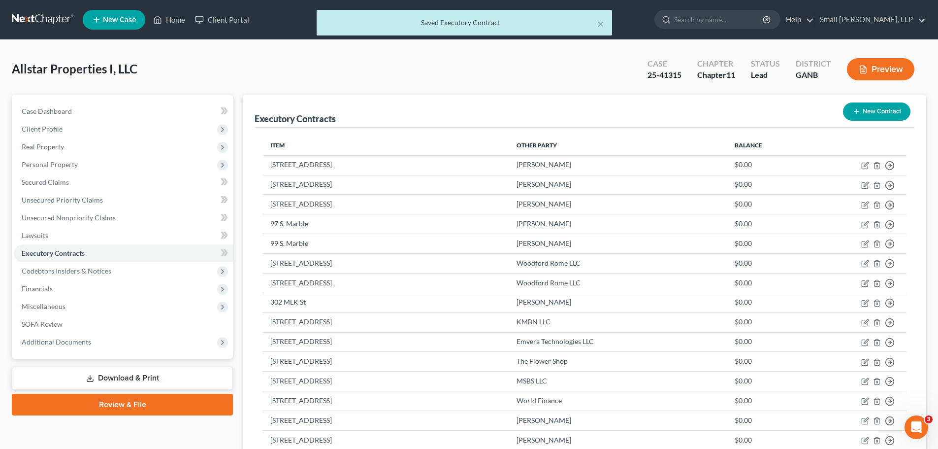
click at [873, 111] on button "New Contract" at bounding box center [876, 111] width 67 height 18
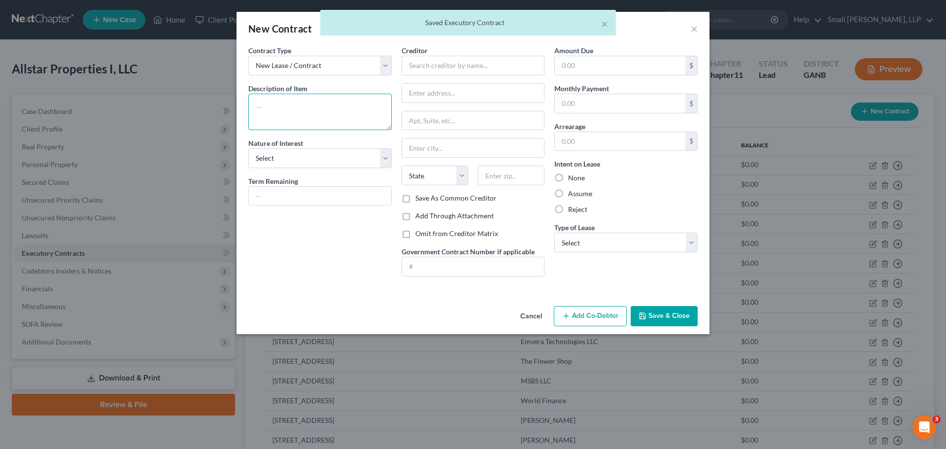
click at [264, 101] on textarea at bounding box center [319, 112] width 143 height 36
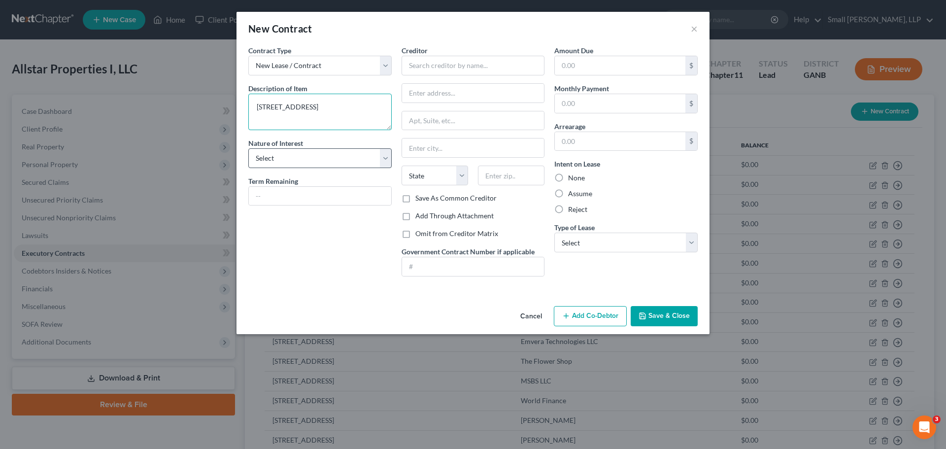
type textarea "[STREET_ADDRESS]"
click at [277, 154] on select "Select Purchaser Agent Lessor Lessee" at bounding box center [319, 158] width 143 height 20
select select "2"
click at [248, 148] on select "Select Purchaser Agent Lessor Lessee" at bounding box center [319, 158] width 143 height 20
click at [435, 68] on input "text" at bounding box center [472, 66] width 143 height 20
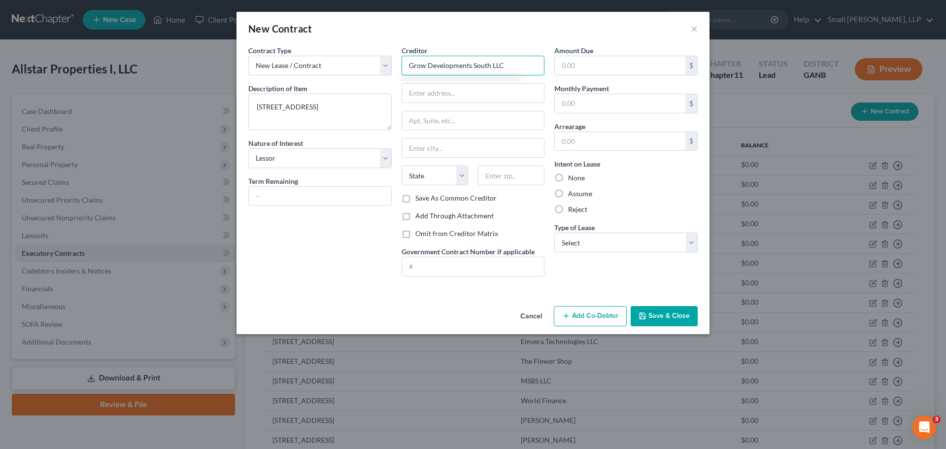
type input "Grow Developments South LLC"
click at [578, 174] on label "None" at bounding box center [576, 178] width 17 height 10
click at [578, 174] on input "None" at bounding box center [575, 176] width 6 height 6
radio input "true"
click at [590, 236] on select "Select Real Estate Car Other" at bounding box center [625, 242] width 143 height 20
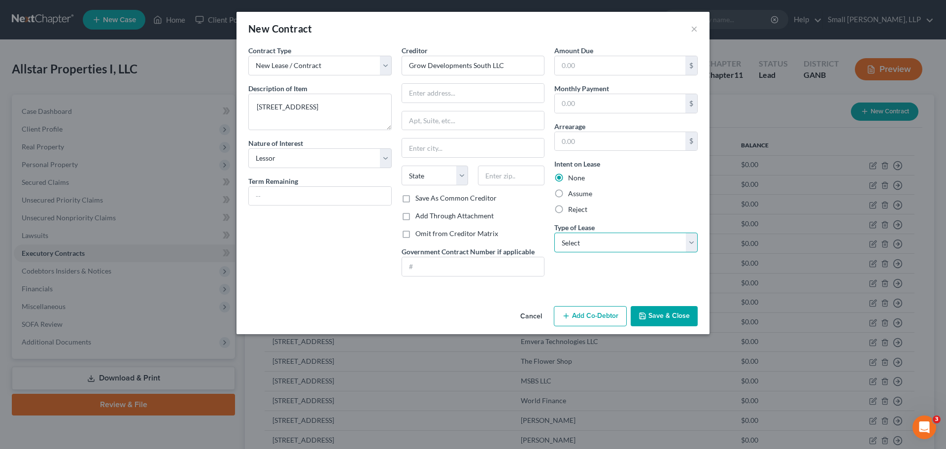
select select "0"
click at [554, 232] on select "Select Real Estate Car Other" at bounding box center [625, 242] width 143 height 20
click at [650, 316] on button "Save & Close" at bounding box center [663, 316] width 67 height 21
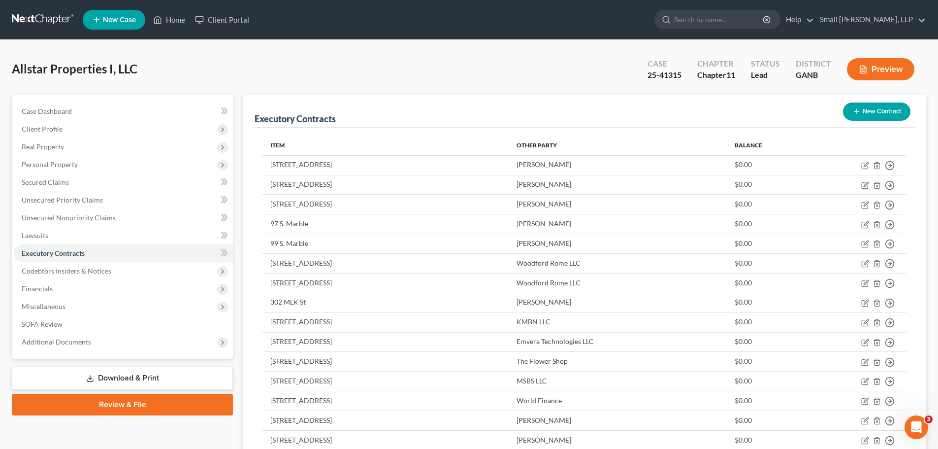
click at [854, 114] on icon "button" at bounding box center [857, 111] width 8 height 8
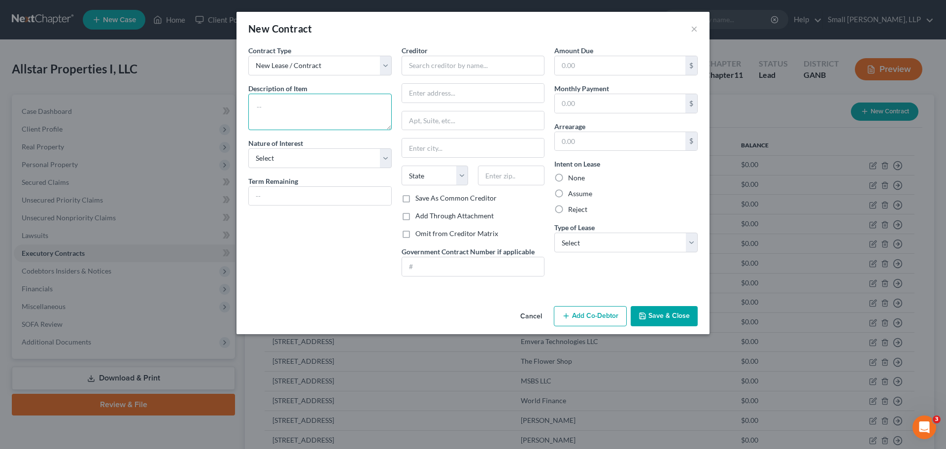
click at [367, 111] on textarea at bounding box center [319, 112] width 143 height 36
type textarea "[STREET_ADDRESS]"
click at [349, 154] on select "Select Purchaser Agent Lessor Lessee" at bounding box center [319, 158] width 143 height 20
select select "2"
click at [248, 148] on select "Select Purchaser Agent Lessor Lessee" at bounding box center [319, 158] width 143 height 20
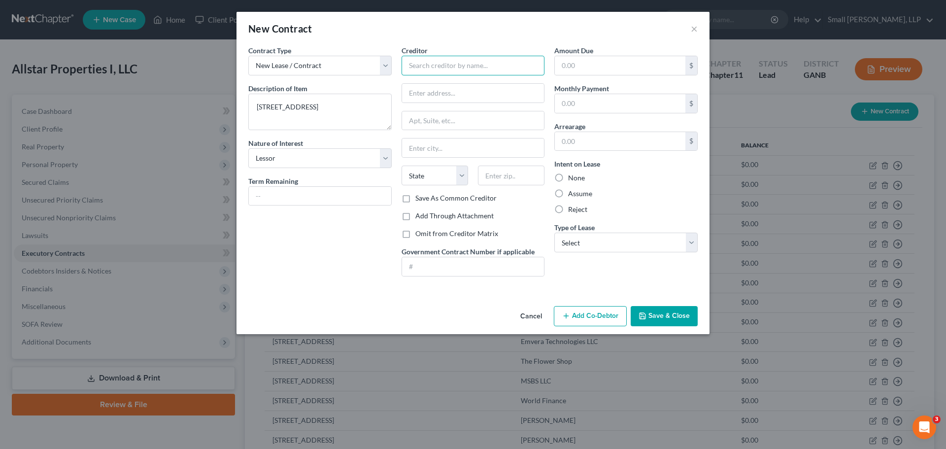
click at [410, 65] on input "text" at bounding box center [472, 66] width 143 height 20
type input "B"
type input "Blue Willow Boutinue LLC"
click at [575, 178] on label "None" at bounding box center [576, 178] width 17 height 10
click at [575, 178] on input "None" at bounding box center [575, 176] width 6 height 6
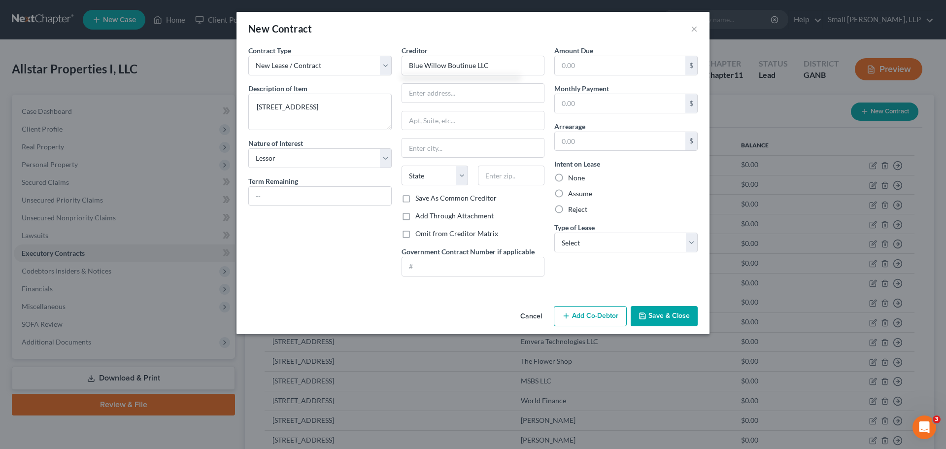
radio input "true"
click at [576, 240] on select "Select Real Estate Car Other" at bounding box center [625, 242] width 143 height 20
select select "0"
click at [554, 232] on select "Select Real Estate Car Other" at bounding box center [625, 242] width 143 height 20
click at [655, 318] on button "Save & Close" at bounding box center [663, 316] width 67 height 21
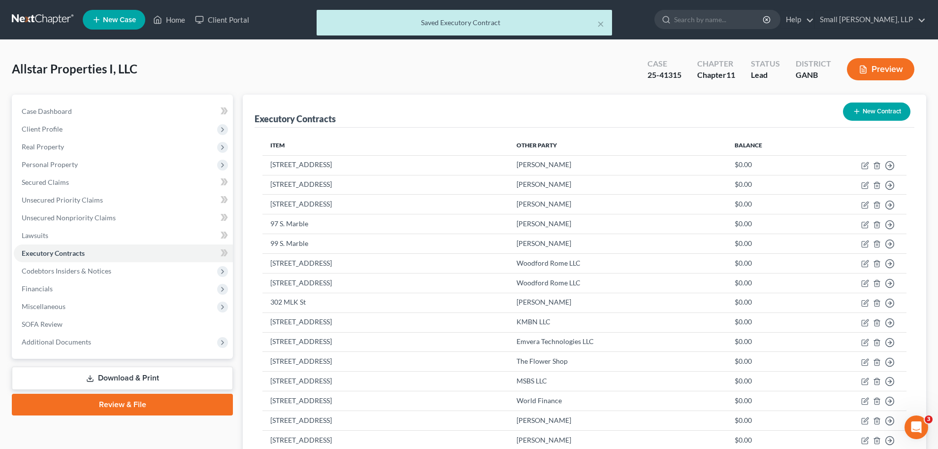
click at [884, 113] on button "New Contract" at bounding box center [876, 111] width 67 height 18
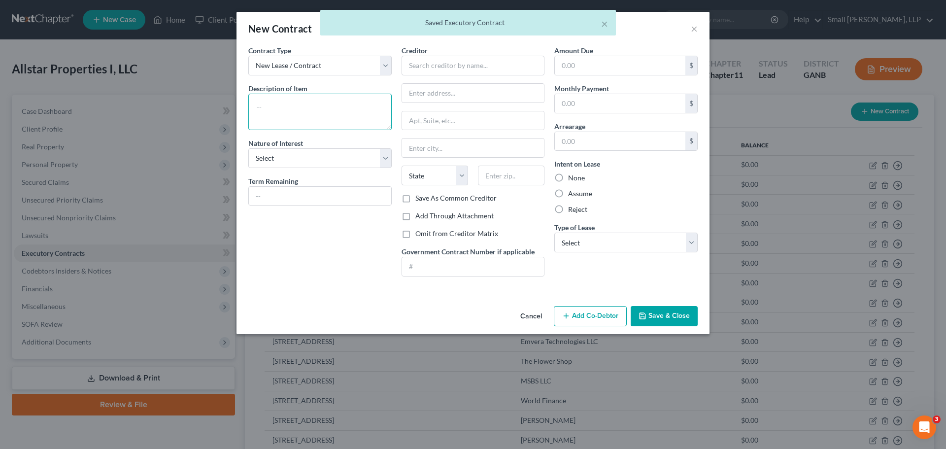
click at [317, 103] on textarea at bounding box center [319, 112] width 143 height 36
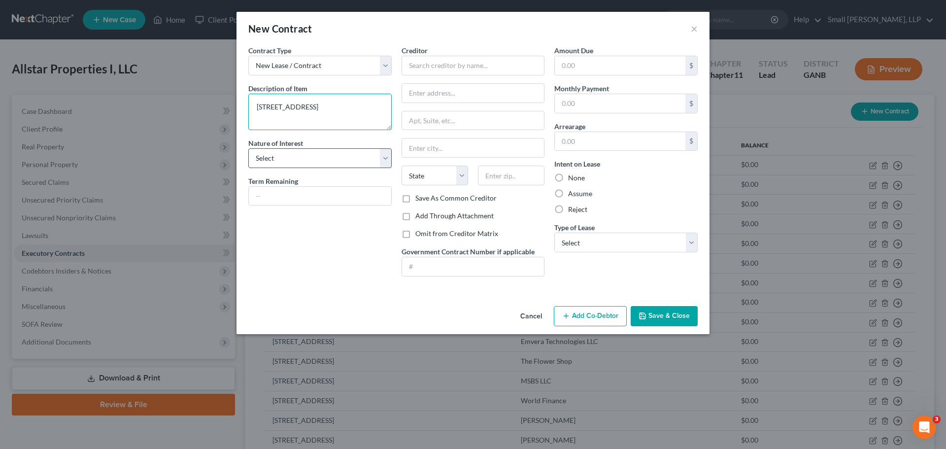
type textarea "[STREET_ADDRESS]"
click at [263, 159] on select "Select Purchaser Agent Lessor Lessee" at bounding box center [319, 158] width 143 height 20
select select "2"
click at [248, 148] on select "Select Purchaser Agent Lessor Lessee" at bounding box center [319, 158] width 143 height 20
click at [427, 72] on input "text" at bounding box center [472, 66] width 143 height 20
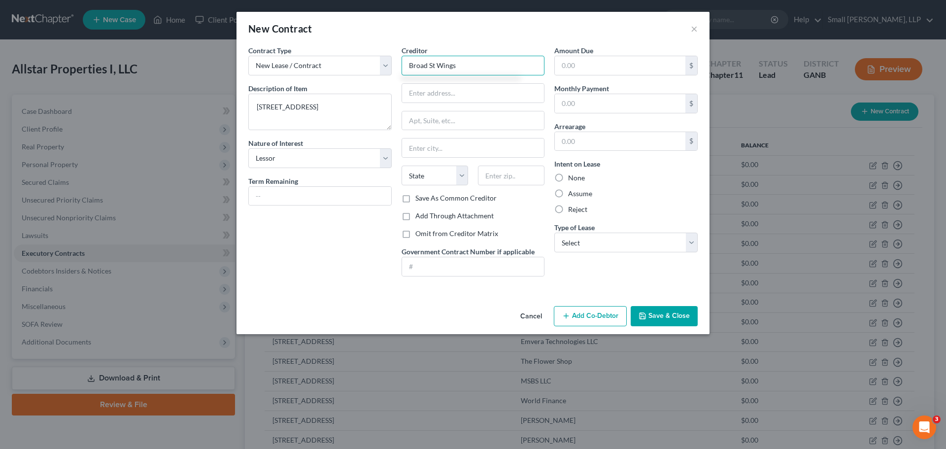
type input "Broad St Wings"
click at [573, 175] on label "None" at bounding box center [576, 178] width 17 height 10
click at [573, 175] on input "None" at bounding box center [575, 176] width 6 height 6
radio input "true"
drag, startPoint x: 592, startPoint y: 244, endPoint x: 593, endPoint y: 250, distance: 5.6
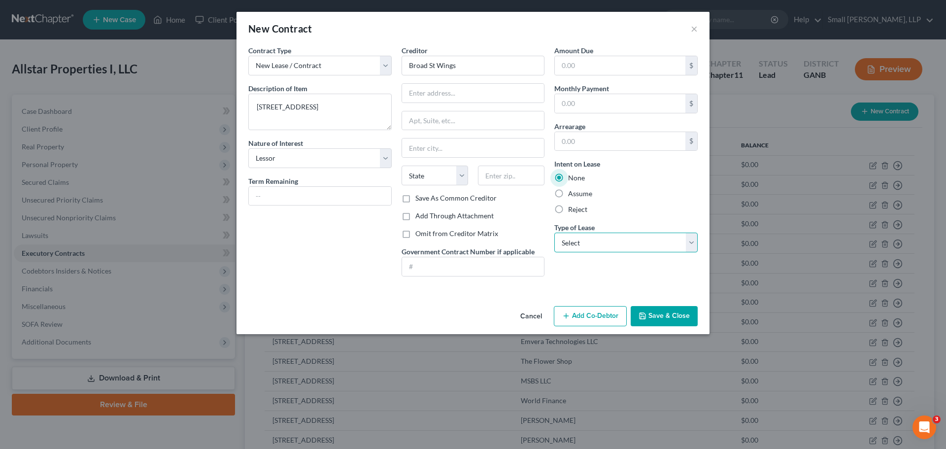
click at [592, 244] on select "Select Real Estate Car Other" at bounding box center [625, 242] width 143 height 20
select select "0"
click at [554, 232] on select "Select Real Estate Car Other" at bounding box center [625, 242] width 143 height 20
drag, startPoint x: 659, startPoint y: 315, endPoint x: 645, endPoint y: 280, distance: 37.8
click at [659, 314] on button "Save & Close" at bounding box center [663, 316] width 67 height 21
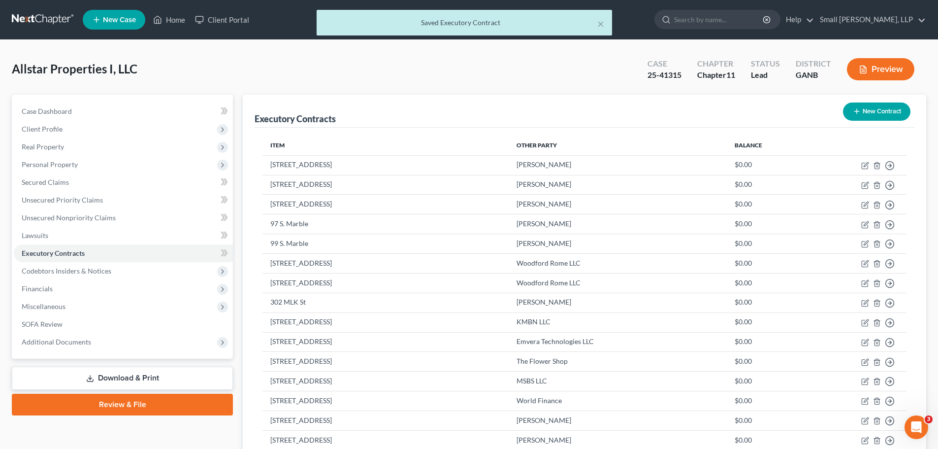
click at [870, 113] on button "New Contract" at bounding box center [876, 111] width 67 height 18
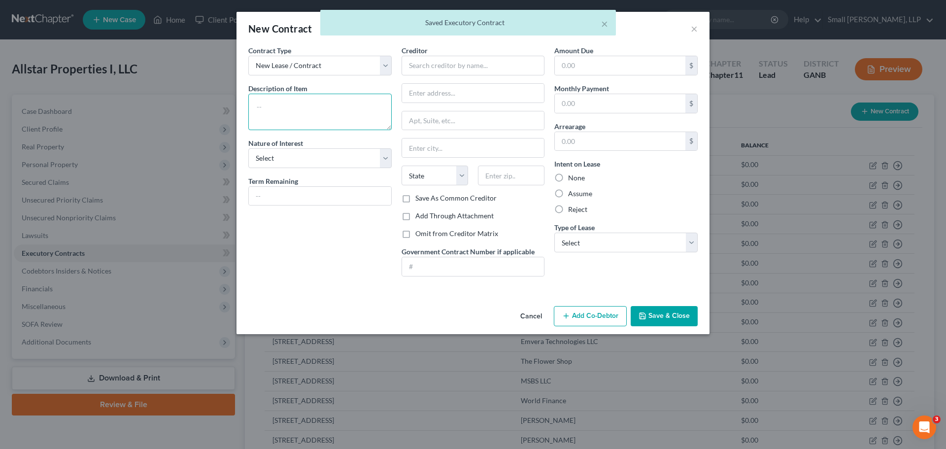
click at [322, 107] on textarea at bounding box center [319, 112] width 143 height 36
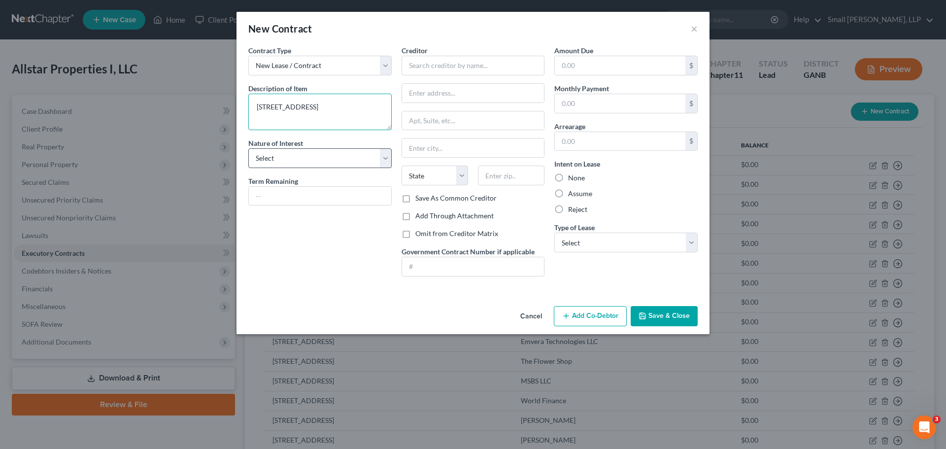
type textarea "[STREET_ADDRESS]"
click at [315, 162] on select "Select Purchaser Agent Lessor Lessee" at bounding box center [319, 158] width 143 height 20
select select "2"
click at [248, 148] on select "Select Purchaser Agent Lessor Lessee" at bounding box center [319, 158] width 143 height 20
click at [434, 64] on input "text" at bounding box center [472, 66] width 143 height 20
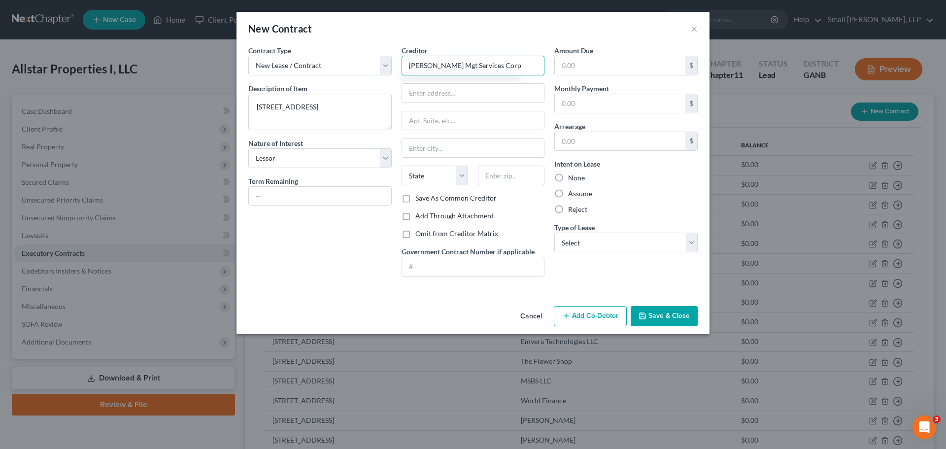
type input "[PERSON_NAME] Mgt Services Corp"
click at [573, 176] on label "None" at bounding box center [576, 178] width 17 height 10
click at [573, 176] on input "None" at bounding box center [575, 176] width 6 height 6
radio input "true"
click at [591, 245] on select "Select Real Estate Car Other" at bounding box center [625, 242] width 143 height 20
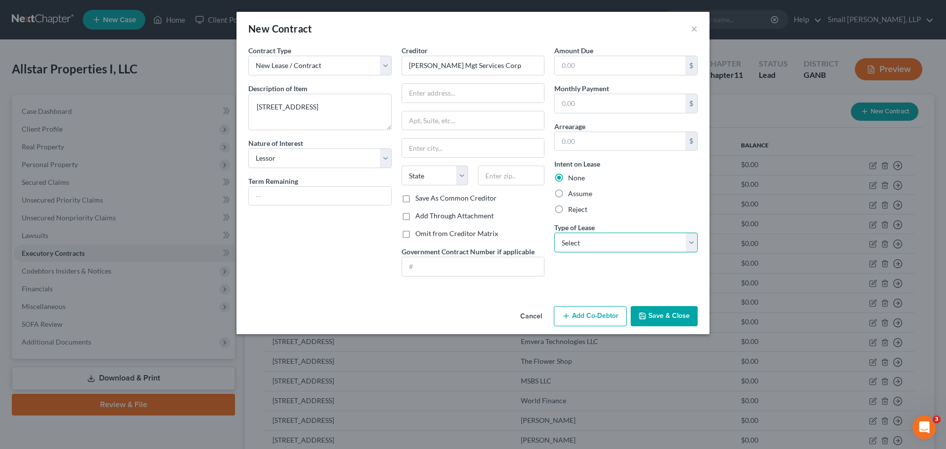
select select "0"
click at [554, 232] on select "Select Real Estate Car Other" at bounding box center [625, 242] width 143 height 20
click at [659, 313] on button "Save & Close" at bounding box center [663, 316] width 67 height 21
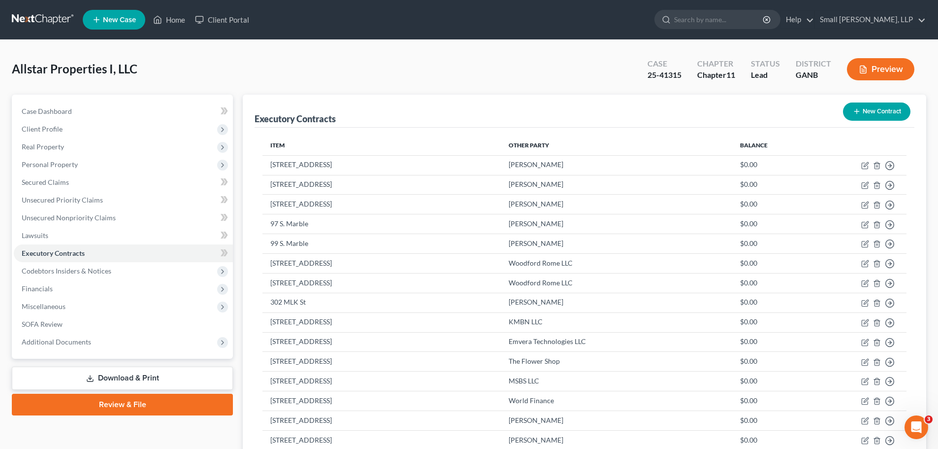
click at [861, 110] on button "New Contract" at bounding box center [876, 111] width 67 height 18
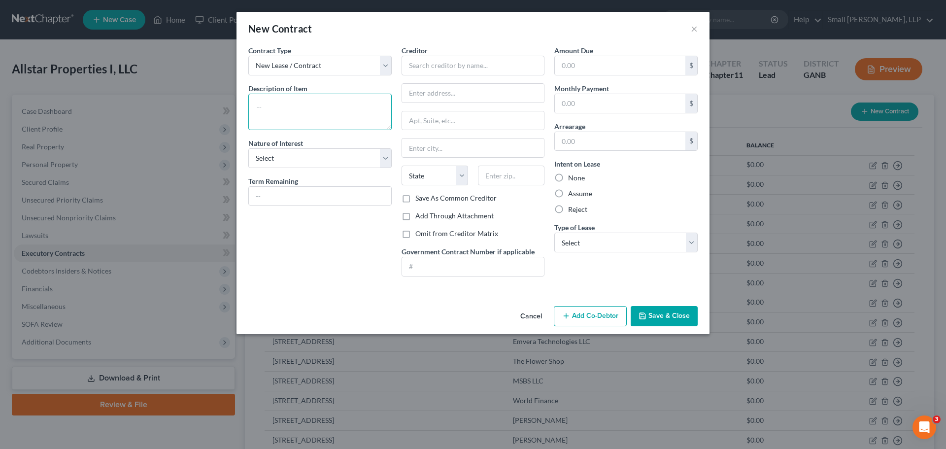
click at [351, 112] on textarea at bounding box center [319, 112] width 143 height 36
type textarea "[STREET_ADDRESS]"
click at [344, 156] on select "Select Purchaser Agent Lessor Lessee" at bounding box center [319, 158] width 143 height 20
select select "2"
click at [248, 148] on select "Select Purchaser Agent Lessor Lessee" at bounding box center [319, 158] width 143 height 20
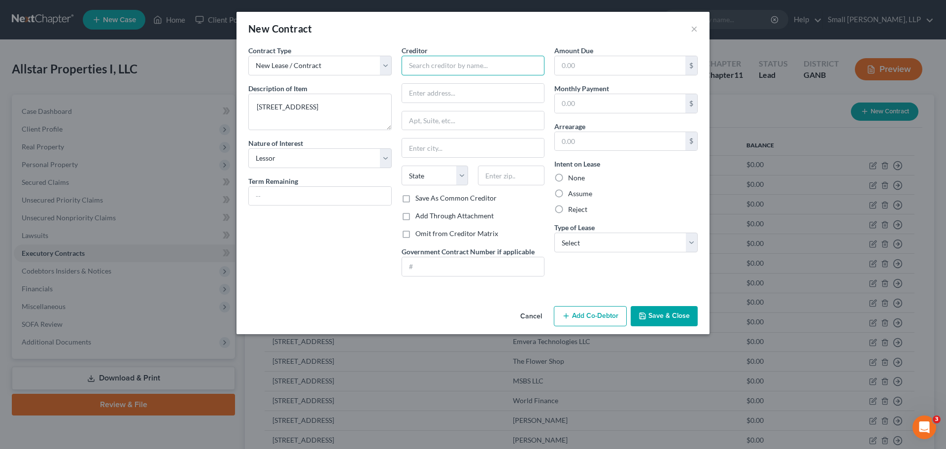
click at [427, 69] on input "text" at bounding box center [472, 66] width 143 height 20
type input "[PERSON_NAME] Street Scientific Inc"
click at [569, 180] on label "None" at bounding box center [576, 178] width 17 height 10
click at [572, 179] on input "None" at bounding box center [575, 176] width 6 height 6
radio input "true"
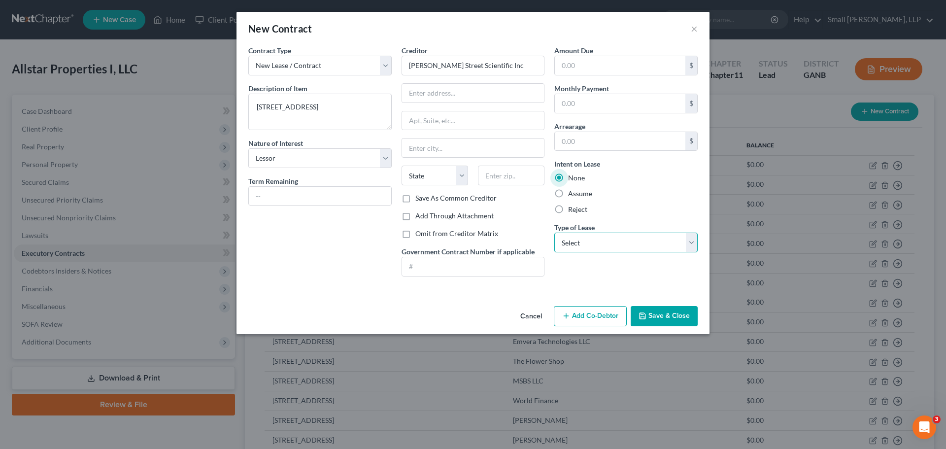
click at [578, 242] on select "Select Real Estate Car Other" at bounding box center [625, 242] width 143 height 20
select select "0"
click at [554, 232] on select "Select Real Estate Car Other" at bounding box center [625, 242] width 143 height 20
click at [659, 310] on button "Save & Close" at bounding box center [663, 316] width 67 height 21
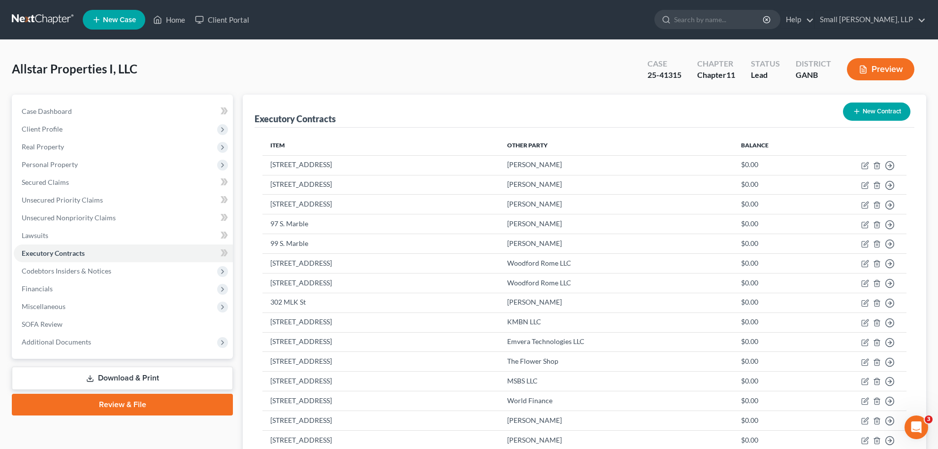
click at [858, 111] on line "button" at bounding box center [856, 111] width 4 height 0
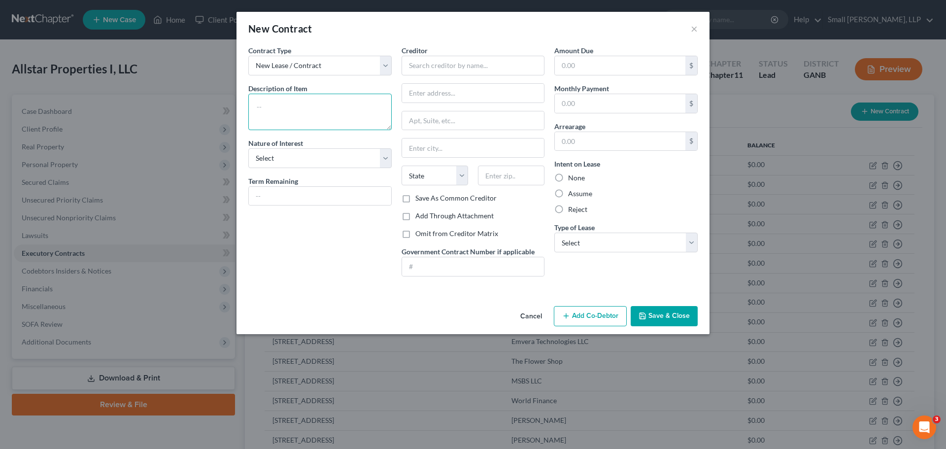
click at [351, 107] on textarea at bounding box center [319, 112] width 143 height 36
type textarea "[STREET_ADDRESS]"
click at [310, 155] on select "Select Purchaser Agent Lessor Lessee" at bounding box center [319, 158] width 143 height 20
select select "2"
click at [248, 148] on select "Select Purchaser Agent Lessor Lessee" at bounding box center [319, 158] width 143 height 20
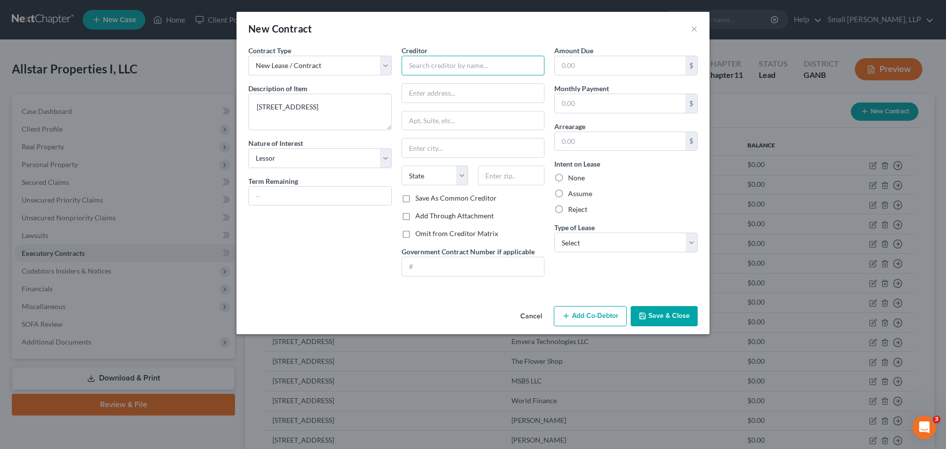
click at [420, 66] on input "text" at bounding box center [472, 66] width 143 height 20
type input "[PERSON_NAME]"
click at [567, 177] on div "None" at bounding box center [625, 178] width 143 height 10
click at [597, 244] on select "Select Real Estate Car Other" at bounding box center [625, 242] width 143 height 20
select select "0"
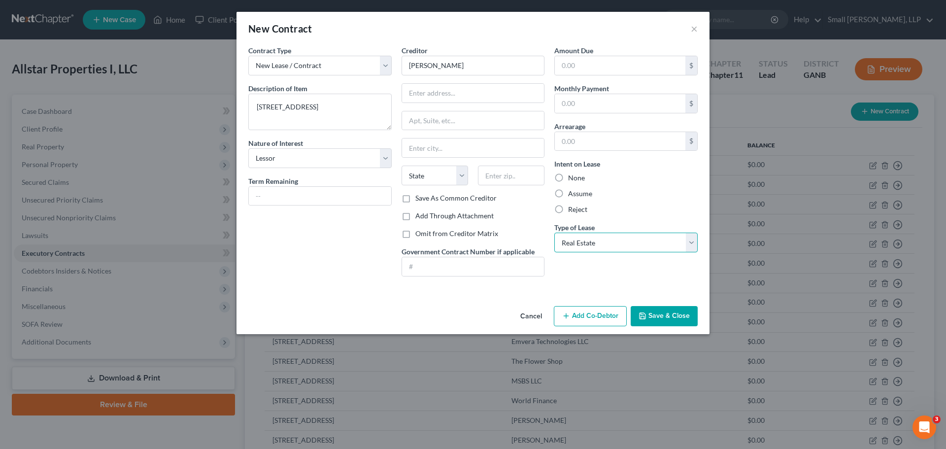
click at [554, 232] on select "Select Real Estate Car Other" at bounding box center [625, 242] width 143 height 20
click at [580, 177] on label "None" at bounding box center [576, 178] width 17 height 10
click at [578, 177] on input "None" at bounding box center [575, 176] width 6 height 6
radio input "true"
click at [645, 310] on button "Save & Close" at bounding box center [663, 316] width 67 height 21
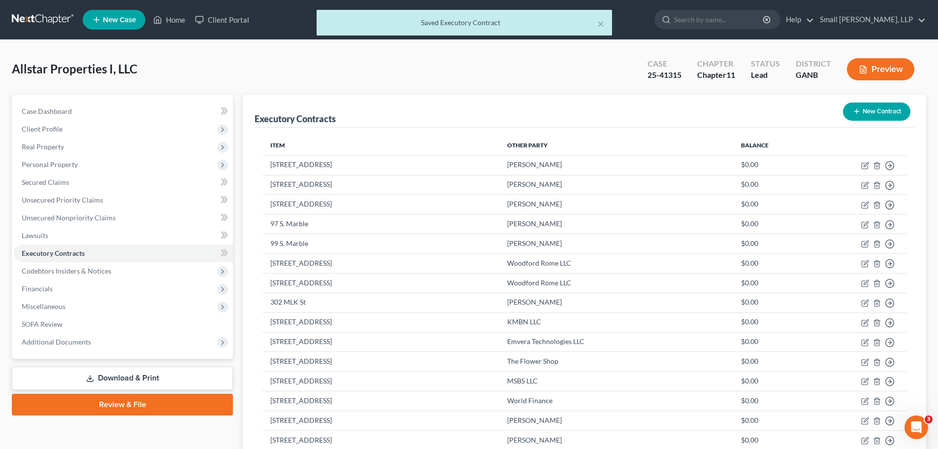
click at [901, 114] on button "New Contract" at bounding box center [876, 111] width 67 height 18
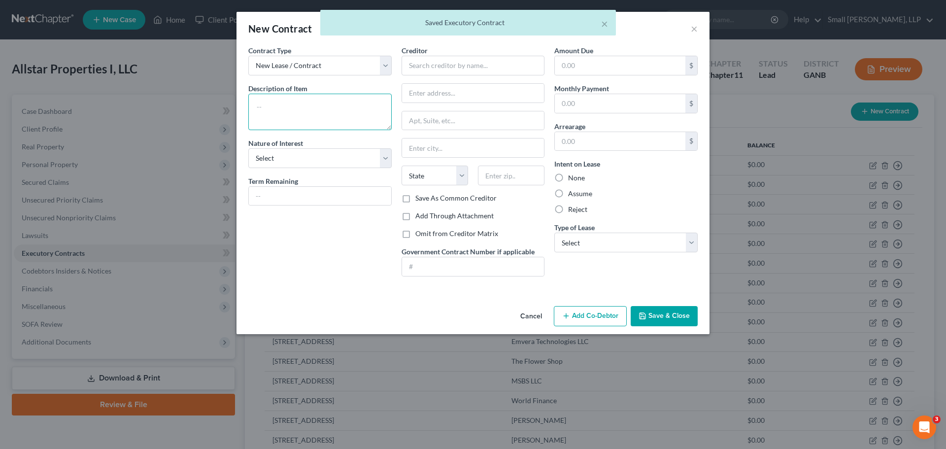
click at [318, 105] on textarea at bounding box center [319, 112] width 143 height 36
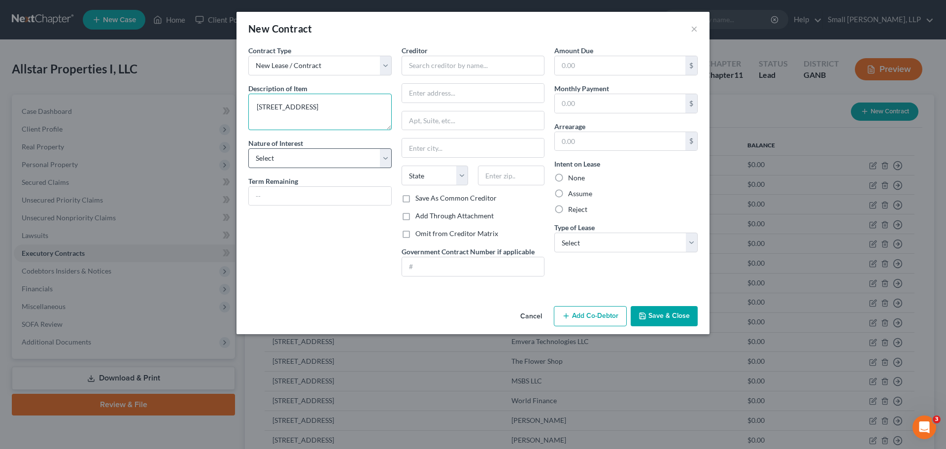
type textarea "[STREET_ADDRESS]"
click at [350, 152] on select "Select Purchaser Agent Lessor Lessee" at bounding box center [319, 158] width 143 height 20
select select "2"
click at [248, 148] on select "Select Purchaser Agent Lessor Lessee" at bounding box center [319, 158] width 143 height 20
click at [452, 69] on input "text" at bounding box center [472, 66] width 143 height 20
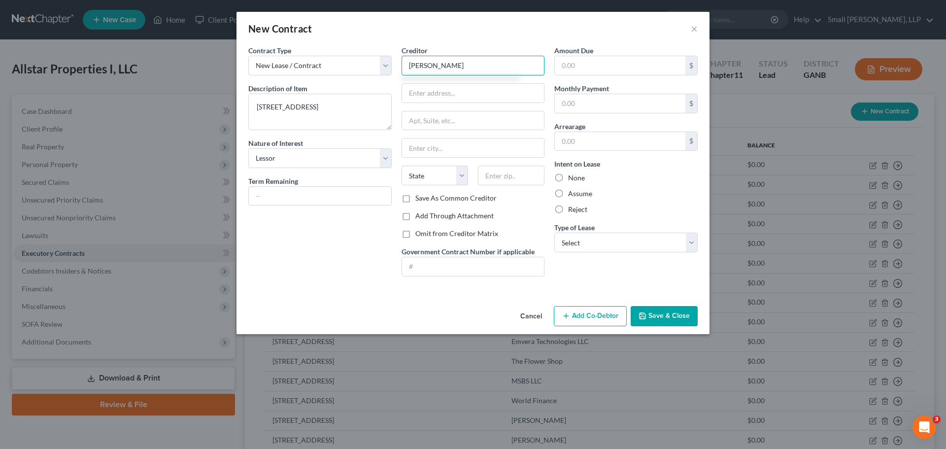
type input "[PERSON_NAME]"
click at [571, 177] on label "None" at bounding box center [576, 178] width 17 height 10
click at [572, 177] on input "None" at bounding box center [575, 176] width 6 height 6
radio input "true"
click at [601, 244] on select "Select Real Estate Car Other" at bounding box center [625, 242] width 143 height 20
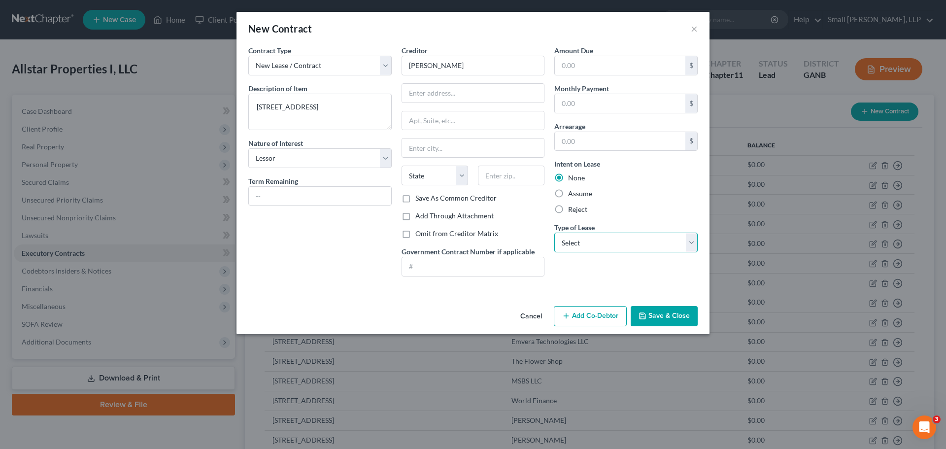
select select "0"
click at [554, 232] on select "Select Real Estate Car Other" at bounding box center [625, 242] width 143 height 20
click at [647, 314] on button "Save & Close" at bounding box center [663, 316] width 67 height 21
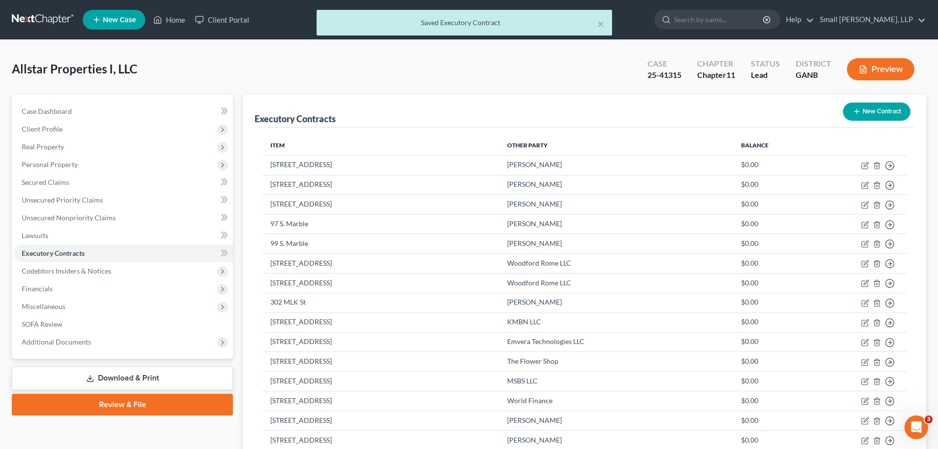
click at [861, 108] on button "New Contract" at bounding box center [876, 111] width 67 height 18
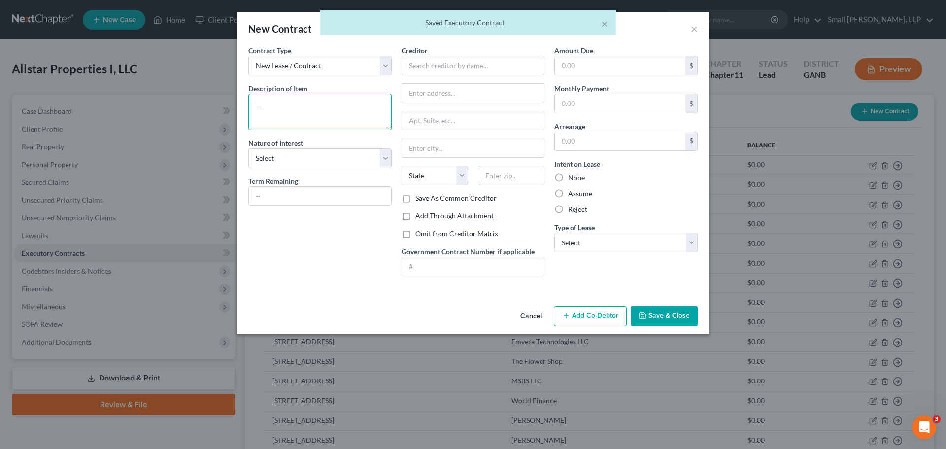
click at [303, 112] on textarea at bounding box center [319, 112] width 143 height 36
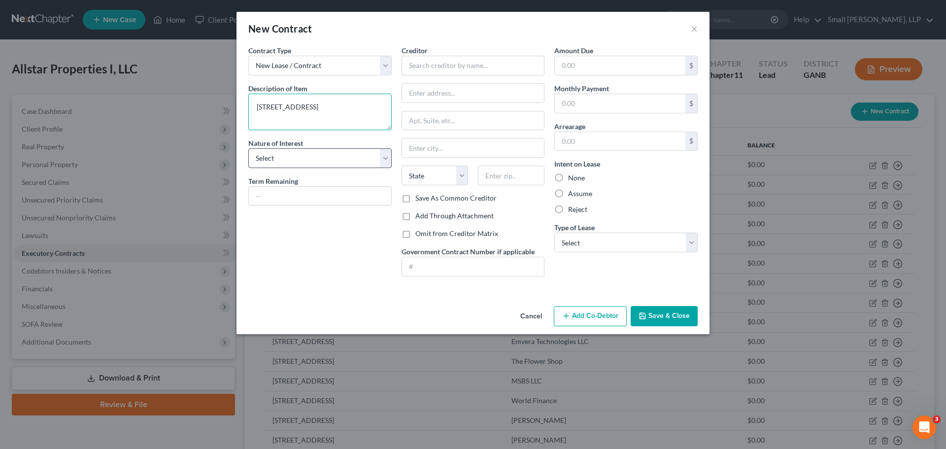
type textarea "[STREET_ADDRESS]"
click at [275, 161] on select "Select Purchaser Agent Lessor Lessee" at bounding box center [319, 158] width 143 height 20
select select "2"
click at [248, 148] on select "Select Purchaser Agent Lessor Lessee" at bounding box center [319, 158] width 143 height 20
click at [419, 68] on input "text" at bounding box center [472, 66] width 143 height 20
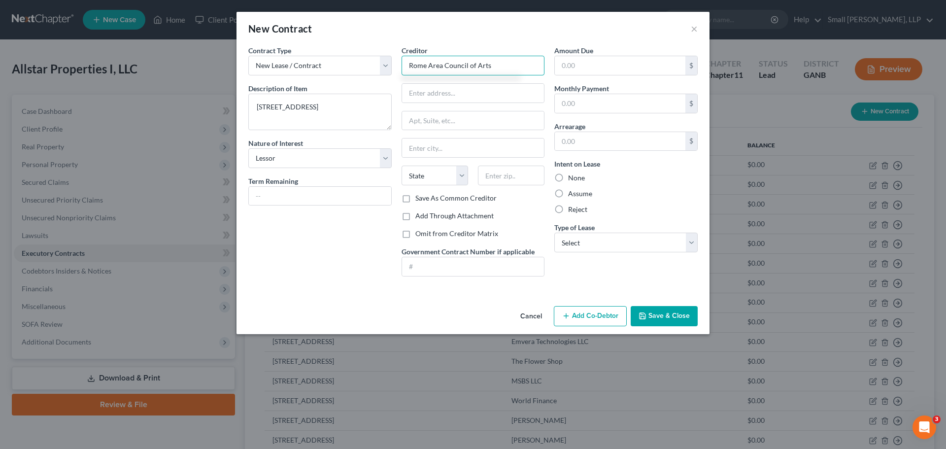
type input "Rome Area Council of Arts"
click at [575, 178] on label "None" at bounding box center [576, 178] width 17 height 10
click at [575, 178] on input "None" at bounding box center [575, 176] width 6 height 6
radio input "true"
click at [586, 239] on select "Select Real Estate Car Other" at bounding box center [625, 242] width 143 height 20
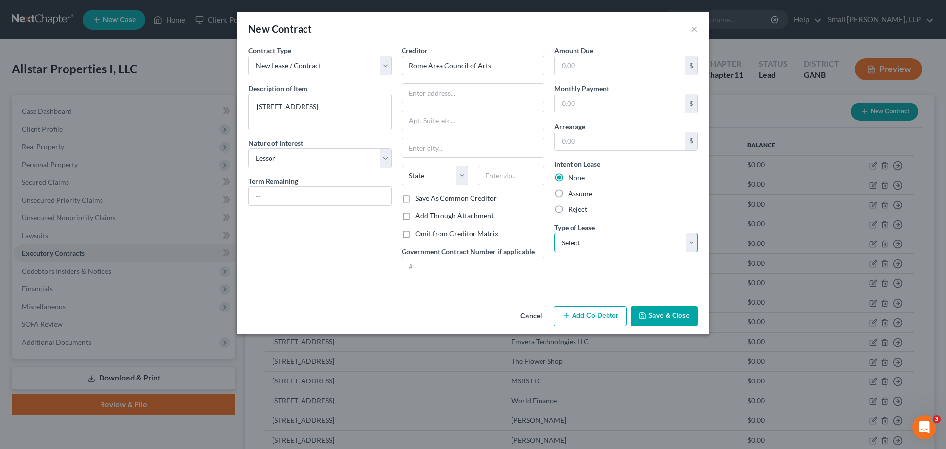
select select "0"
click at [554, 232] on select "Select Real Estate Car Other" at bounding box center [625, 242] width 143 height 20
click at [646, 316] on icon "button" at bounding box center [642, 316] width 8 height 8
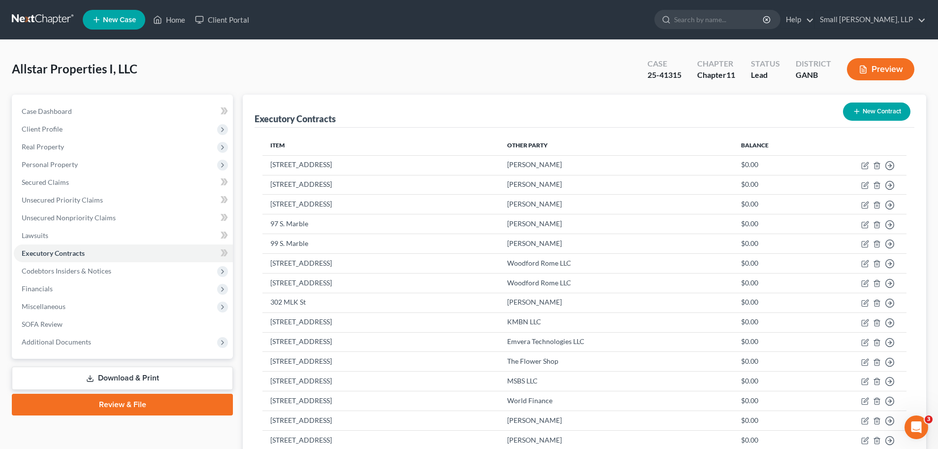
click at [852, 106] on button "New Contract" at bounding box center [876, 111] width 67 height 18
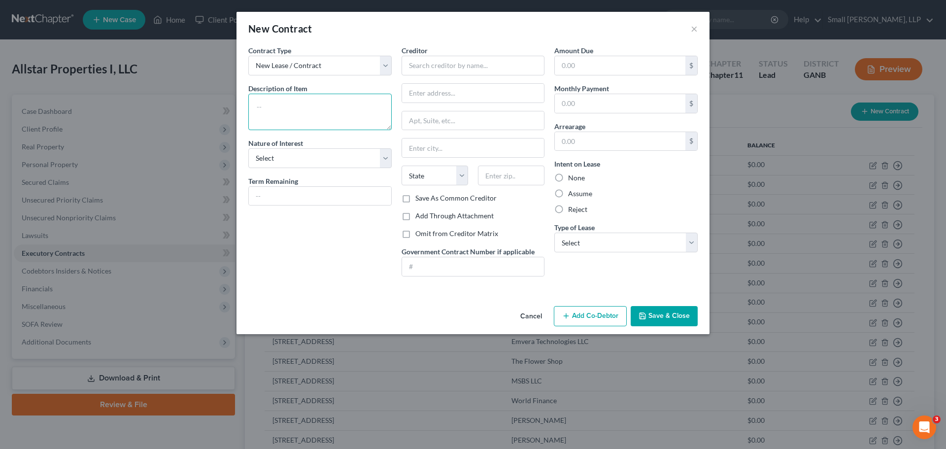
click at [331, 115] on textarea at bounding box center [319, 112] width 143 height 36
type textarea "[STREET_ADDRESS]"
click at [281, 159] on select "Select Purchaser Agent Lessor Lessee" at bounding box center [319, 158] width 143 height 20
select select "2"
click at [248, 148] on select "Select Purchaser Agent Lessor Lessee" at bounding box center [319, 158] width 143 height 20
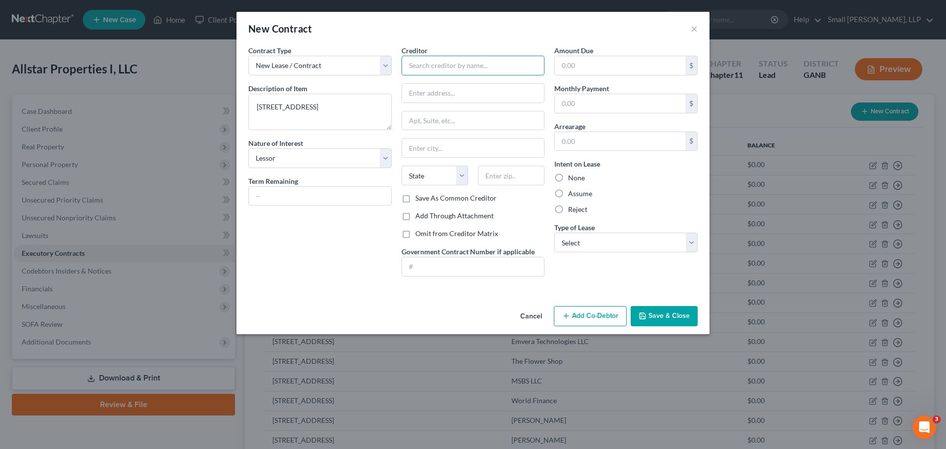
click at [415, 58] on input "text" at bounding box center [472, 66] width 143 height 20
type input "Soothing Source"
click at [569, 176] on label "None" at bounding box center [576, 178] width 17 height 10
click at [572, 176] on input "None" at bounding box center [575, 176] width 6 height 6
radio input "true"
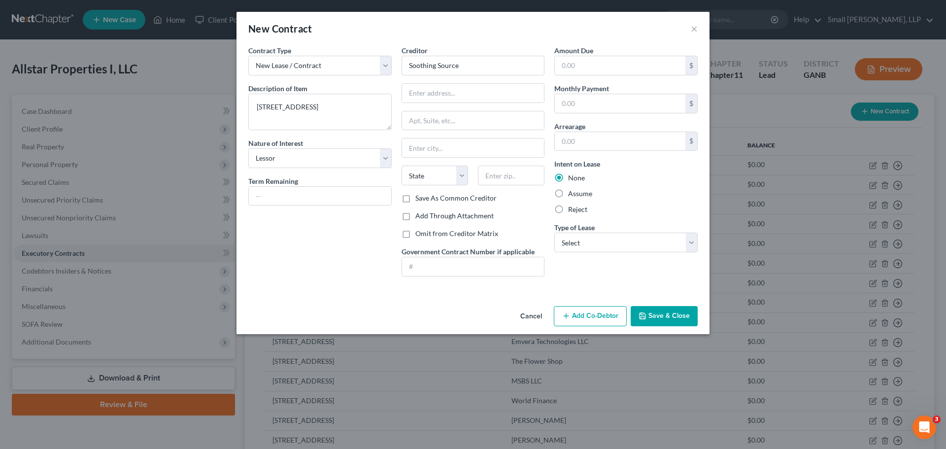
type input "Soothing Source"
click at [575, 239] on select "Select Real Estate Car Other" at bounding box center [625, 242] width 143 height 20
select select "0"
click at [554, 232] on select "Select Real Estate Car Other" at bounding box center [625, 242] width 143 height 20
click at [663, 318] on button "Save & Close" at bounding box center [663, 316] width 67 height 21
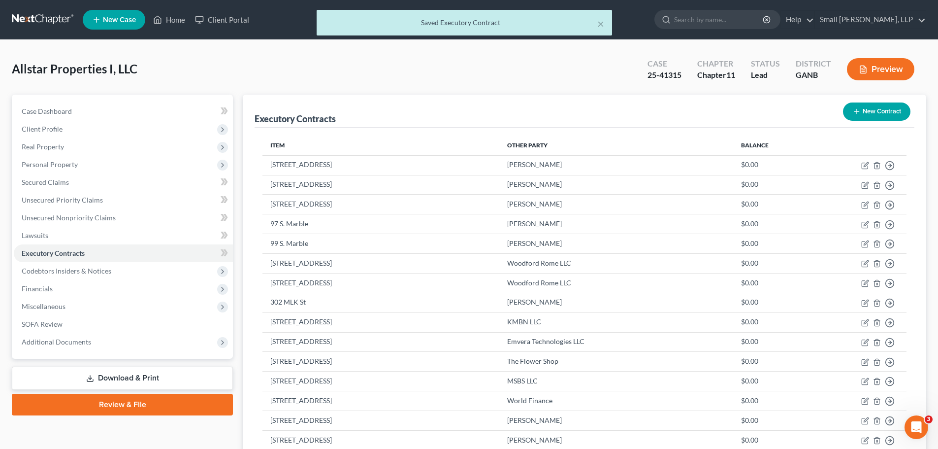
click at [855, 107] on icon "button" at bounding box center [857, 111] width 8 height 8
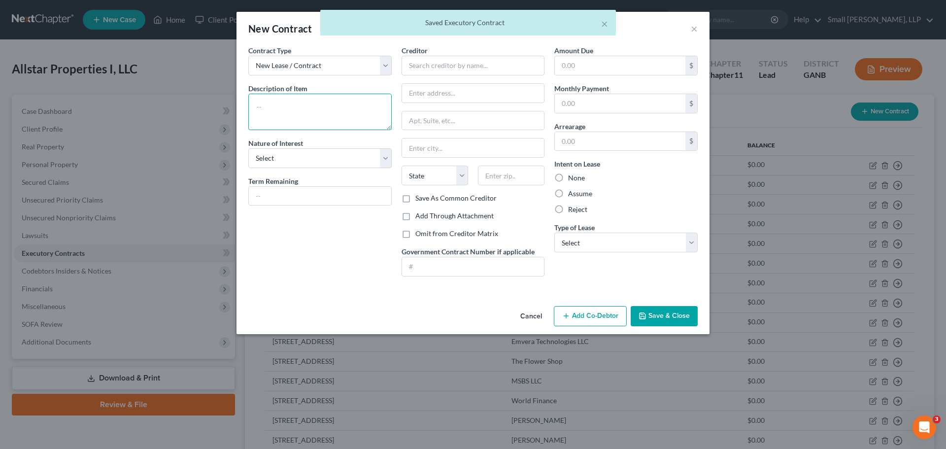
click at [313, 95] on textarea at bounding box center [319, 112] width 143 height 36
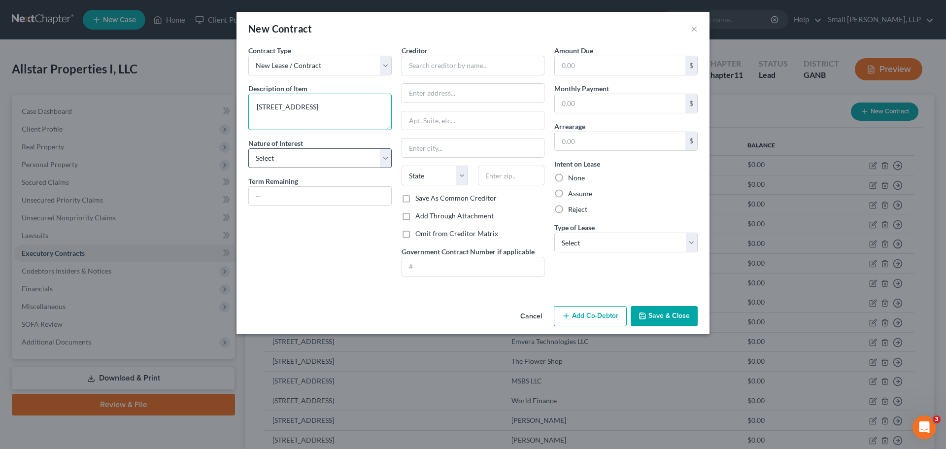
type textarea "[STREET_ADDRESS]"
click at [276, 160] on select "Select Purchaser Agent Lessor Lessee" at bounding box center [319, 158] width 143 height 20
select select "2"
click at [248, 148] on select "Select Purchaser Agent Lessor Lessee" at bounding box center [319, 158] width 143 height 20
click at [420, 65] on input "text" at bounding box center [472, 66] width 143 height 20
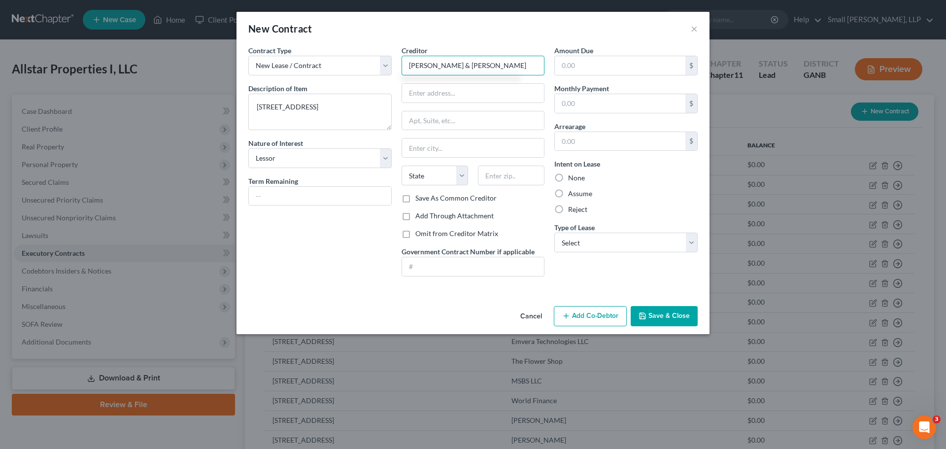
type input "[PERSON_NAME] & [PERSON_NAME]"
click at [587, 179] on div "None" at bounding box center [625, 178] width 143 height 10
click at [573, 175] on label "None" at bounding box center [576, 178] width 17 height 10
click at [573, 175] on input "None" at bounding box center [575, 176] width 6 height 6
radio input "true"
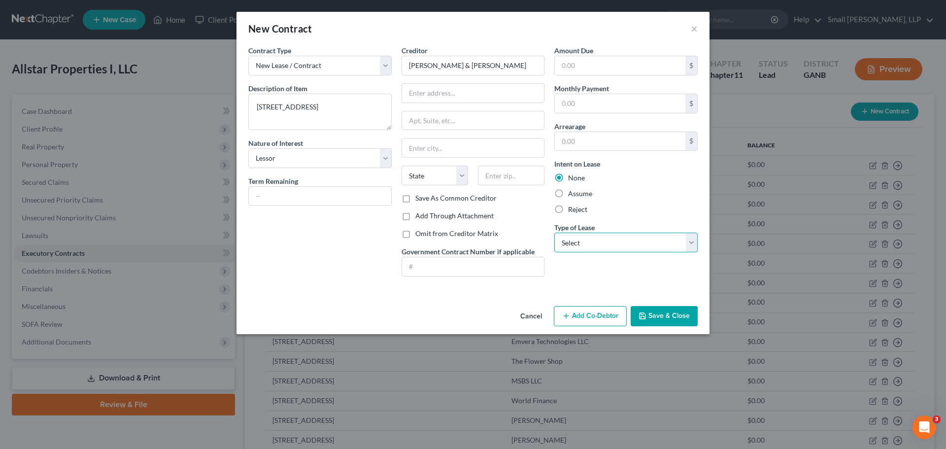
drag, startPoint x: 592, startPoint y: 233, endPoint x: 596, endPoint y: 239, distance: 7.1
click at [592, 233] on select "Select Real Estate Car Other" at bounding box center [625, 242] width 143 height 20
select select "0"
click at [554, 232] on select "Select Real Estate Car Other" at bounding box center [625, 242] width 143 height 20
click at [664, 319] on button "Save & Close" at bounding box center [663, 316] width 67 height 21
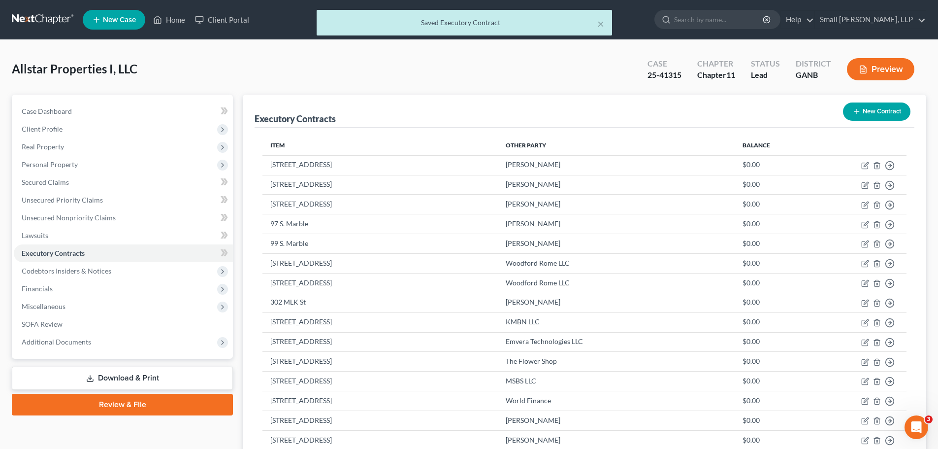
click at [878, 110] on button "New Contract" at bounding box center [876, 111] width 67 height 18
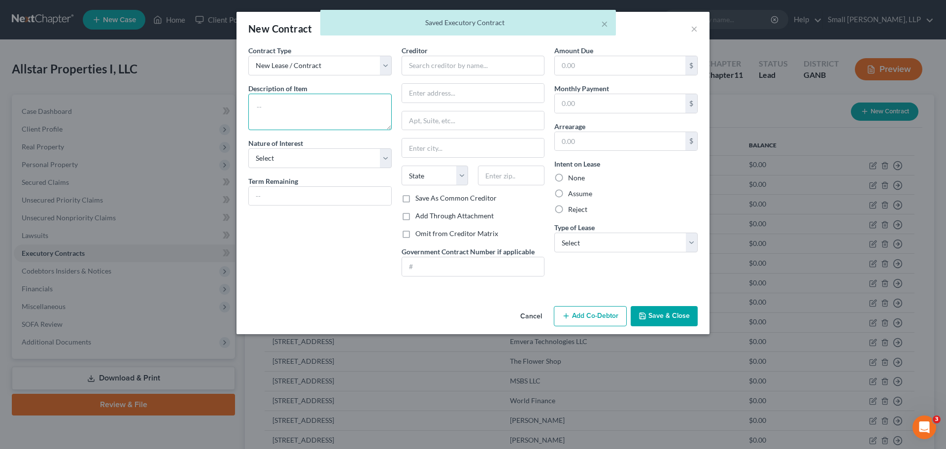
click at [349, 113] on textarea at bounding box center [319, 112] width 143 height 36
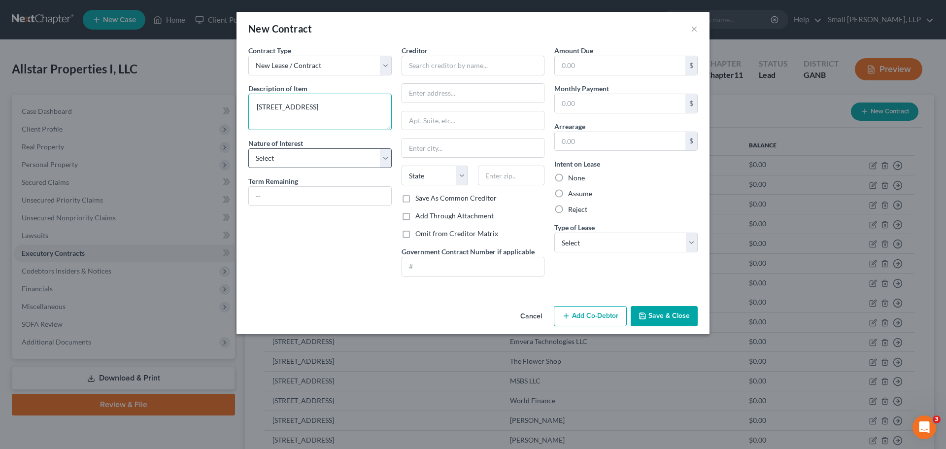
type textarea "[STREET_ADDRESS]"
click at [321, 158] on select "Select Purchaser Agent Lessor Lessee" at bounding box center [319, 158] width 143 height 20
select select "2"
click at [248, 148] on select "Select Purchaser Agent Lessor Lessee" at bounding box center [319, 158] width 143 height 20
click at [418, 66] on input "text" at bounding box center [472, 66] width 143 height 20
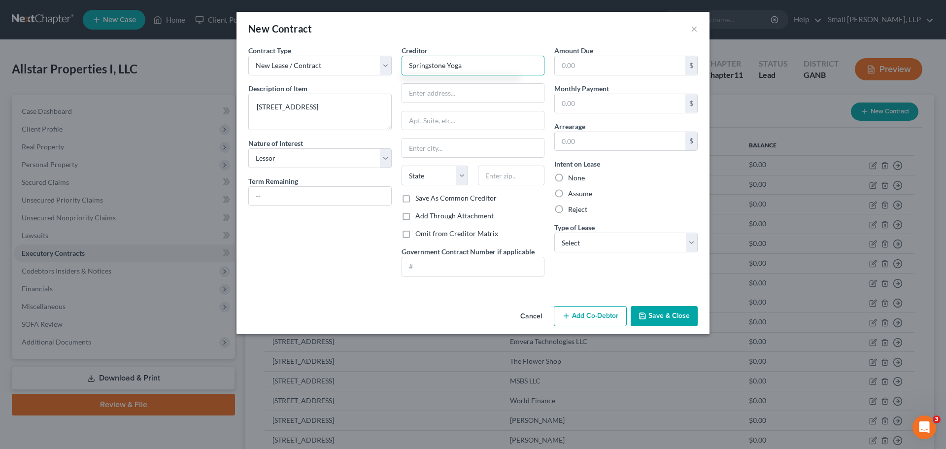
type input "Springstone Yoga"
click at [568, 178] on label "None" at bounding box center [576, 178] width 17 height 10
click at [572, 178] on input "None" at bounding box center [575, 176] width 6 height 6
radio input "true"
click at [586, 243] on select "Select Real Estate Car Other" at bounding box center [625, 242] width 143 height 20
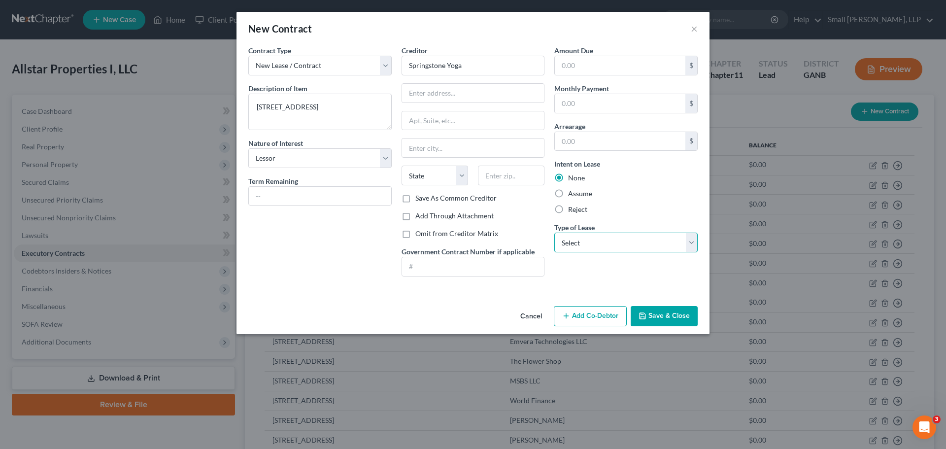
select select "0"
click at [554, 232] on select "Select Real Estate Car Other" at bounding box center [625, 242] width 143 height 20
click at [665, 318] on button "Save & Close" at bounding box center [663, 316] width 67 height 21
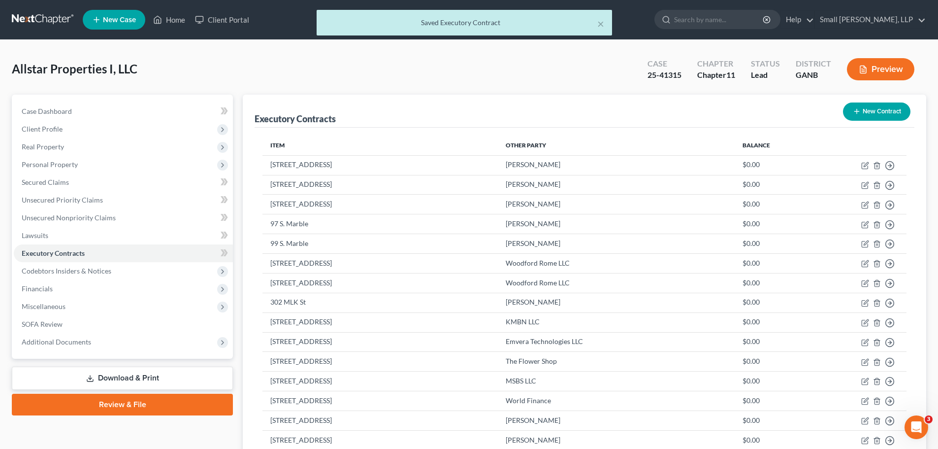
click at [861, 111] on button "New Contract" at bounding box center [876, 111] width 67 height 18
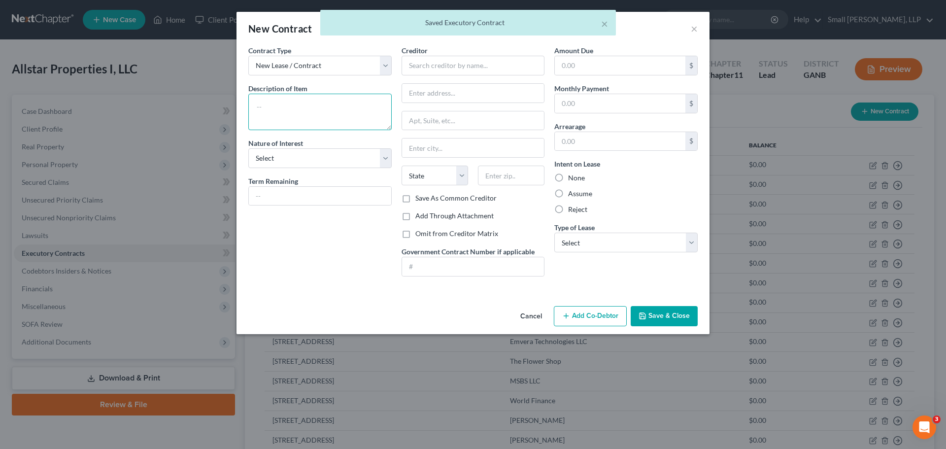
click at [323, 110] on textarea at bounding box center [319, 112] width 143 height 36
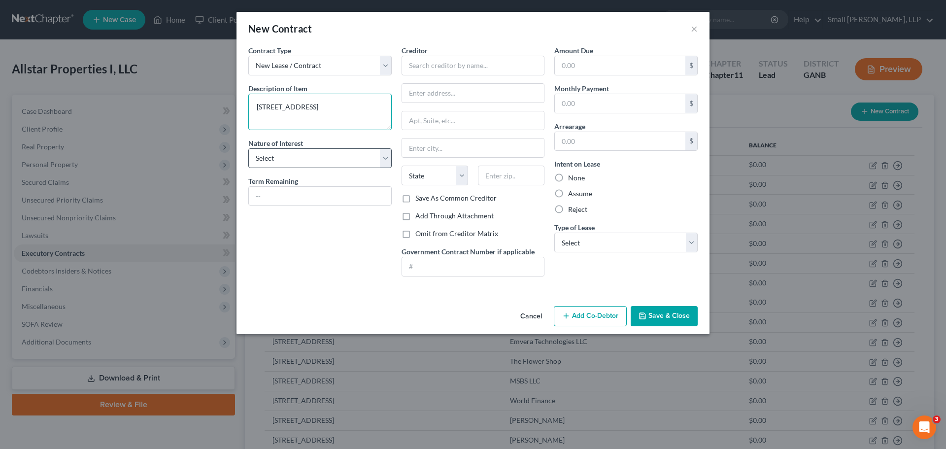
type textarea "[STREET_ADDRESS]"
click at [309, 162] on select "Select Purchaser Agent Lessor Lessee" at bounding box center [319, 158] width 143 height 20
select select "2"
click at [248, 148] on select "Select Purchaser Agent Lessor Lessee" at bounding box center [319, 158] width 143 height 20
click at [456, 71] on input "text" at bounding box center [472, 66] width 143 height 20
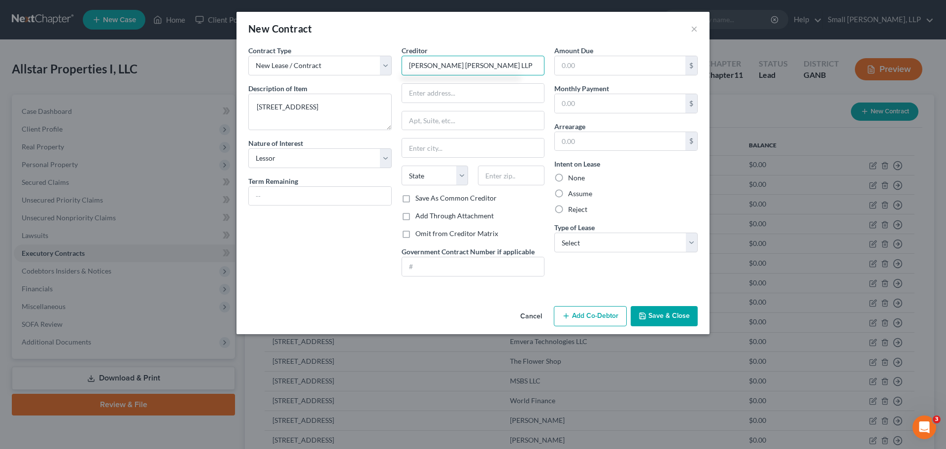
type input "[PERSON_NAME] [PERSON_NAME] LLP"
click at [582, 173] on label "None" at bounding box center [576, 178] width 17 height 10
click at [578, 173] on input "None" at bounding box center [575, 176] width 6 height 6
radio input "true"
click at [586, 243] on select "Select Real Estate Car Other" at bounding box center [625, 242] width 143 height 20
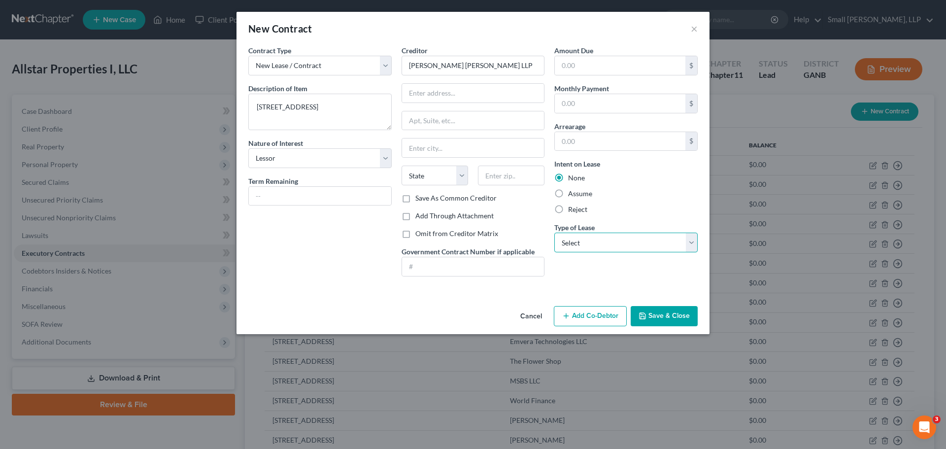
select select "0"
click at [554, 232] on select "Select Real Estate Car Other" at bounding box center [625, 242] width 143 height 20
click at [648, 313] on button "Save & Close" at bounding box center [663, 316] width 67 height 21
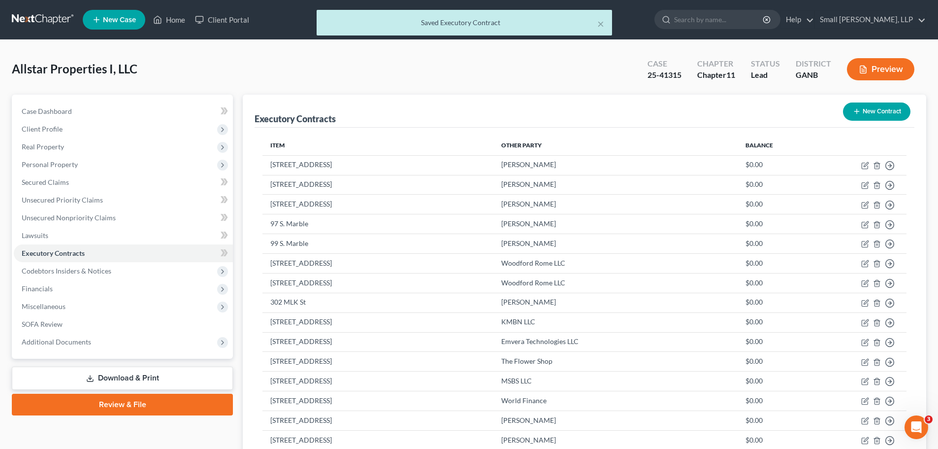
click at [865, 107] on button "New Contract" at bounding box center [876, 111] width 67 height 18
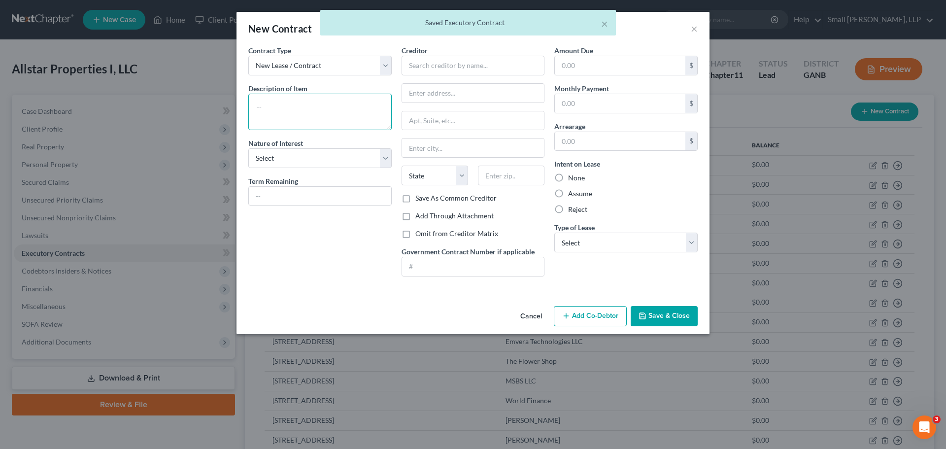
click at [309, 110] on textarea at bounding box center [319, 112] width 143 height 36
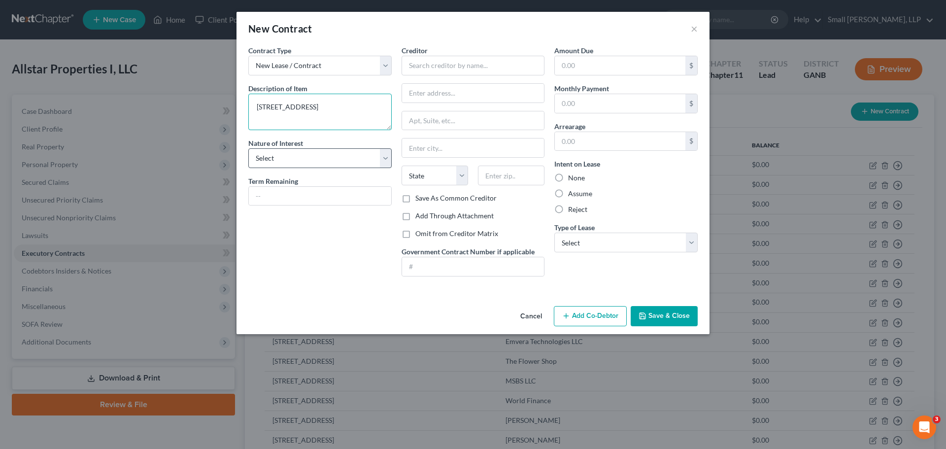
type textarea "[STREET_ADDRESS]"
click at [283, 152] on select "Select Purchaser Agent Lessor Lessee" at bounding box center [319, 158] width 143 height 20
click at [248, 148] on select "Select Purchaser Agent Lessor Lessee" at bounding box center [319, 158] width 143 height 20
click at [423, 72] on input "text" at bounding box center [472, 66] width 143 height 20
click at [577, 177] on label "None" at bounding box center [576, 178] width 17 height 10
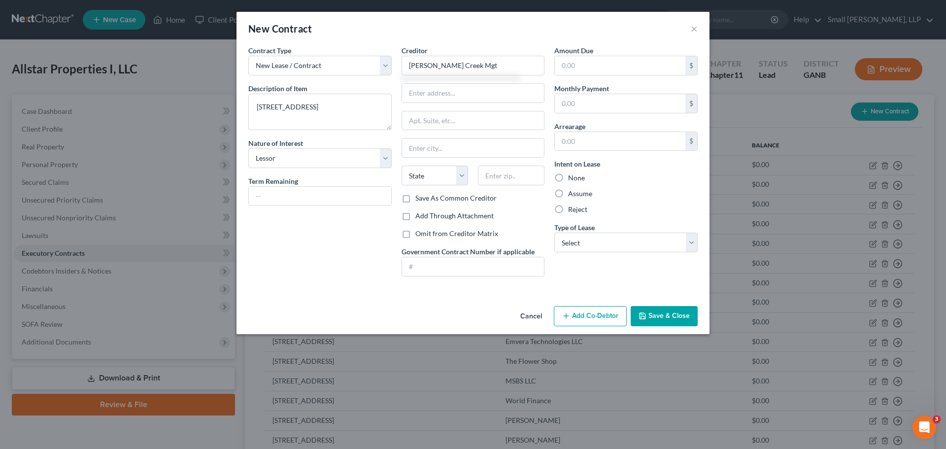
click at [577, 177] on input "None" at bounding box center [575, 176] width 6 height 6
click at [591, 240] on select "Select Real Estate Car Other" at bounding box center [625, 242] width 143 height 20
click at [554, 232] on select "Select Real Estate Car Other" at bounding box center [625, 242] width 143 height 20
click at [646, 313] on icon "button" at bounding box center [642, 316] width 8 height 8
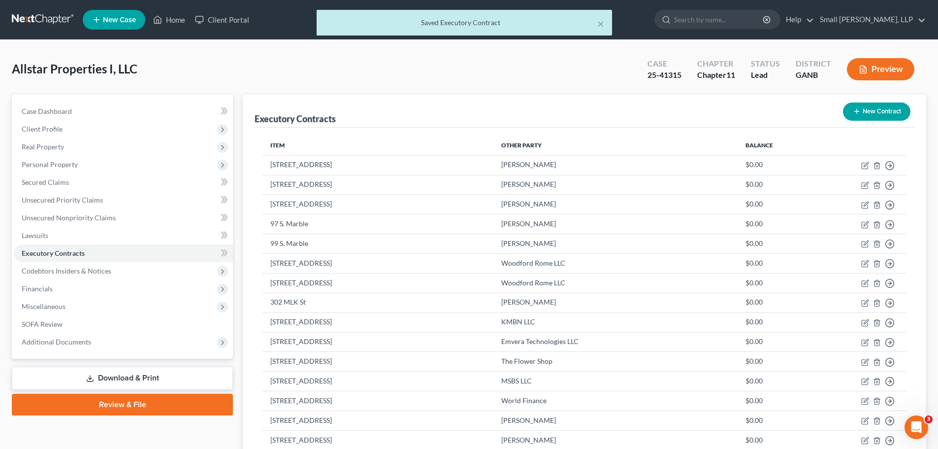
click at [864, 109] on button "New Contract" at bounding box center [876, 111] width 67 height 18
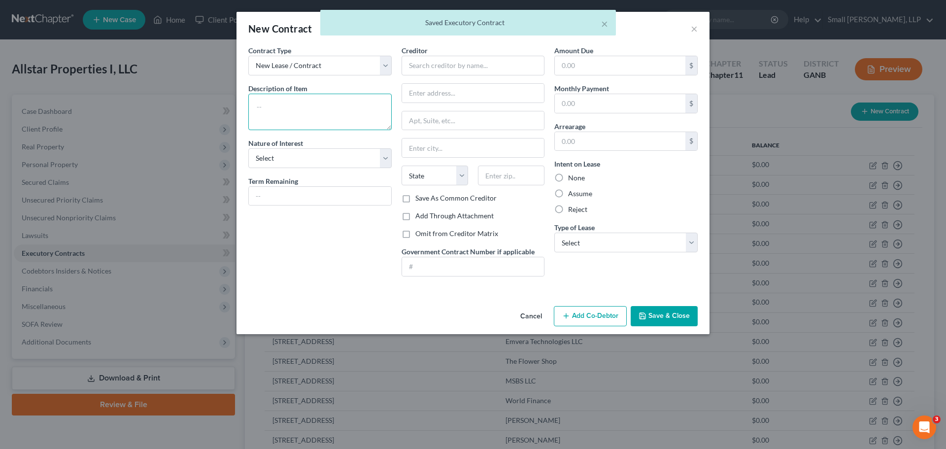
click at [296, 103] on textarea at bounding box center [319, 112] width 143 height 36
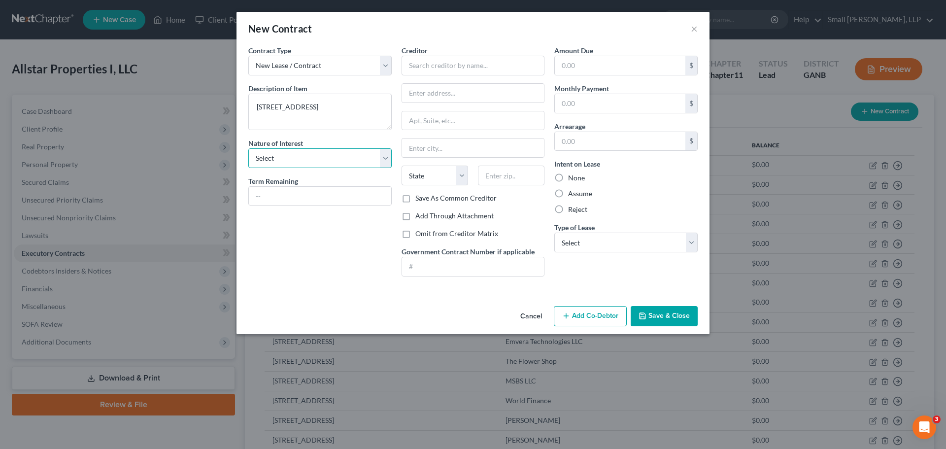
click at [279, 159] on select "Select Purchaser Agent Lessor Lessee" at bounding box center [319, 158] width 143 height 20
click at [248, 148] on select "Select Purchaser Agent Lessor Lessee" at bounding box center [319, 158] width 143 height 20
click at [432, 69] on input "text" at bounding box center [472, 66] width 143 height 20
click at [572, 178] on label "None" at bounding box center [576, 178] width 17 height 10
click at [572, 178] on input "None" at bounding box center [575, 176] width 6 height 6
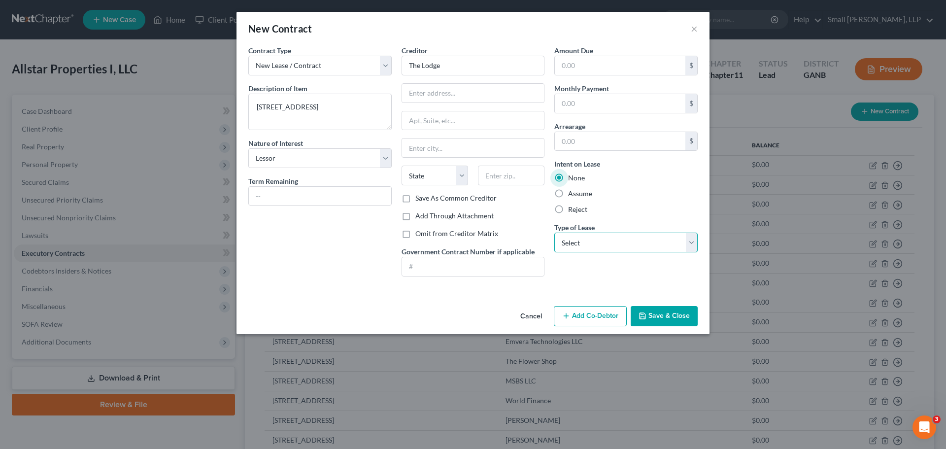
click at [577, 247] on select "Select Real Estate Car Other" at bounding box center [625, 242] width 143 height 20
click at [554, 232] on select "Select Real Estate Car Other" at bounding box center [625, 242] width 143 height 20
click at [663, 320] on button "Save & Close" at bounding box center [663, 316] width 67 height 21
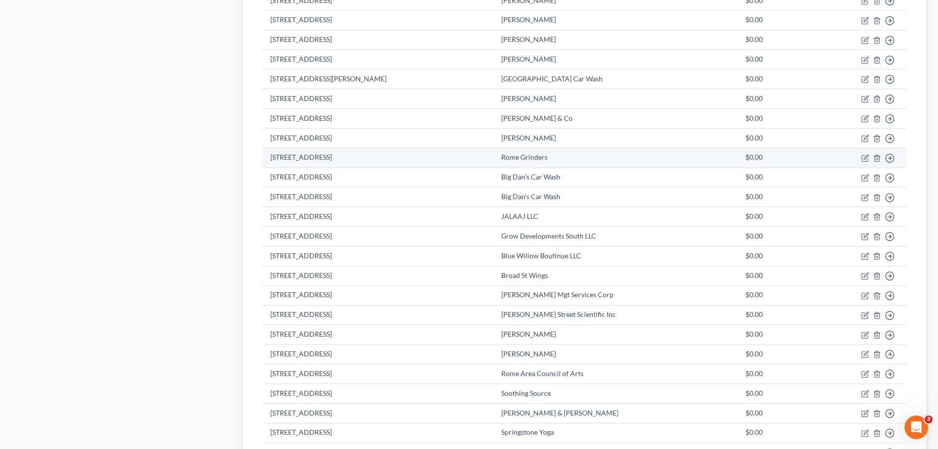
scroll to position [443, 0]
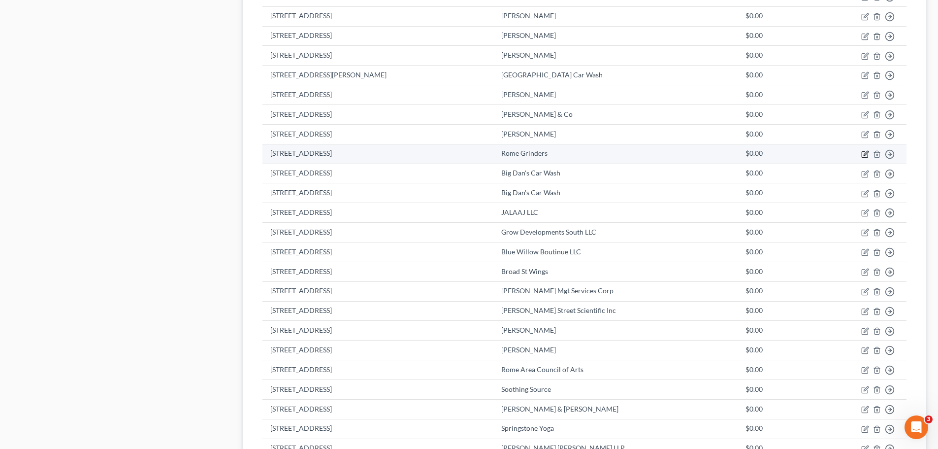
click at [864, 154] on icon "button" at bounding box center [865, 154] width 8 height 8
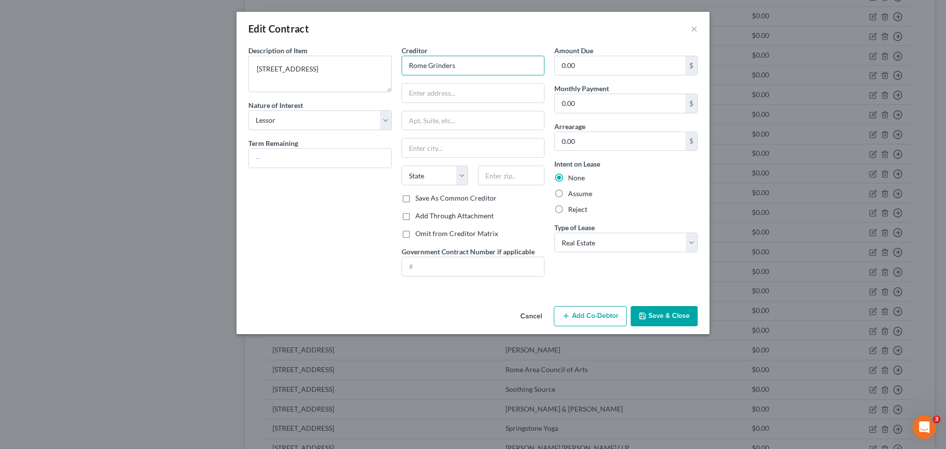
click at [495, 66] on input "Rome Grinders" at bounding box center [472, 66] width 143 height 20
click at [651, 312] on button "Save & Close" at bounding box center [663, 316] width 67 height 21
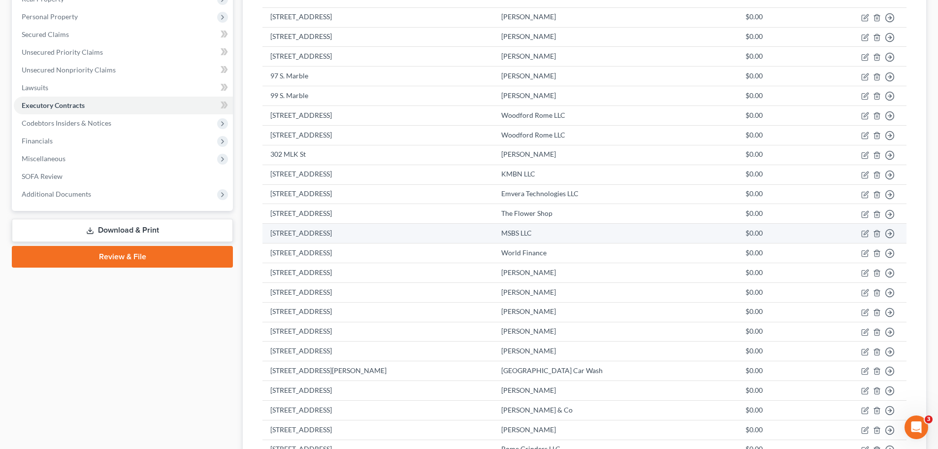
scroll to position [0, 0]
